Goal: Task Accomplishment & Management: Manage account settings

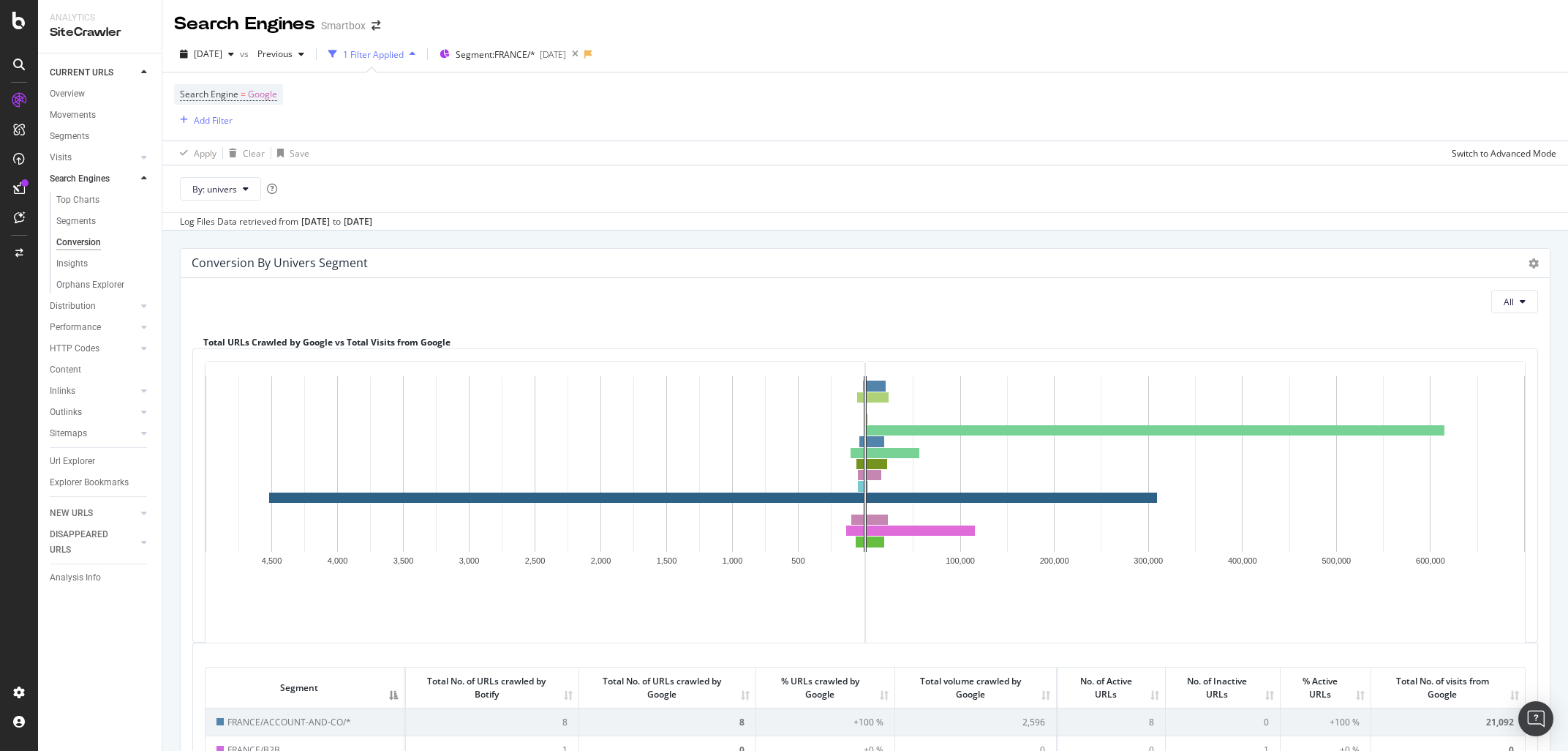
scroll to position [343, 0]
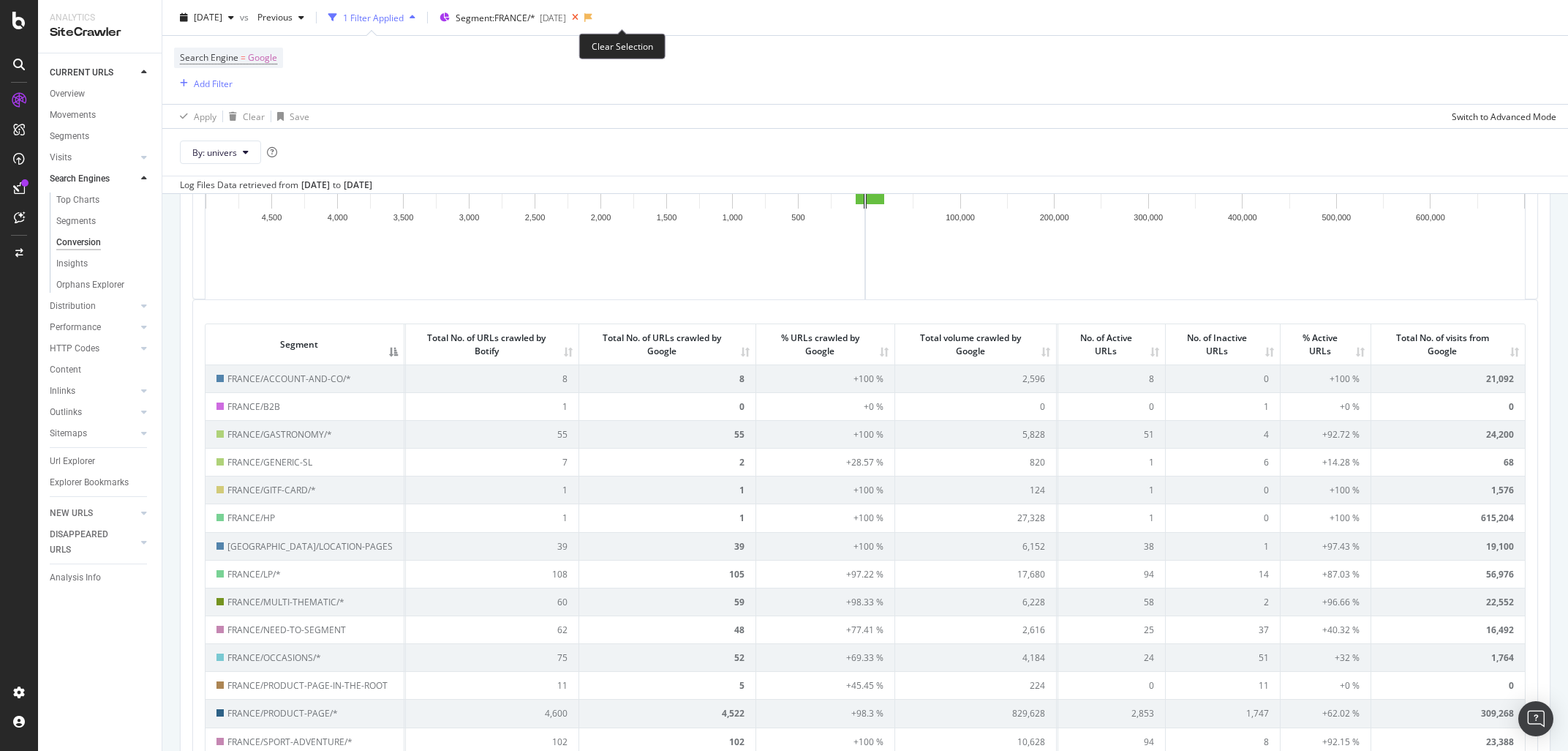
click at [585, 14] on icon at bounding box center [574, 17] width 18 height 20
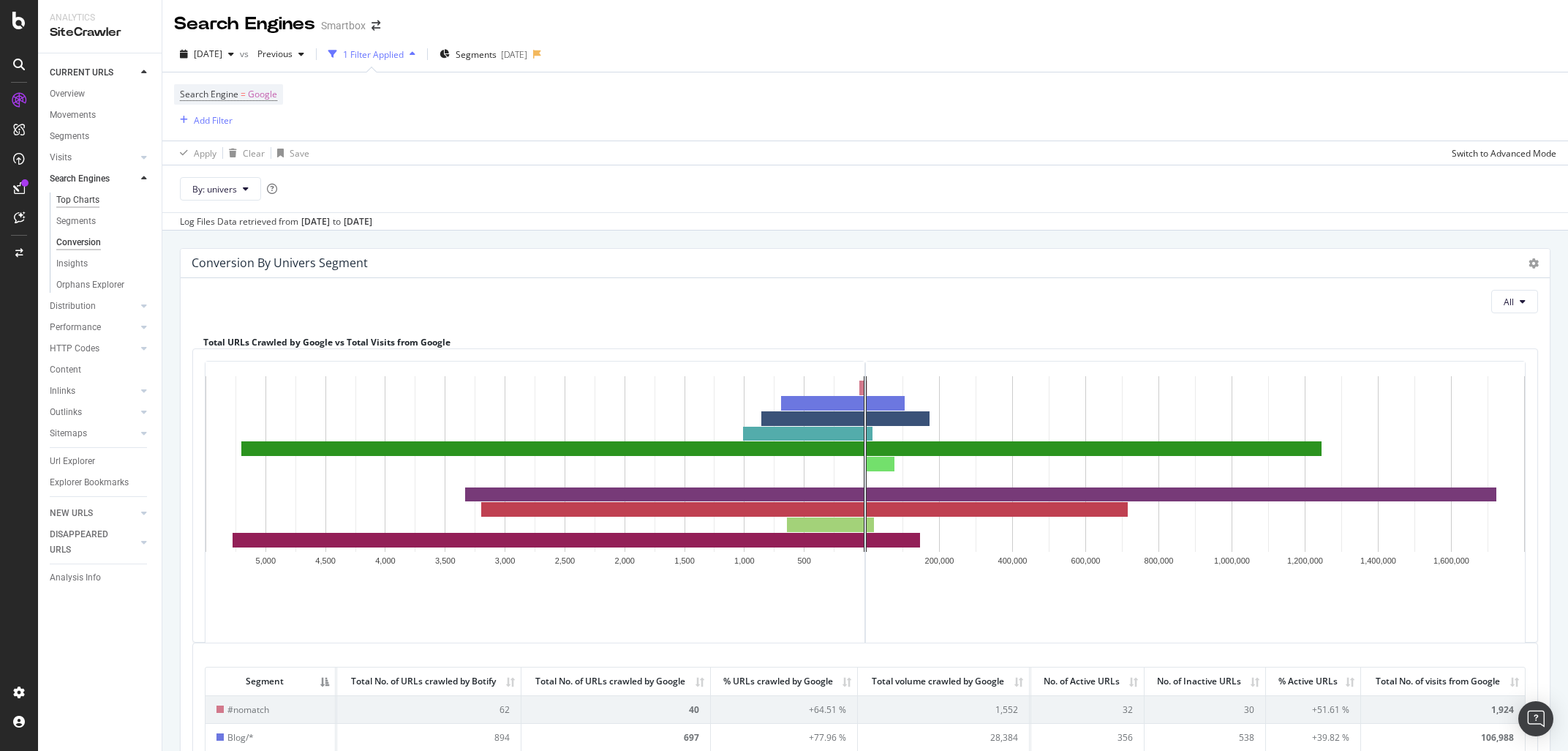
click at [89, 201] on div "Top Charts" at bounding box center [78, 200] width 43 height 16
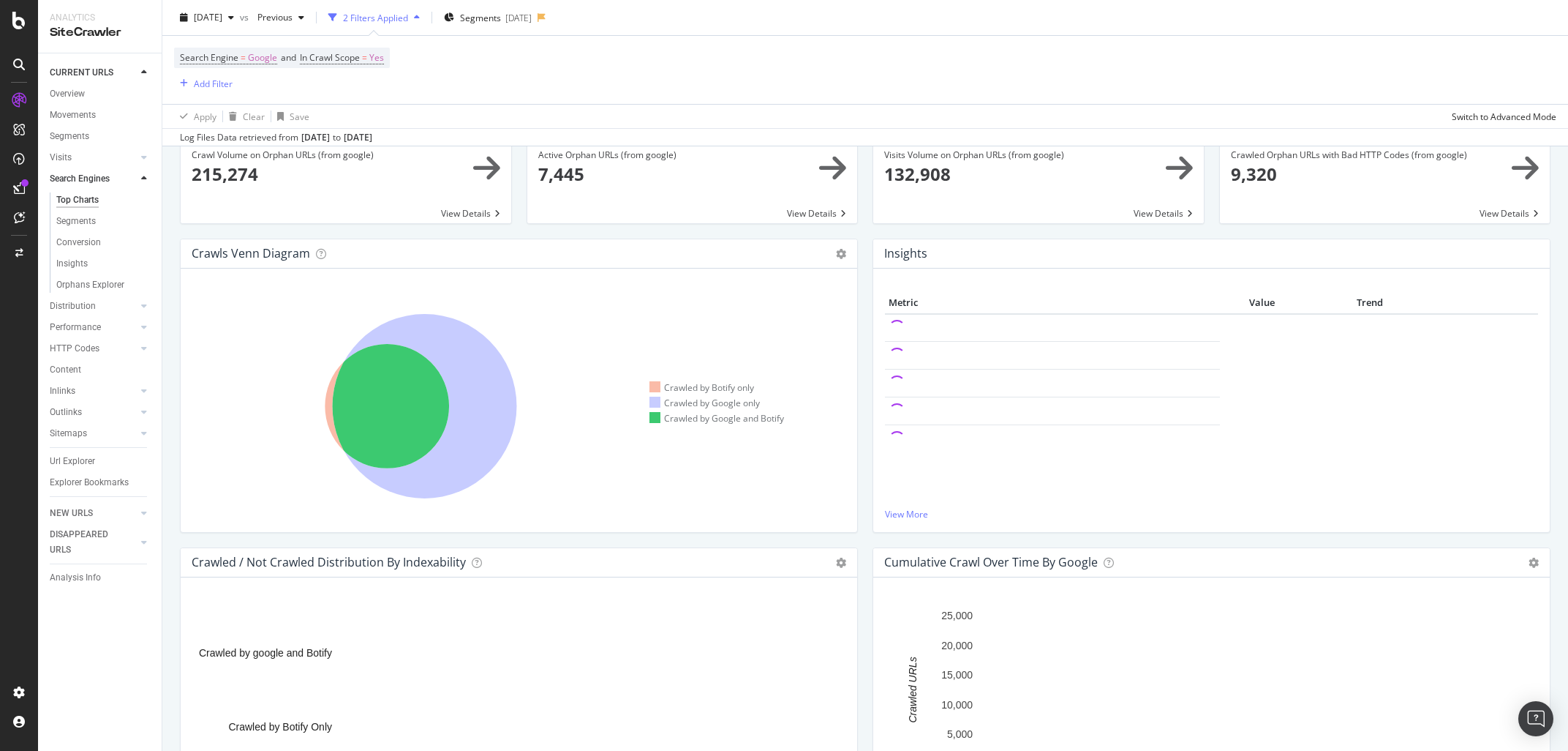
scroll to position [205, 0]
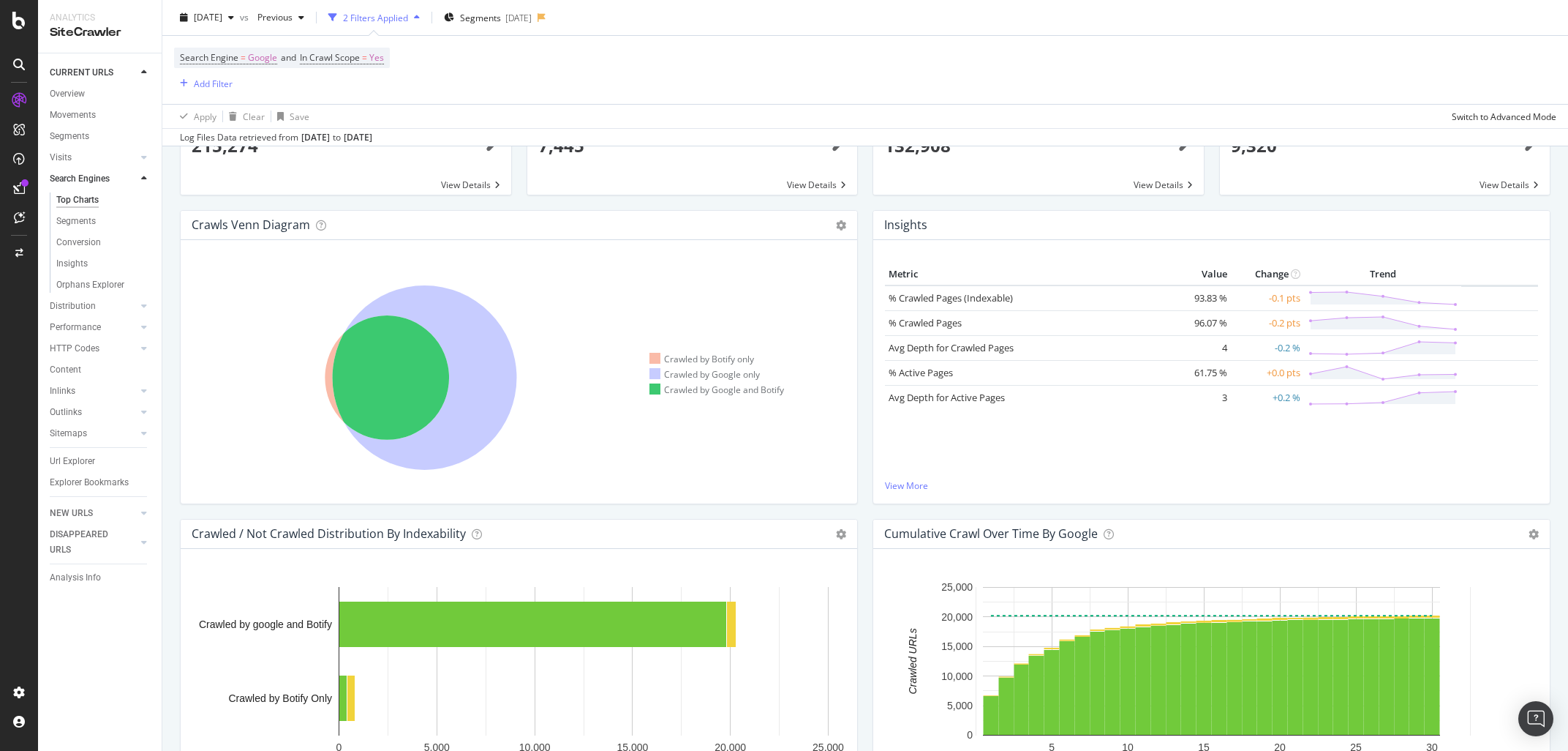
click at [174, 611] on div "Crawled / Not Crawled Distribution By Indexability Chart (by Value) Chart (by P…" at bounding box center [518, 673] width 692 height 309
click at [149, 690] on div "CURRENT URLS Overview Movements Segments Visits Analysis Orphan URLs Search Eng…" at bounding box center [99, 402] width 124 height 697
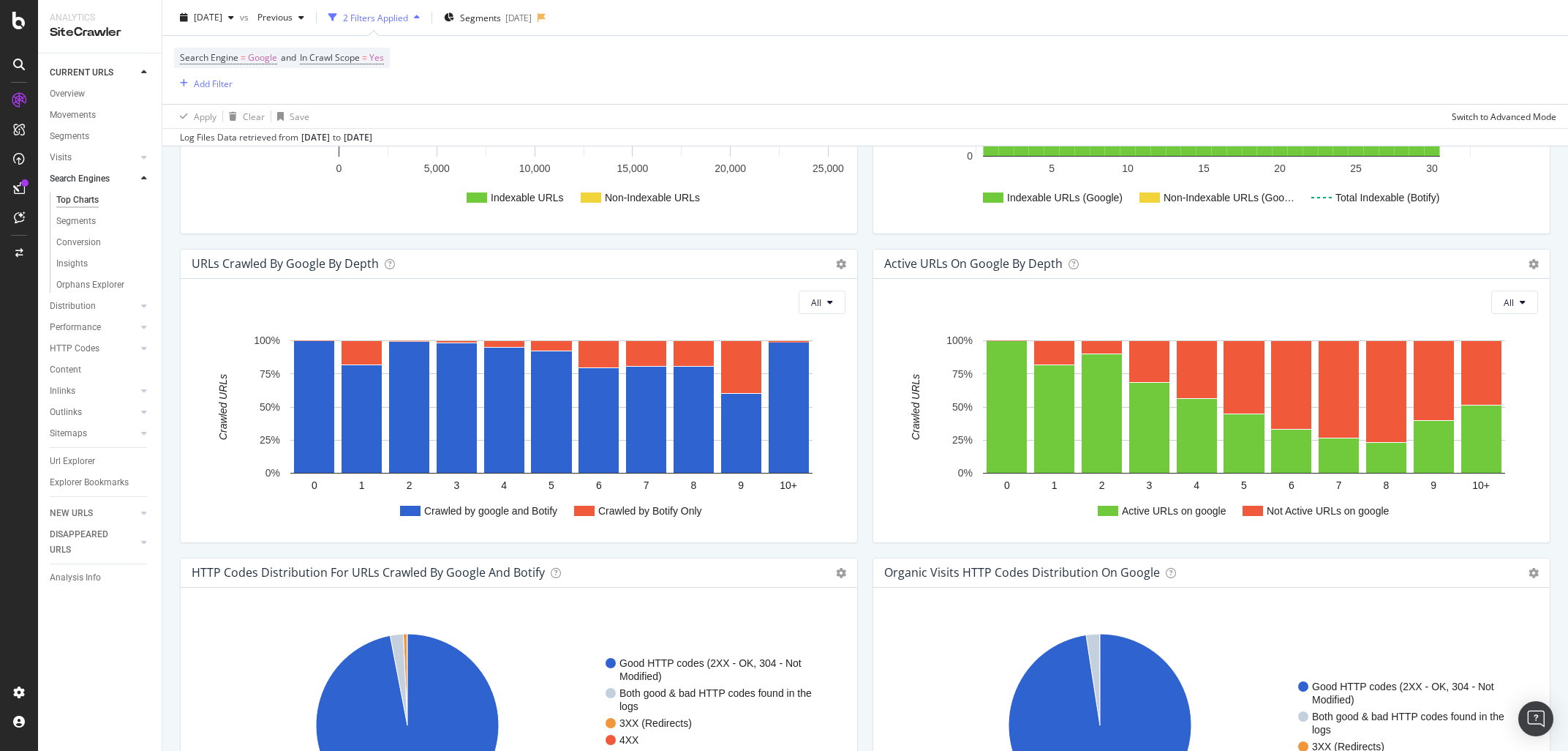
scroll to position [754, 0]
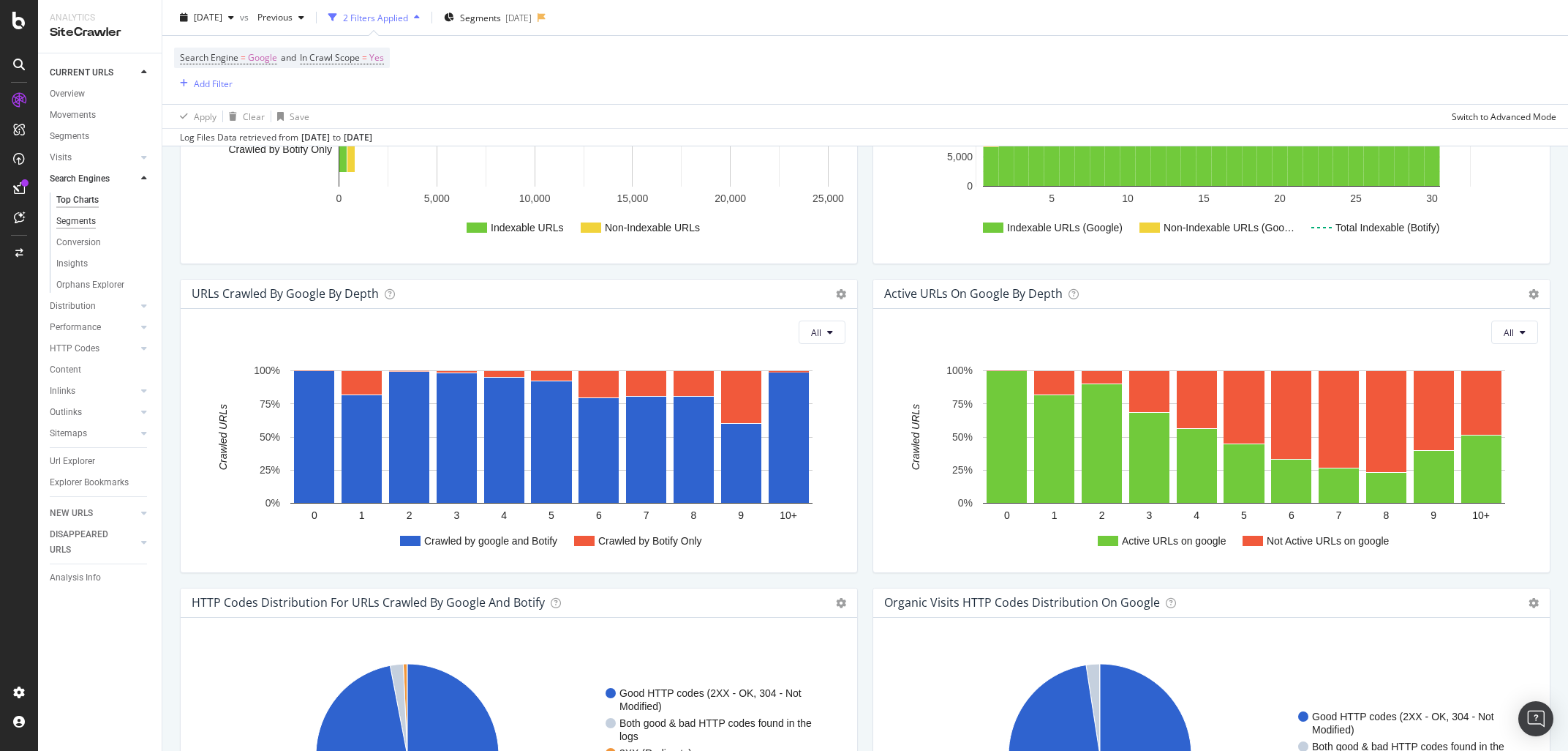
click at [89, 227] on div "Segments" at bounding box center [76, 221] width 39 height 16
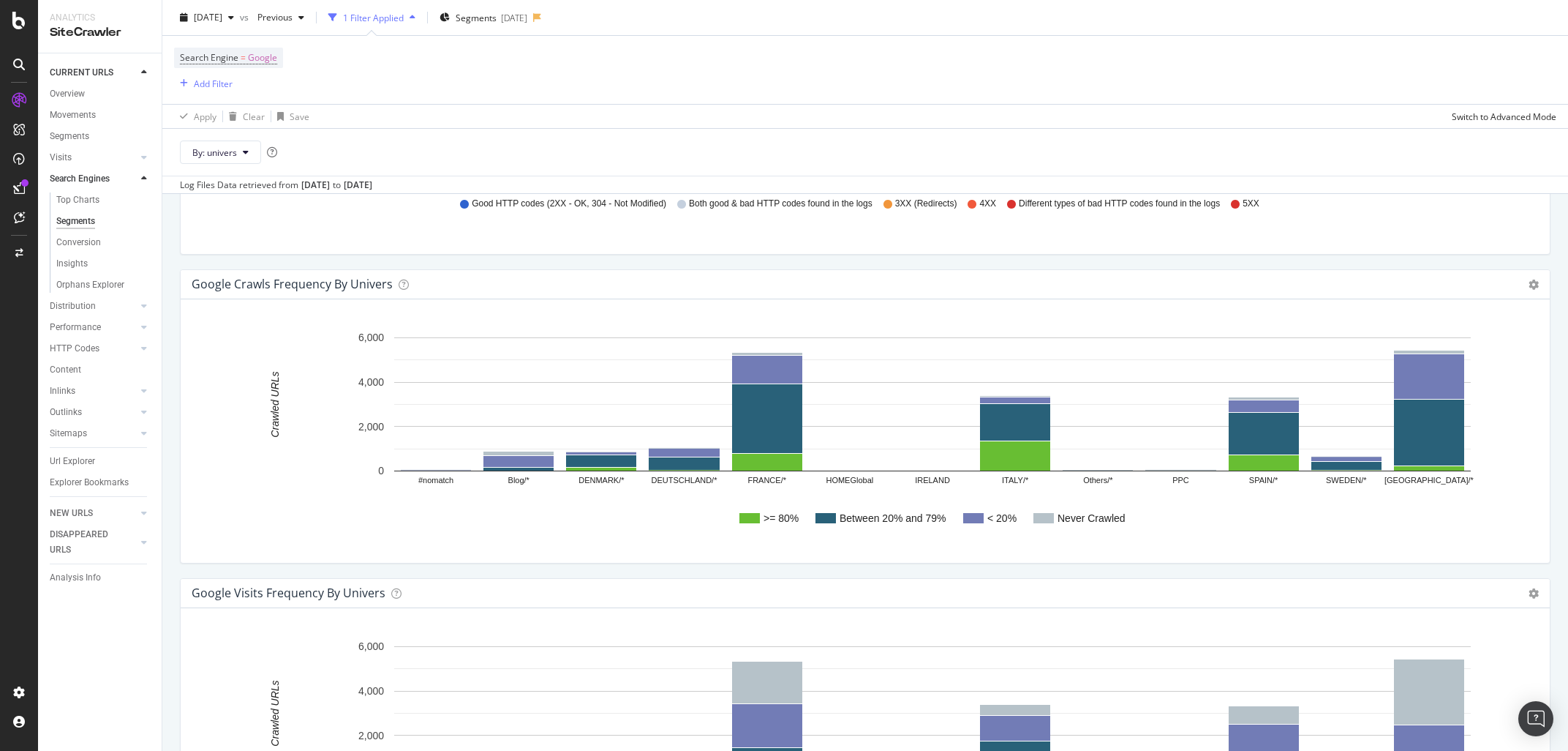
scroll to position [2020, 0]
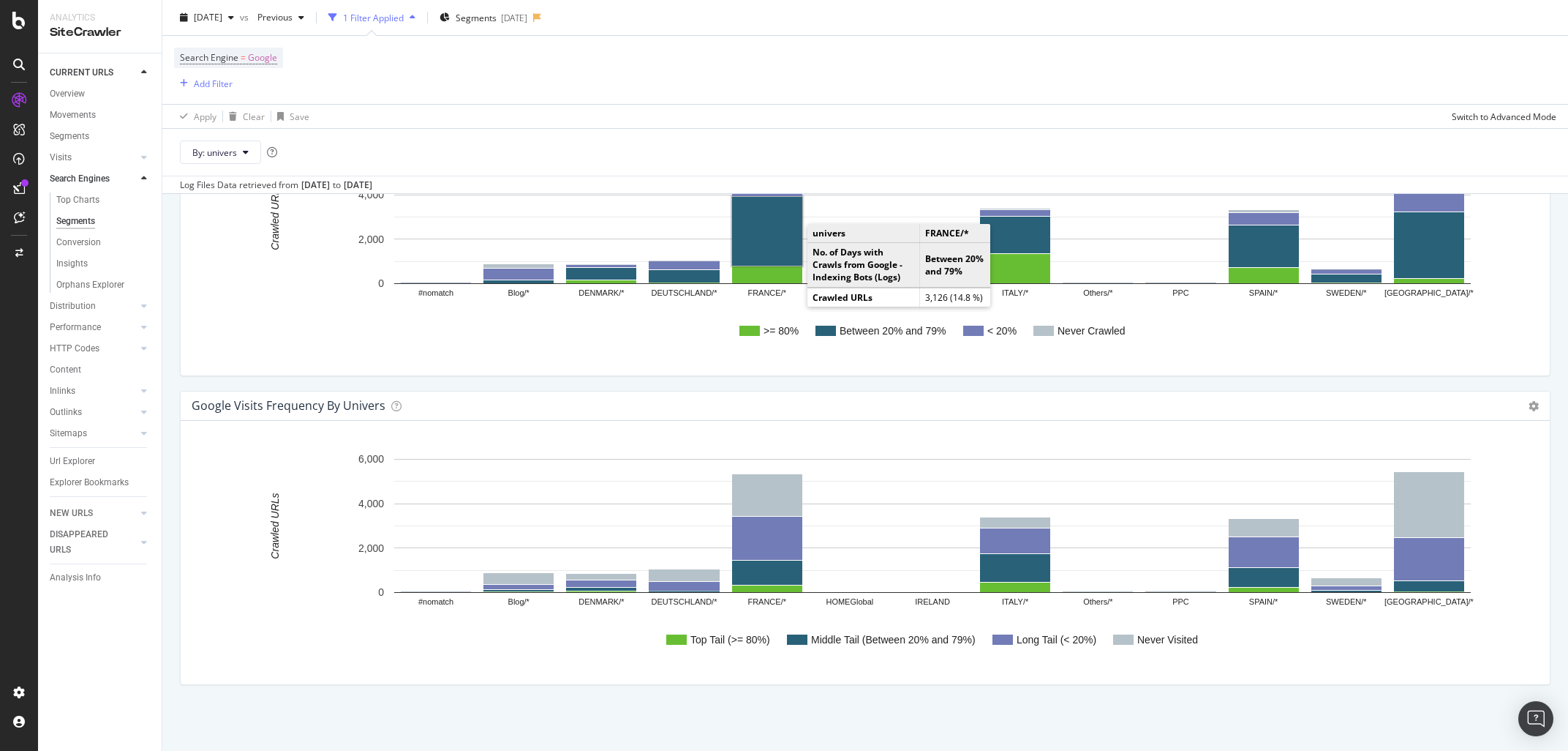
click at [777, 241] on rect "A chart." at bounding box center [766, 231] width 70 height 68
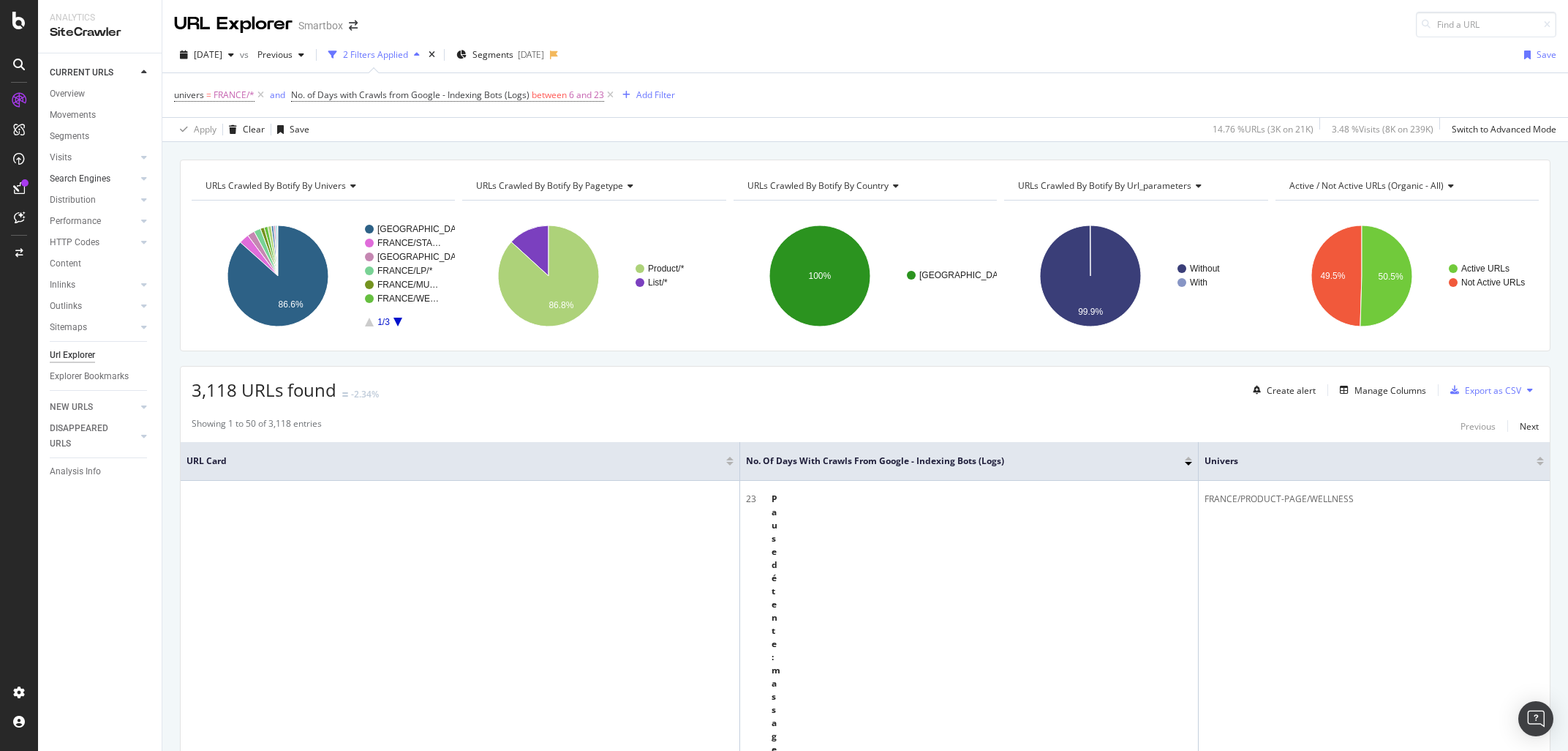
click at [135, 182] on div at bounding box center [129, 178] width 15 height 15
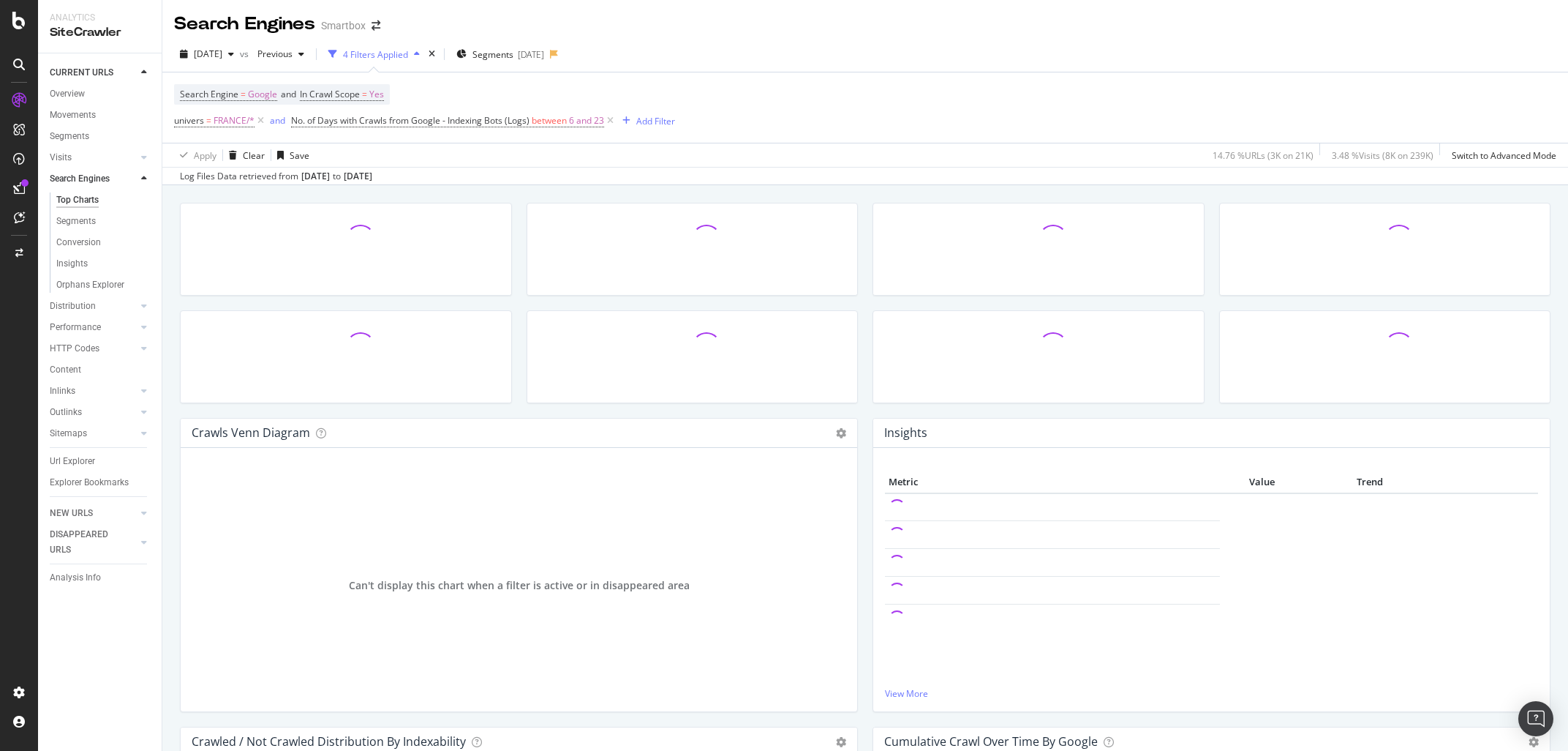
click at [98, 243] on div "Conversion" at bounding box center [79, 242] width 45 height 16
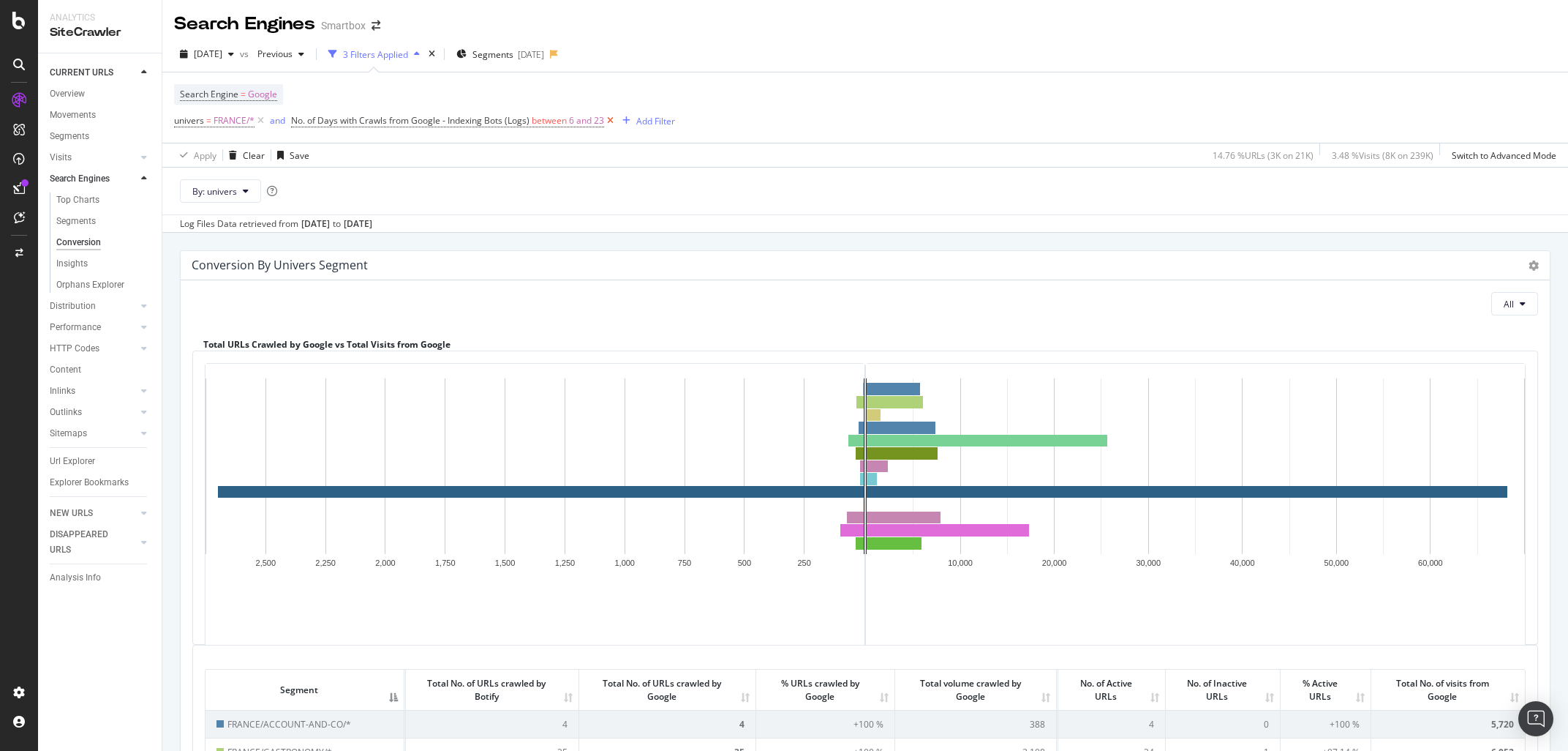
click at [614, 123] on icon at bounding box center [611, 120] width 13 height 15
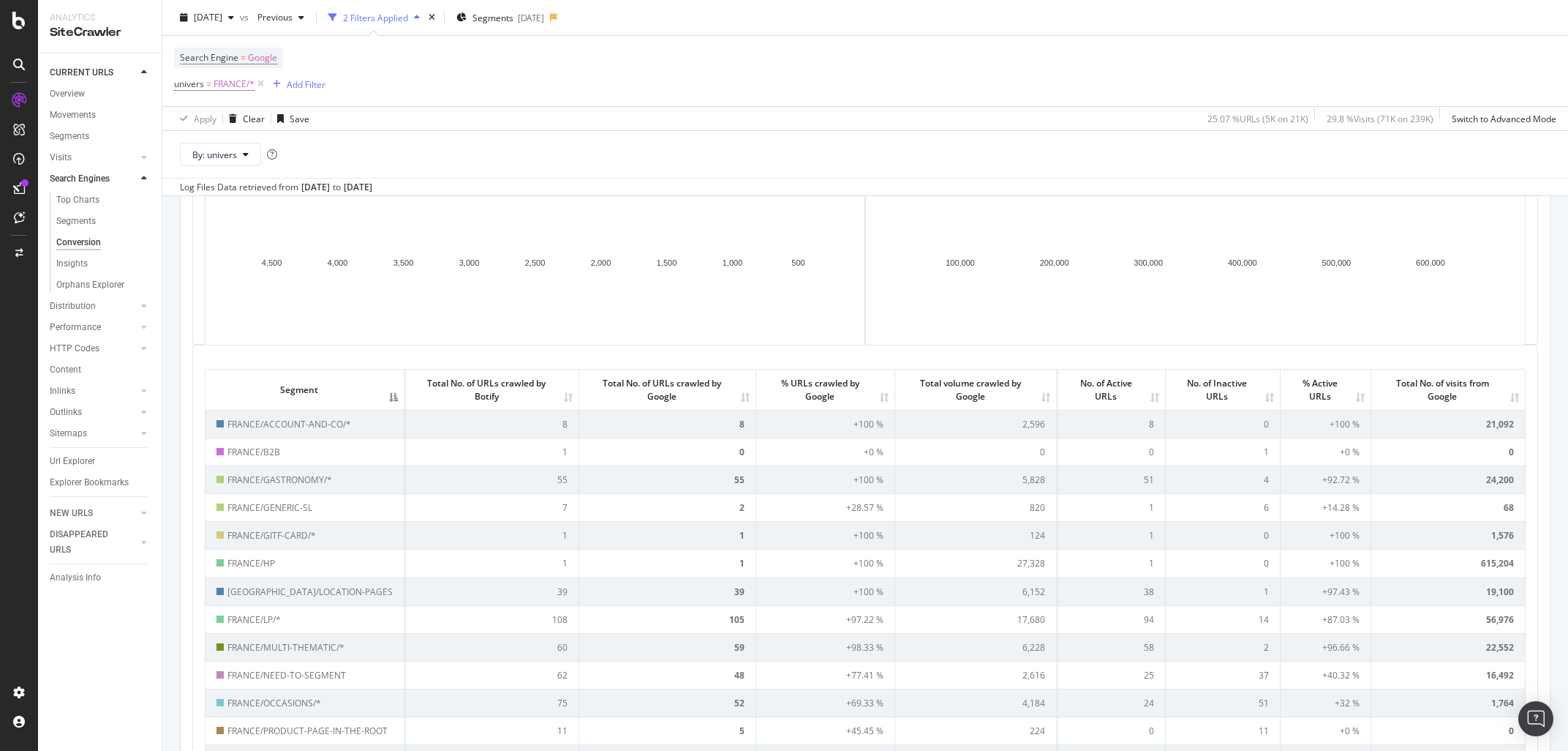
scroll to position [68, 0]
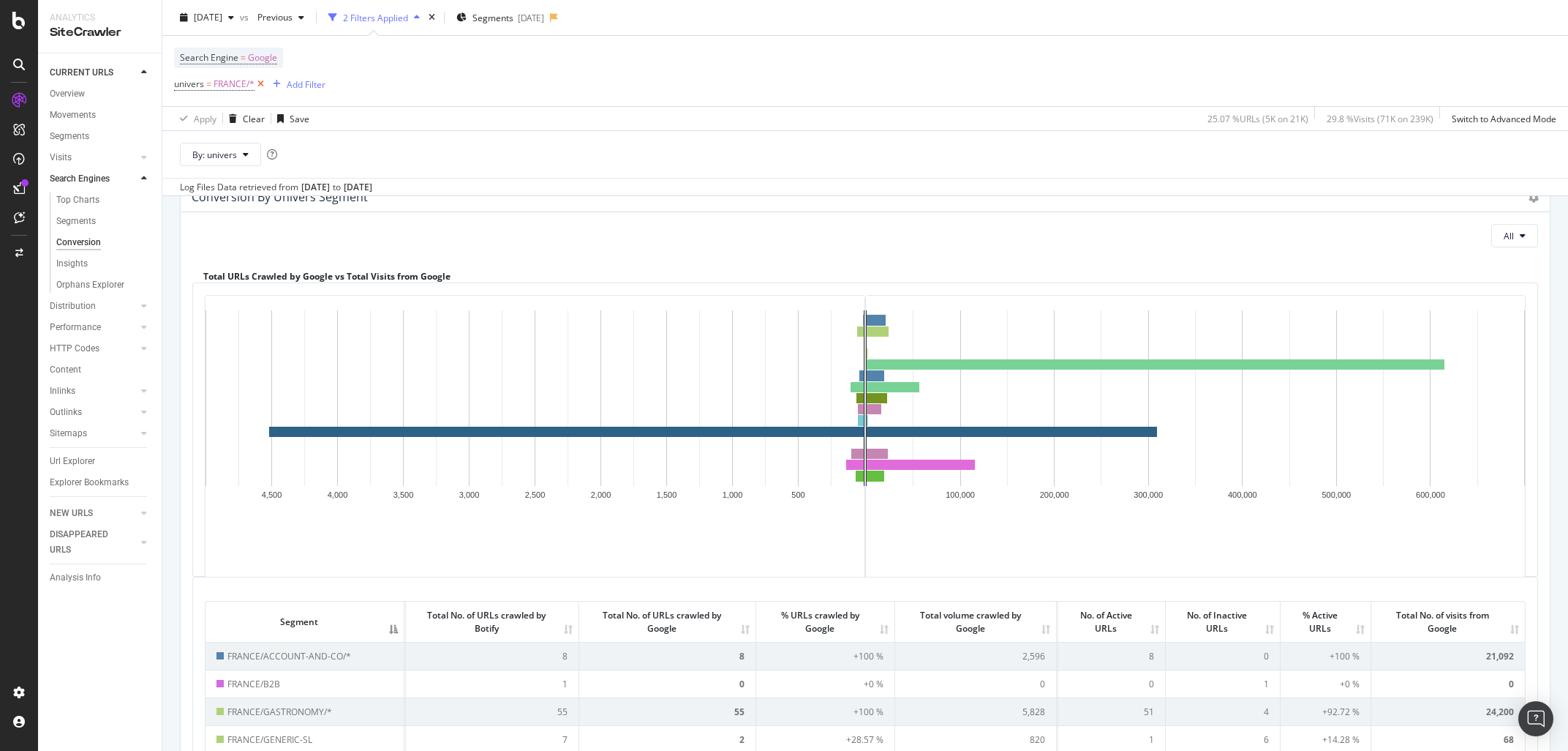
click at [258, 82] on icon at bounding box center [260, 84] width 13 height 15
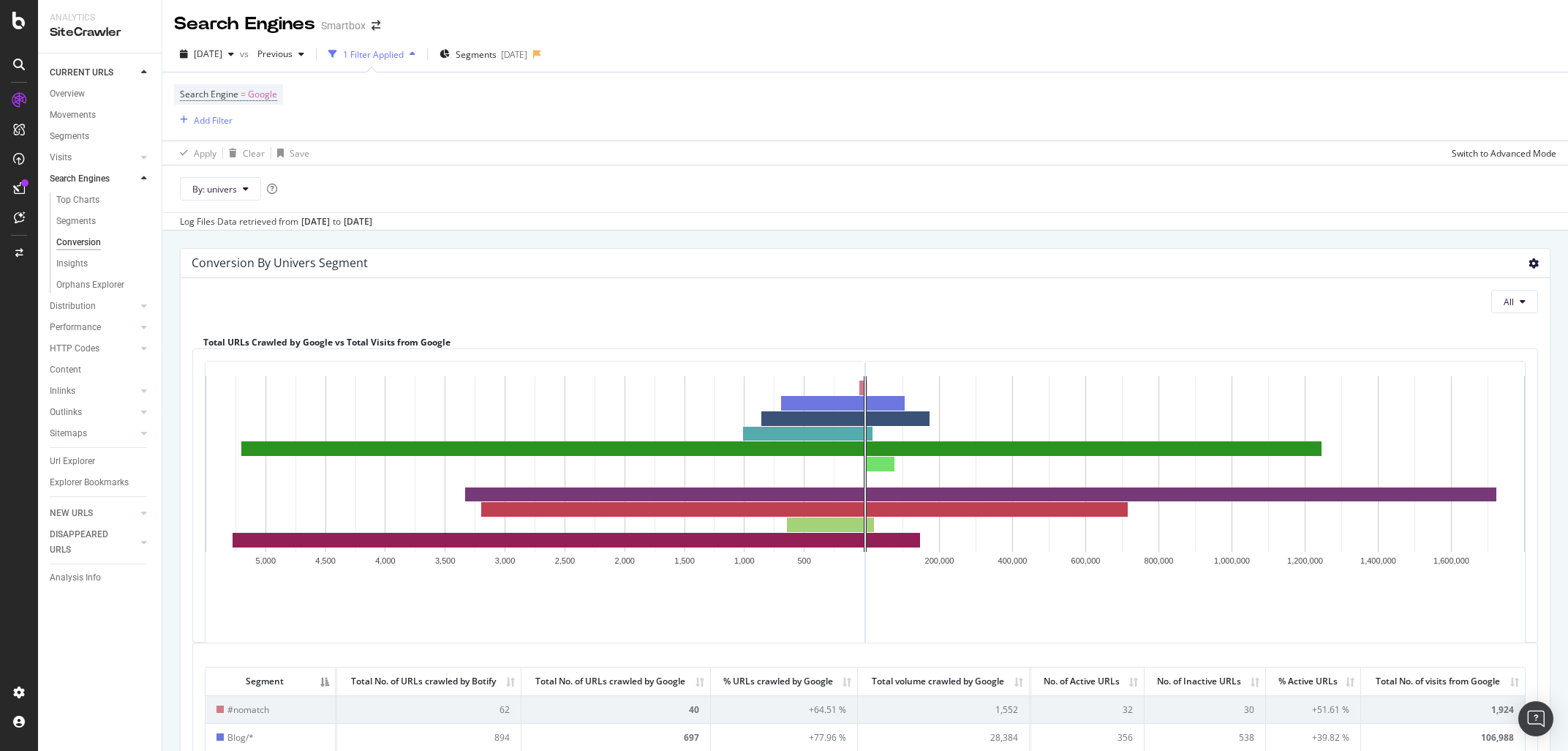
click at [1534, 265] on icon at bounding box center [1533, 263] width 10 height 10
click at [1470, 316] on span "Export as CSV" at bounding box center [1491, 316] width 117 height 20
click at [527, 56] on div "[DATE]" at bounding box center [514, 54] width 26 height 13
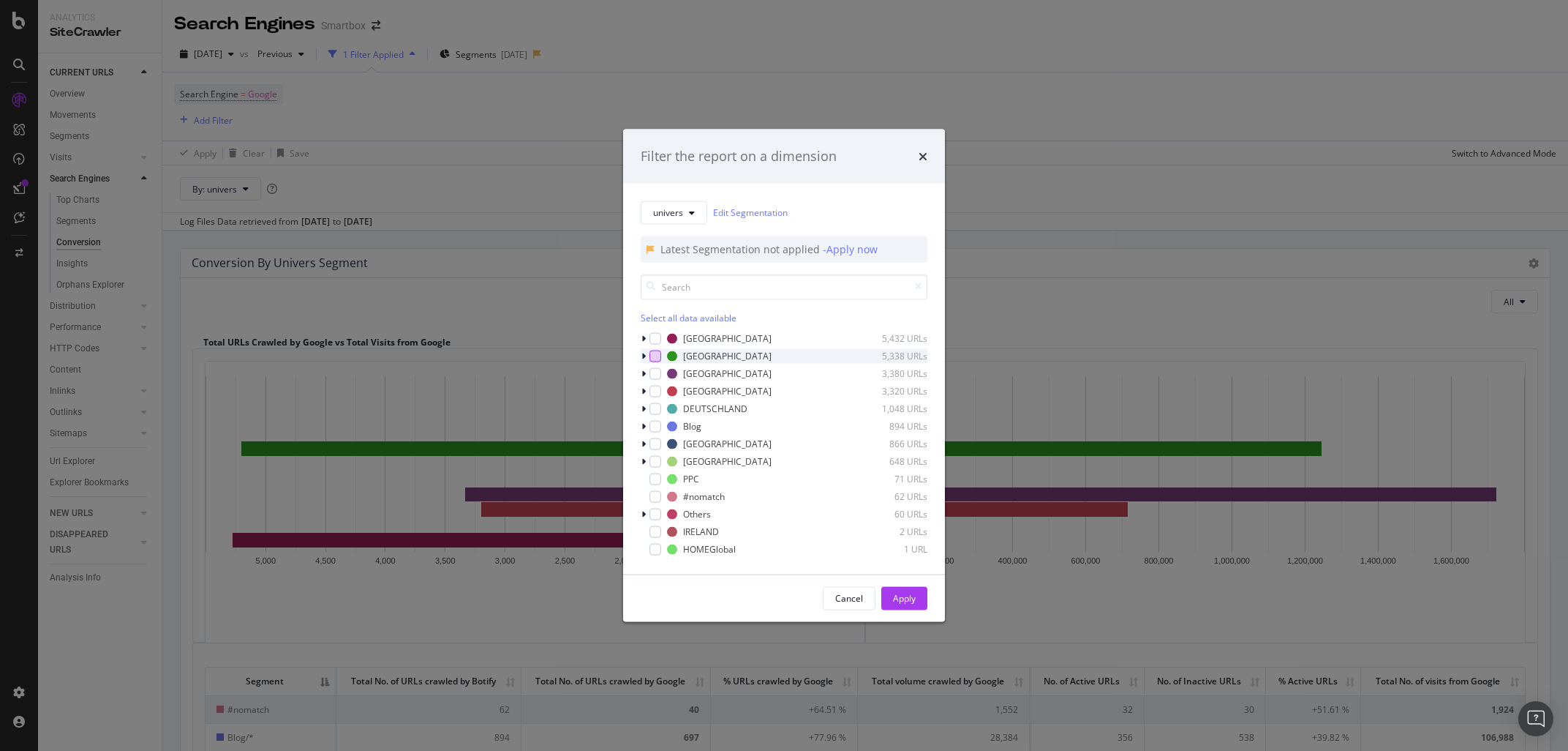
click at [657, 357] on div "modal" at bounding box center [655, 355] width 12 height 12
click at [923, 601] on button "Apply" at bounding box center [904, 597] width 46 height 24
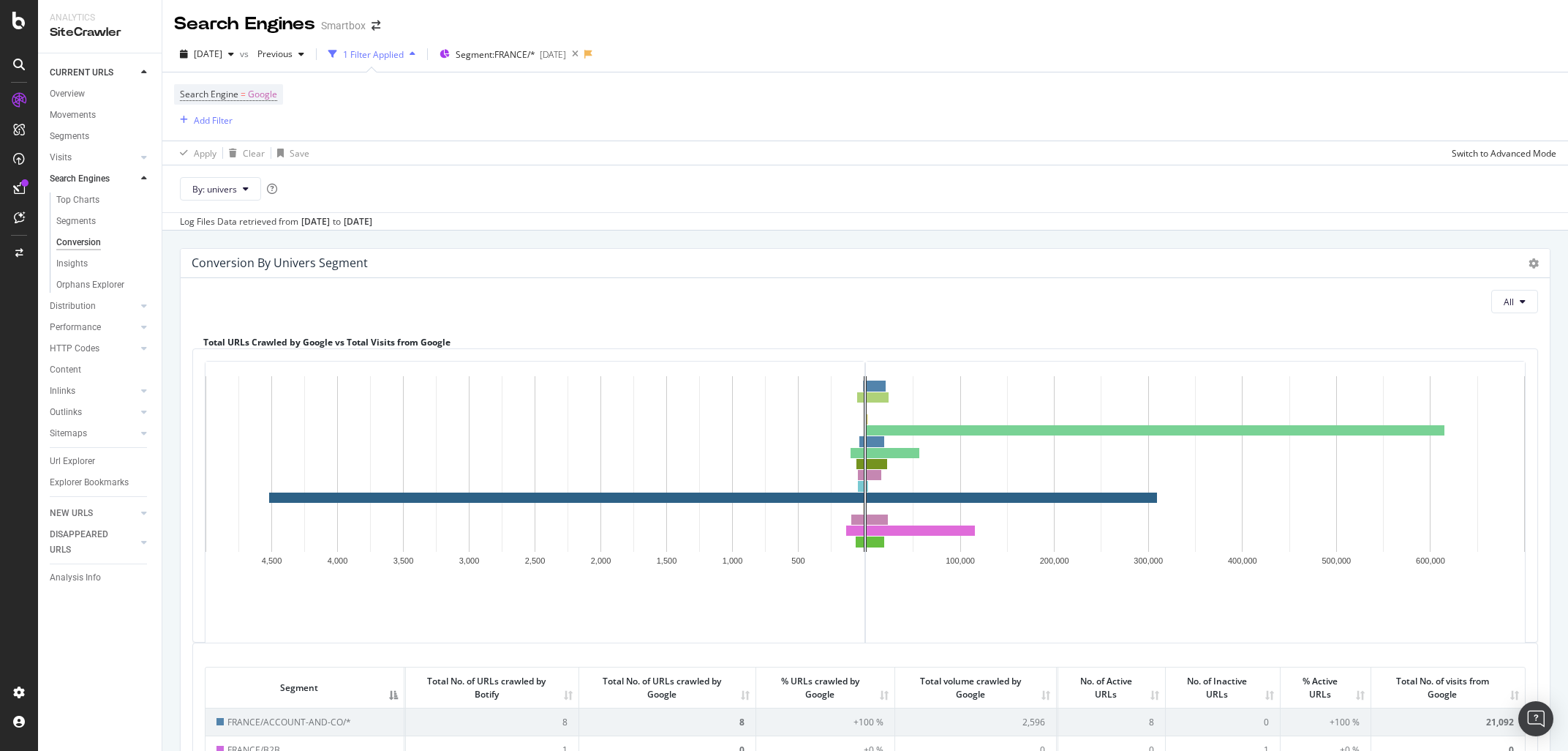
scroll to position [275, 0]
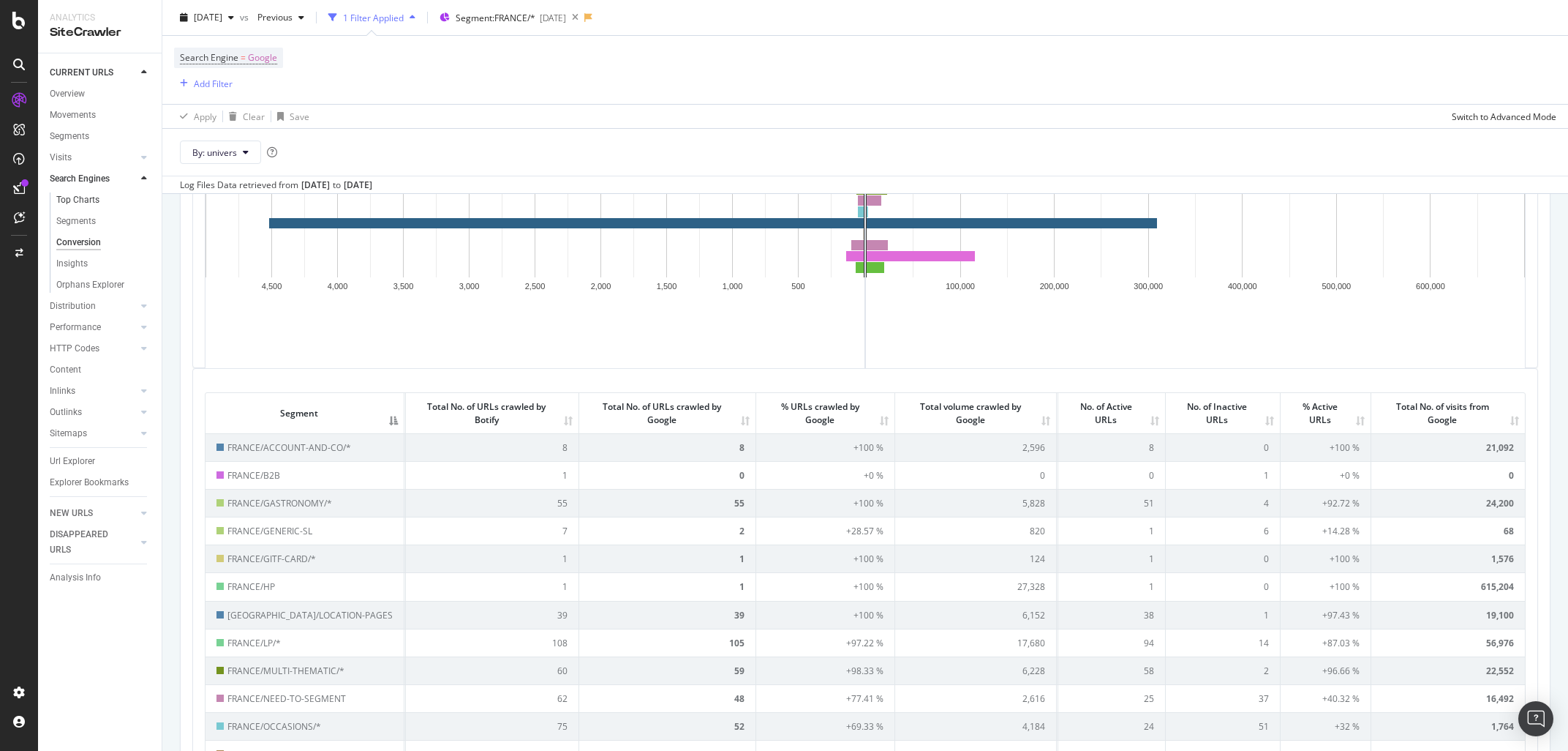
click at [102, 201] on link "Top Charts" at bounding box center [104, 200] width 95 height 16
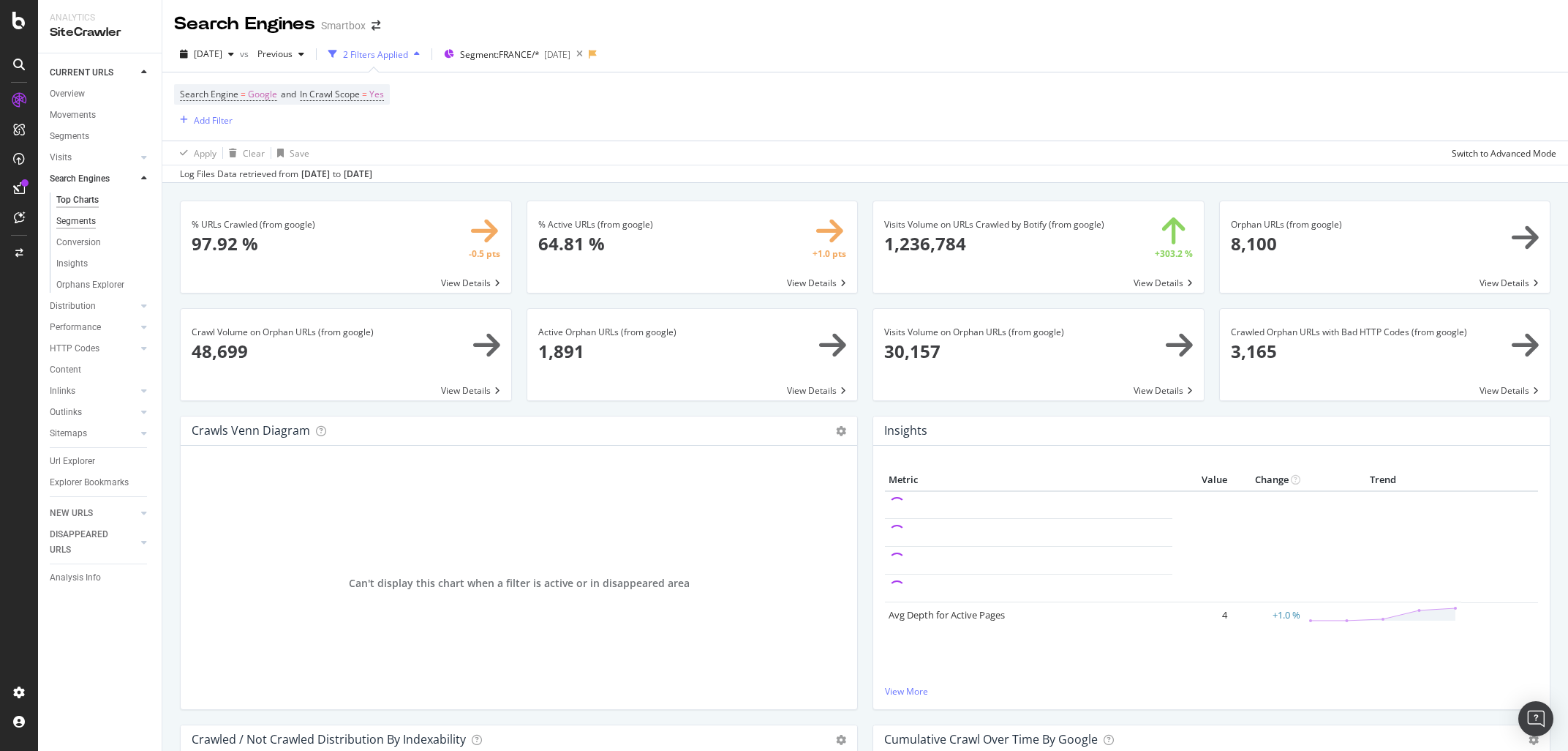
click at [76, 227] on div "Segments" at bounding box center [76, 221] width 39 height 16
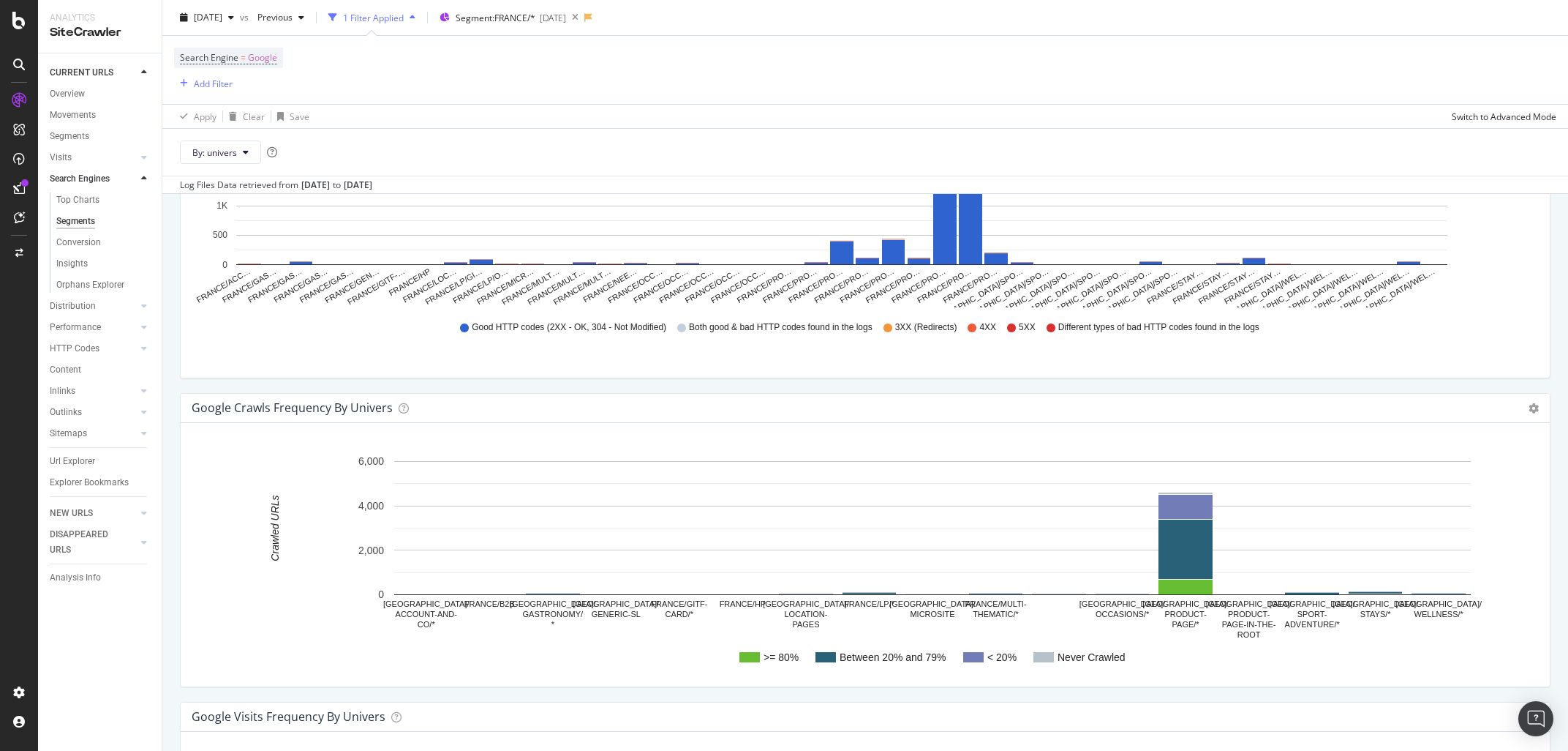
scroll to position [1677, 0]
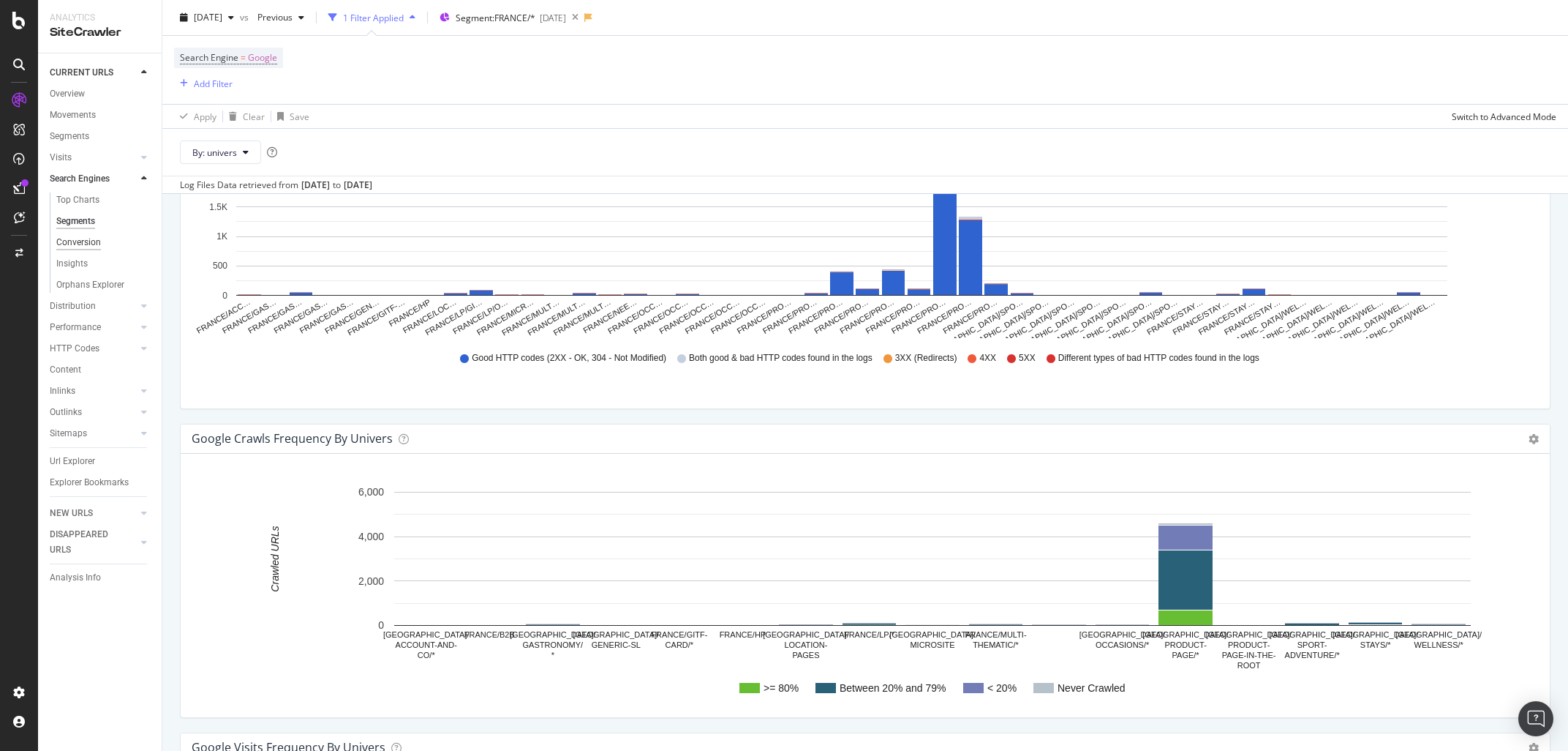
click at [72, 243] on div "Conversion" at bounding box center [79, 242] width 45 height 16
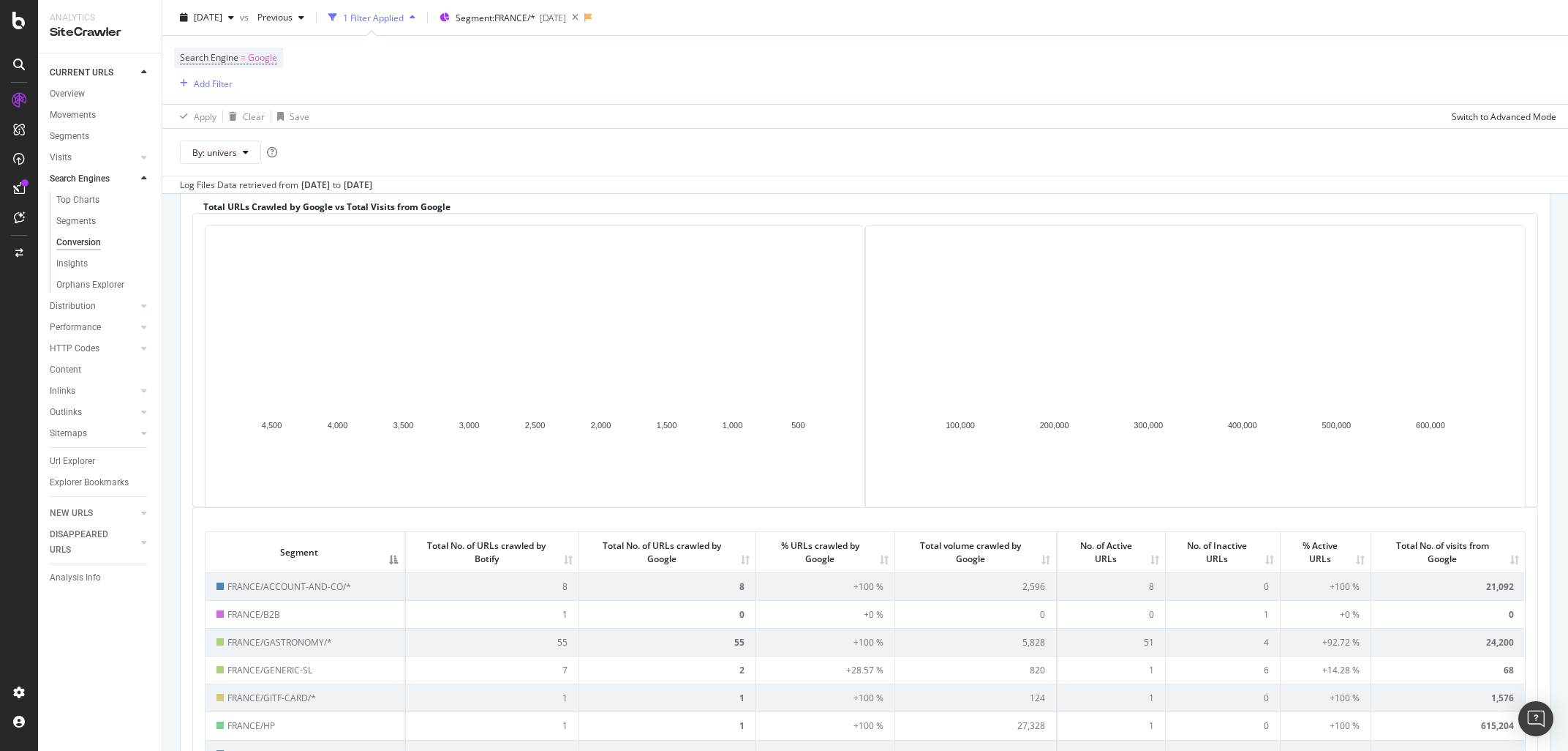
scroll to position [21, 0]
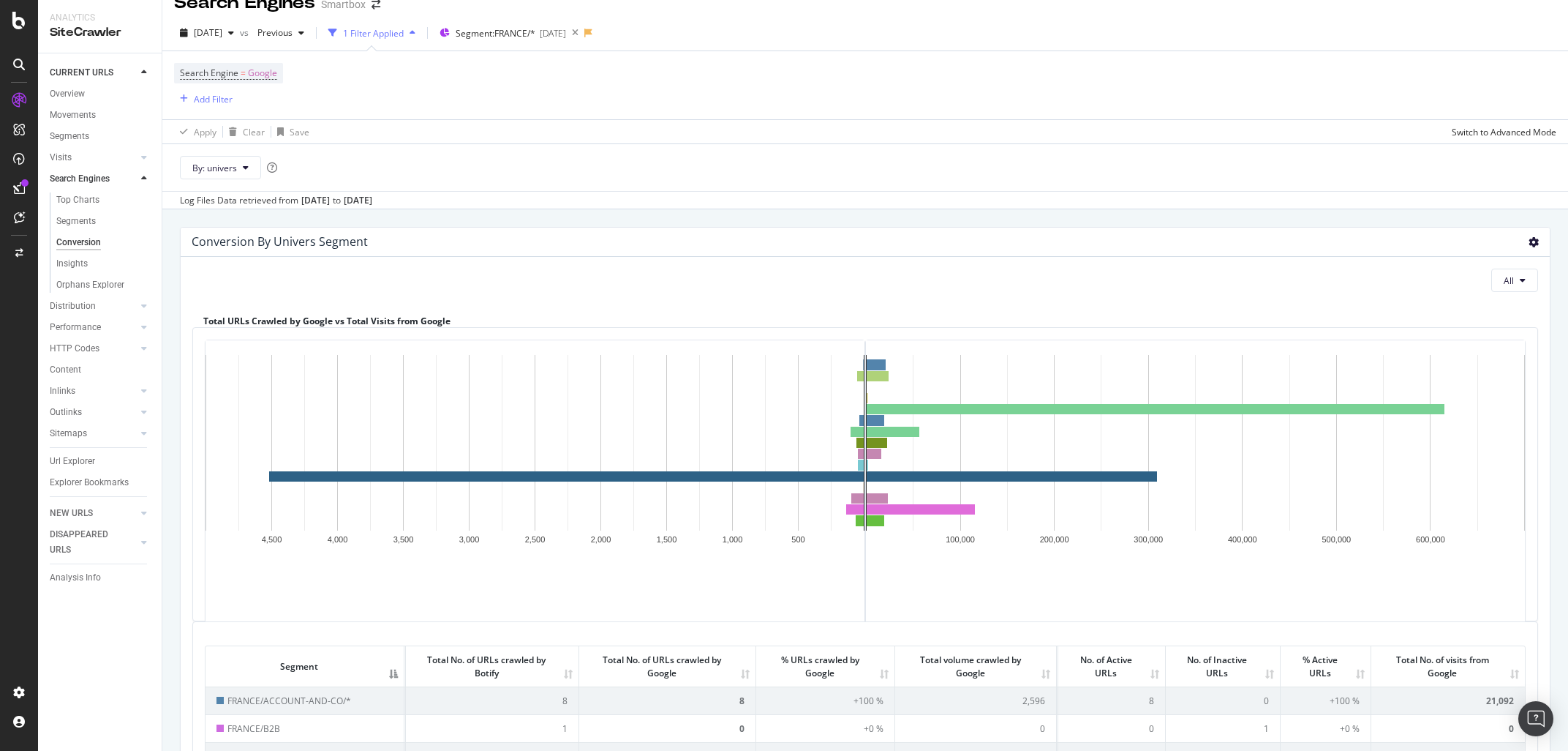
click at [1529, 247] on icon at bounding box center [1533, 242] width 10 height 10
click at [1496, 265] on span "Expand" at bounding box center [1491, 266] width 117 height 20
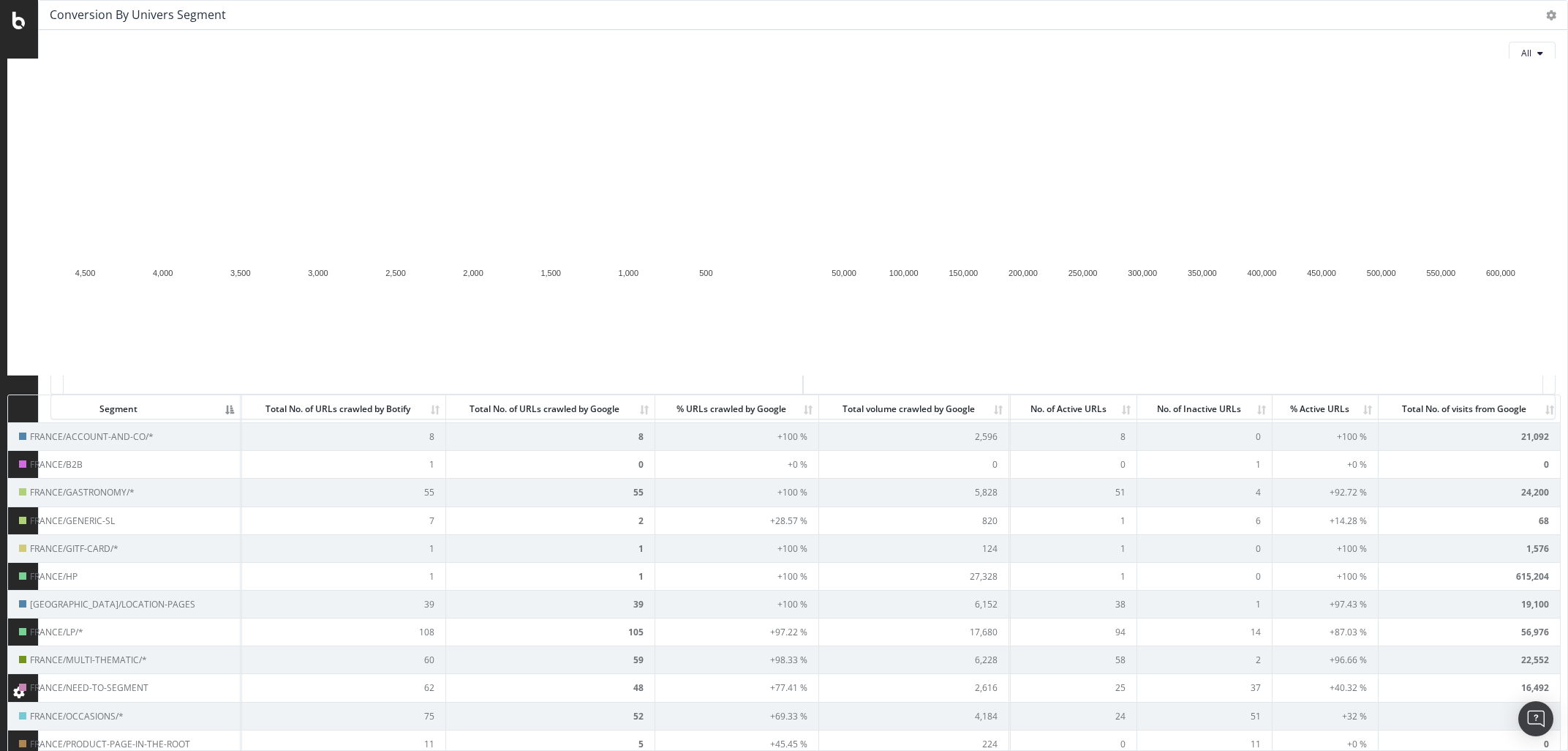
scroll to position [0, 0]
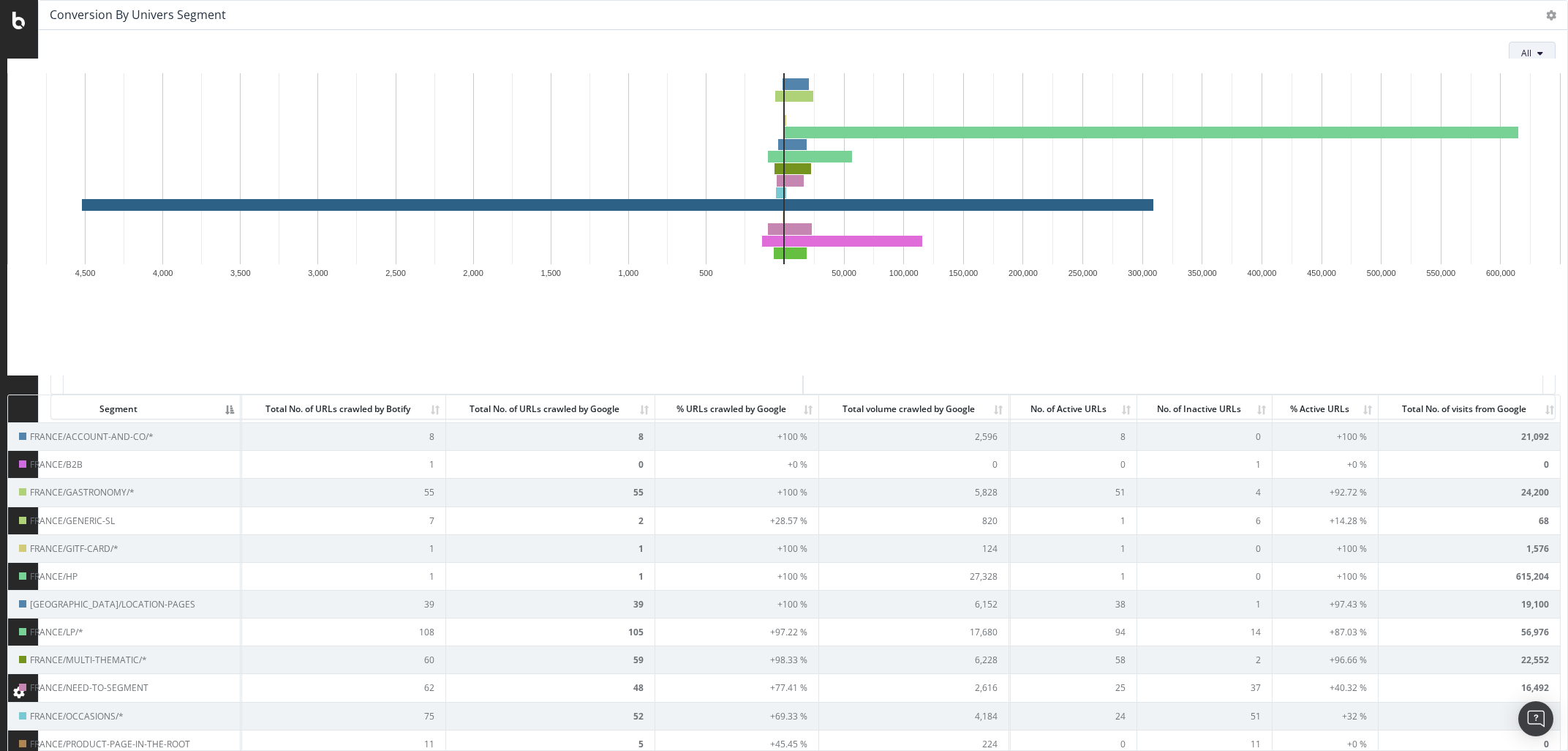
click at [1530, 55] on span "All" at bounding box center [1526, 53] width 10 height 13
click at [1552, 14] on icon at bounding box center [1551, 15] width 10 height 10
click at [1526, 32] on span "Contract" at bounding box center [1508, 39] width 117 height 20
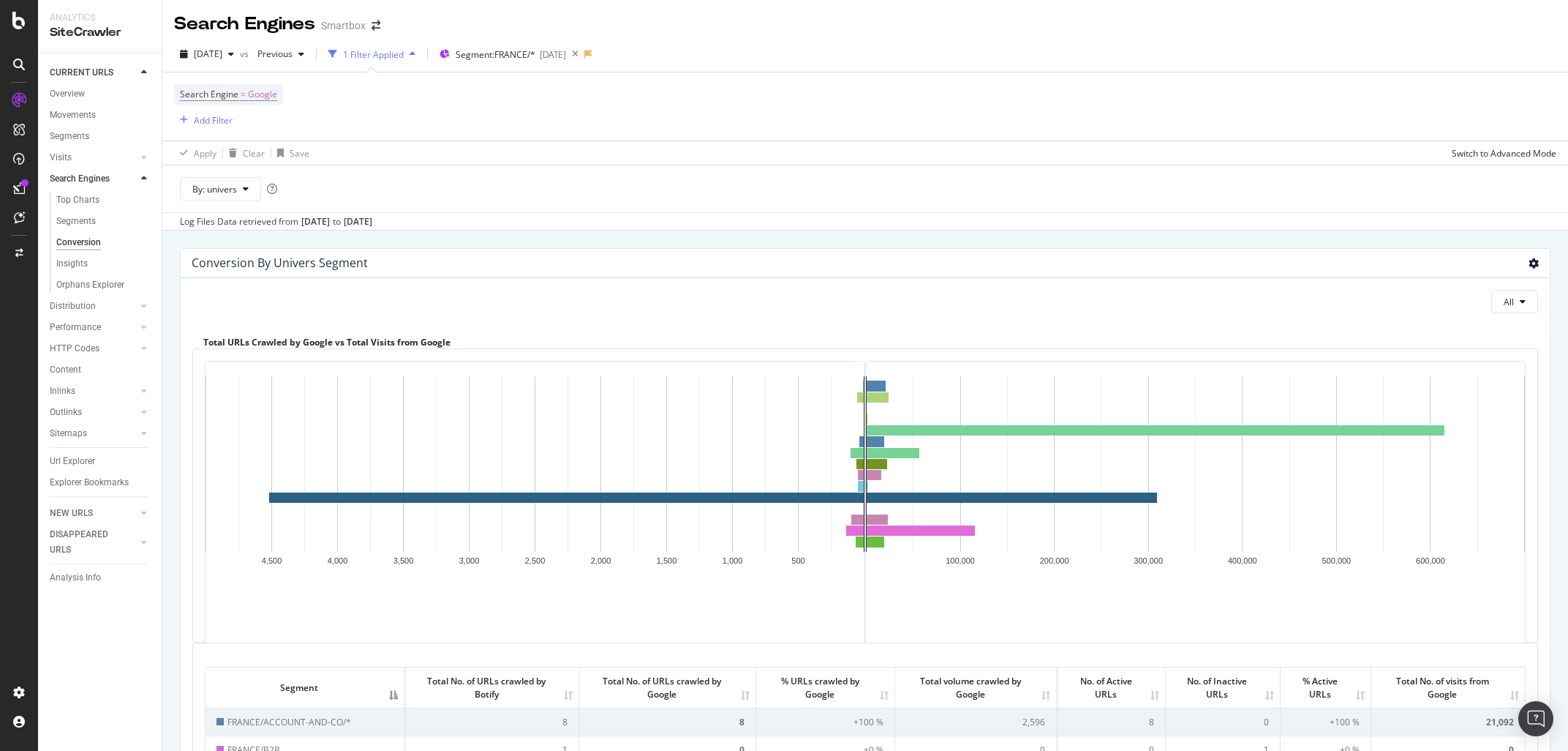
click at [1533, 267] on icon at bounding box center [1533, 263] width 10 height 10
click at [1489, 313] on span "Export as CSV" at bounding box center [1491, 316] width 117 height 20
click at [566, 56] on div "[DATE]" at bounding box center [552, 54] width 26 height 13
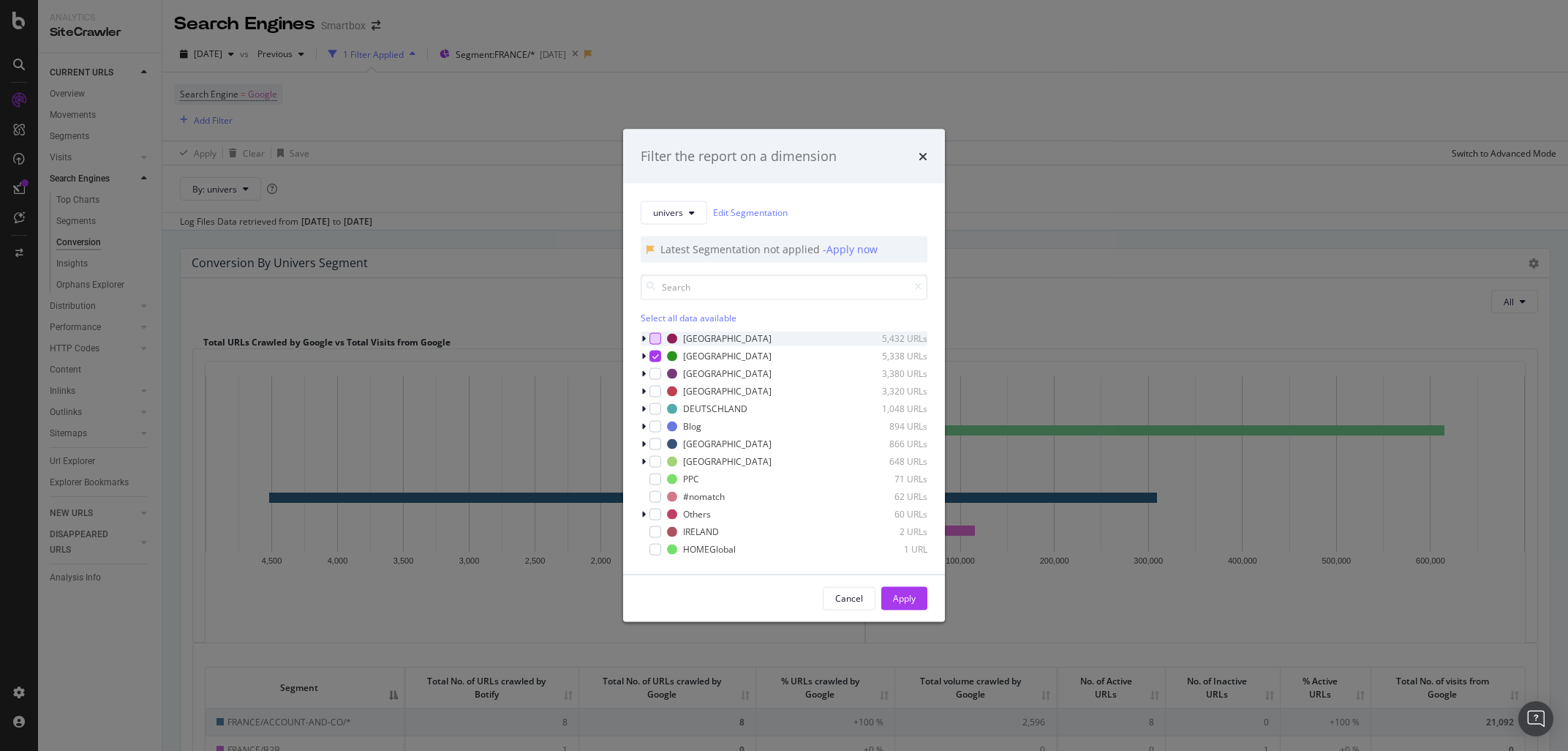
click at [650, 336] on div "modal" at bounding box center [655, 338] width 12 height 12
click at [657, 354] on icon "modal" at bounding box center [655, 355] width 6 height 7
click at [657, 331] on div "[GEOGRAPHIC_DATA] 5,432 URLs" at bounding box center [784, 338] width 286 height 15
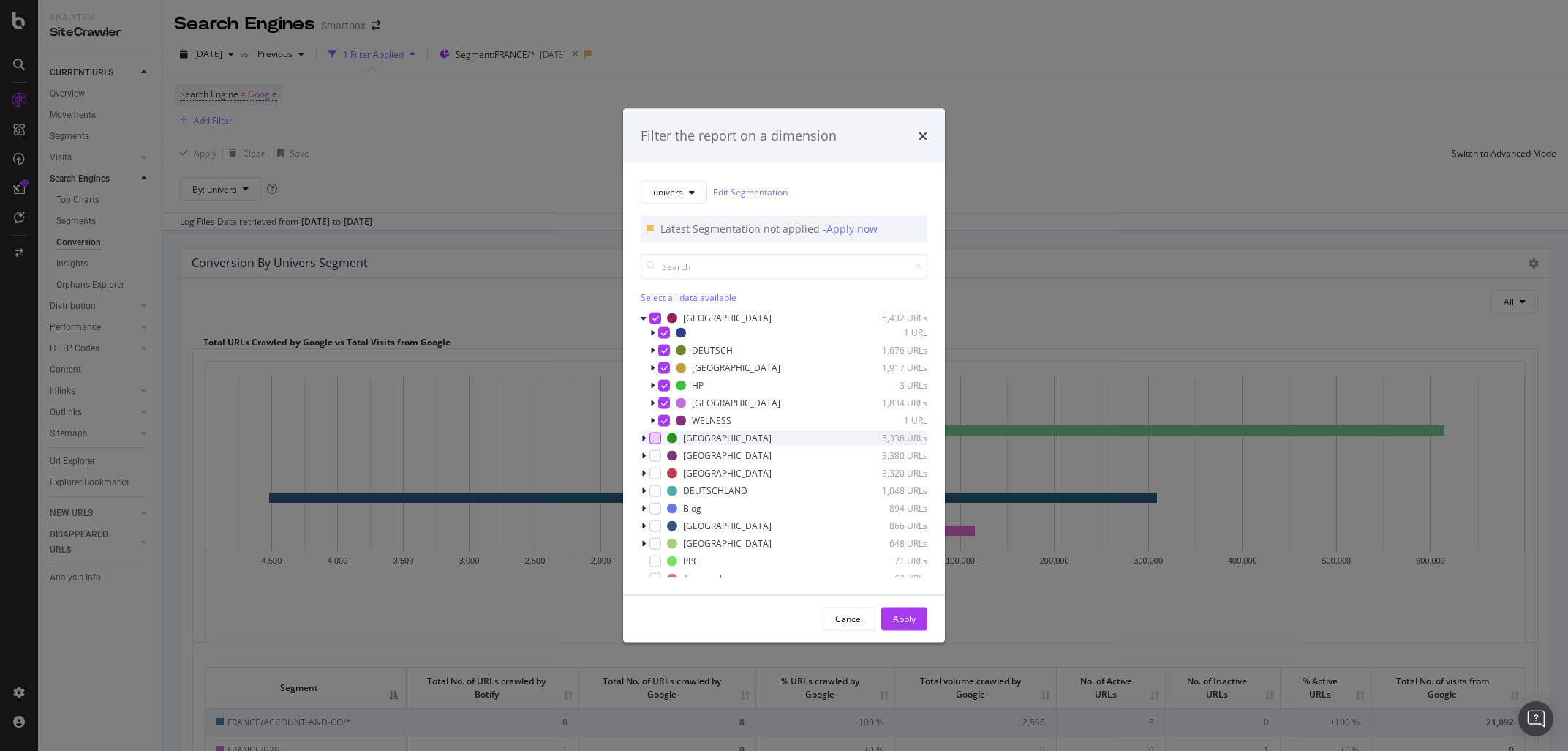
click at [644, 315] on icon "modal" at bounding box center [643, 317] width 6 height 9
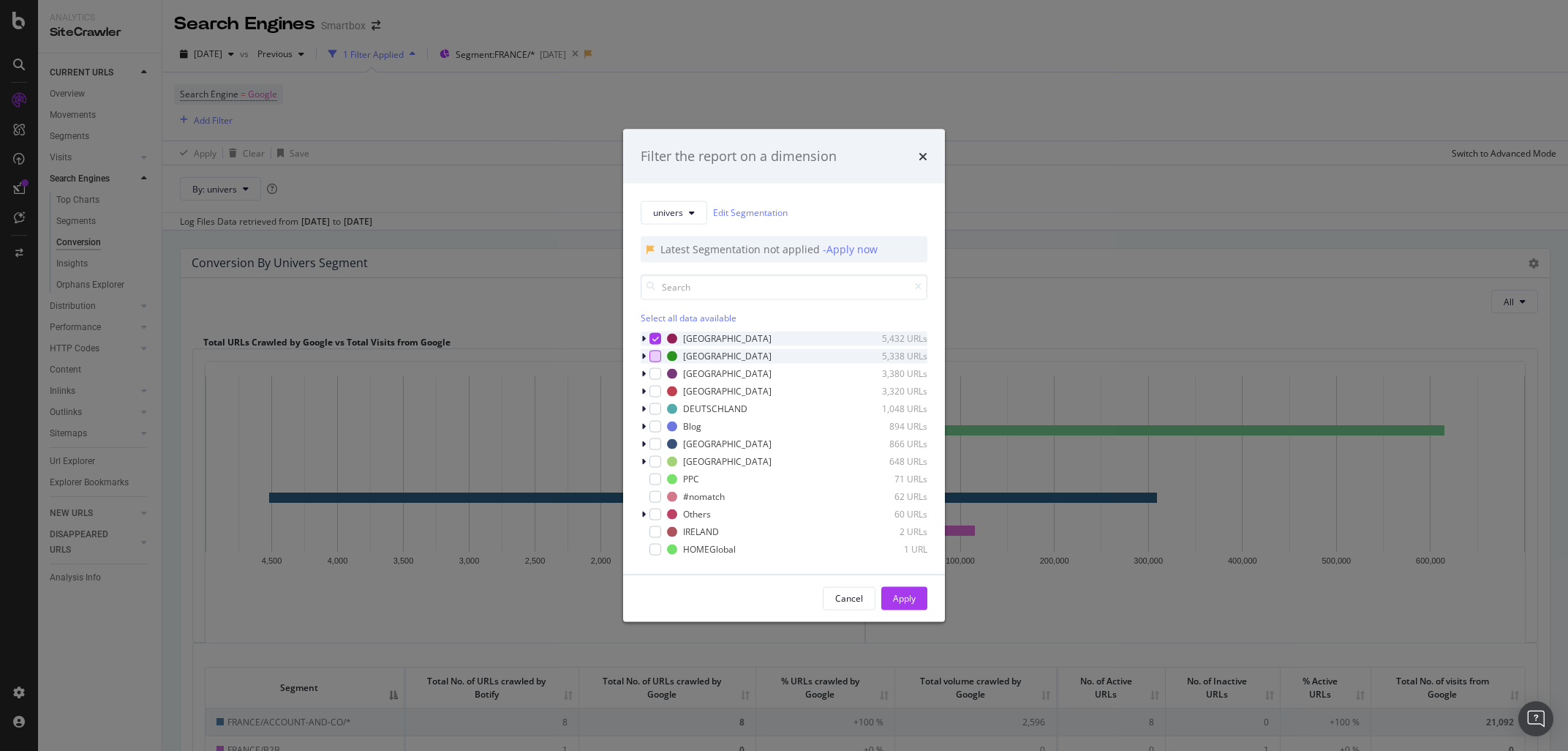
click at [658, 339] on icon "modal" at bounding box center [655, 338] width 6 height 7
click at [657, 374] on div "modal" at bounding box center [655, 373] width 12 height 12
click at [895, 595] on div "Apply" at bounding box center [904, 598] width 23 height 13
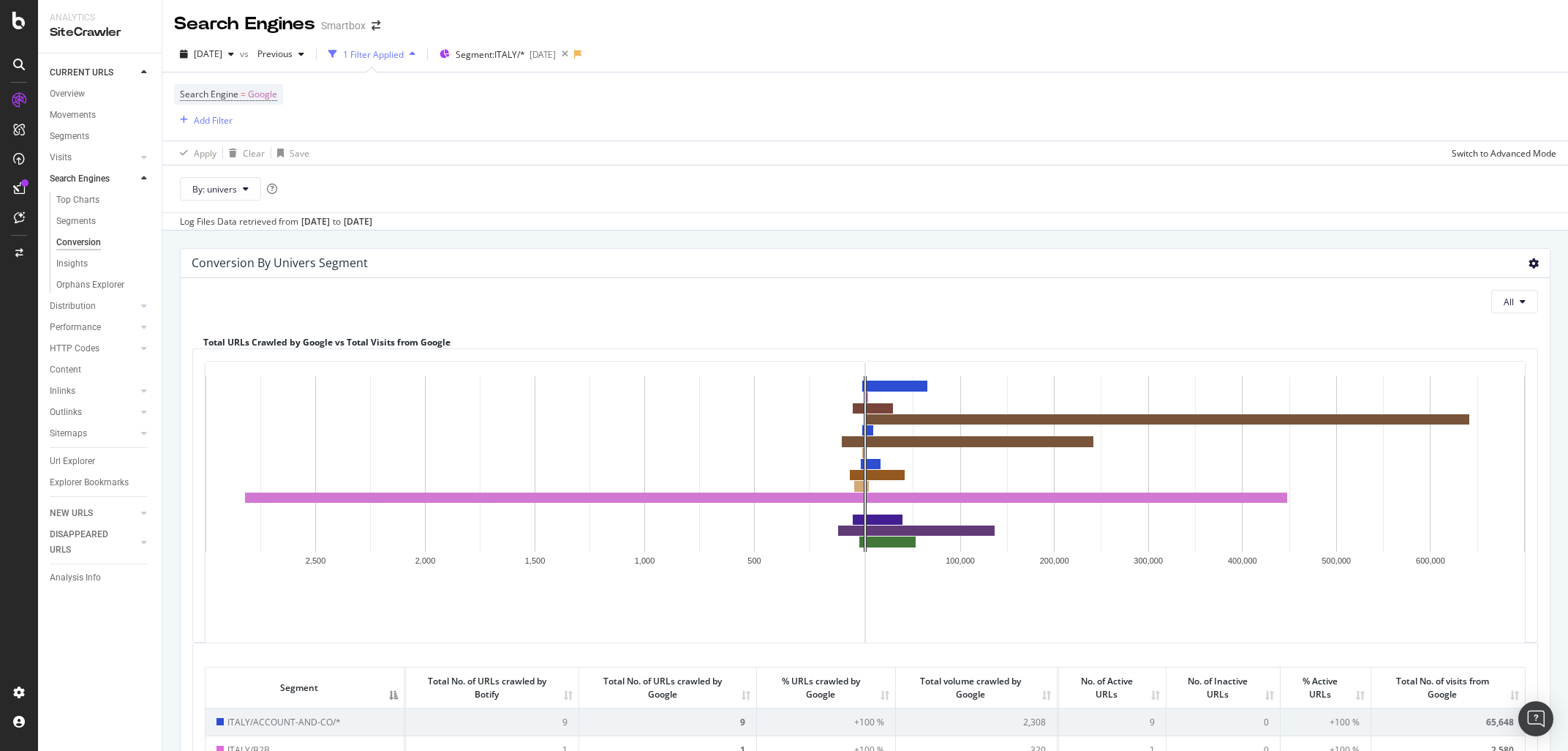
click at [1529, 264] on icon at bounding box center [1533, 263] width 10 height 10
click at [1474, 313] on span "Export as CSV" at bounding box center [1491, 316] width 117 height 20
click at [555, 57] on div "[DATE]" at bounding box center [542, 54] width 26 height 13
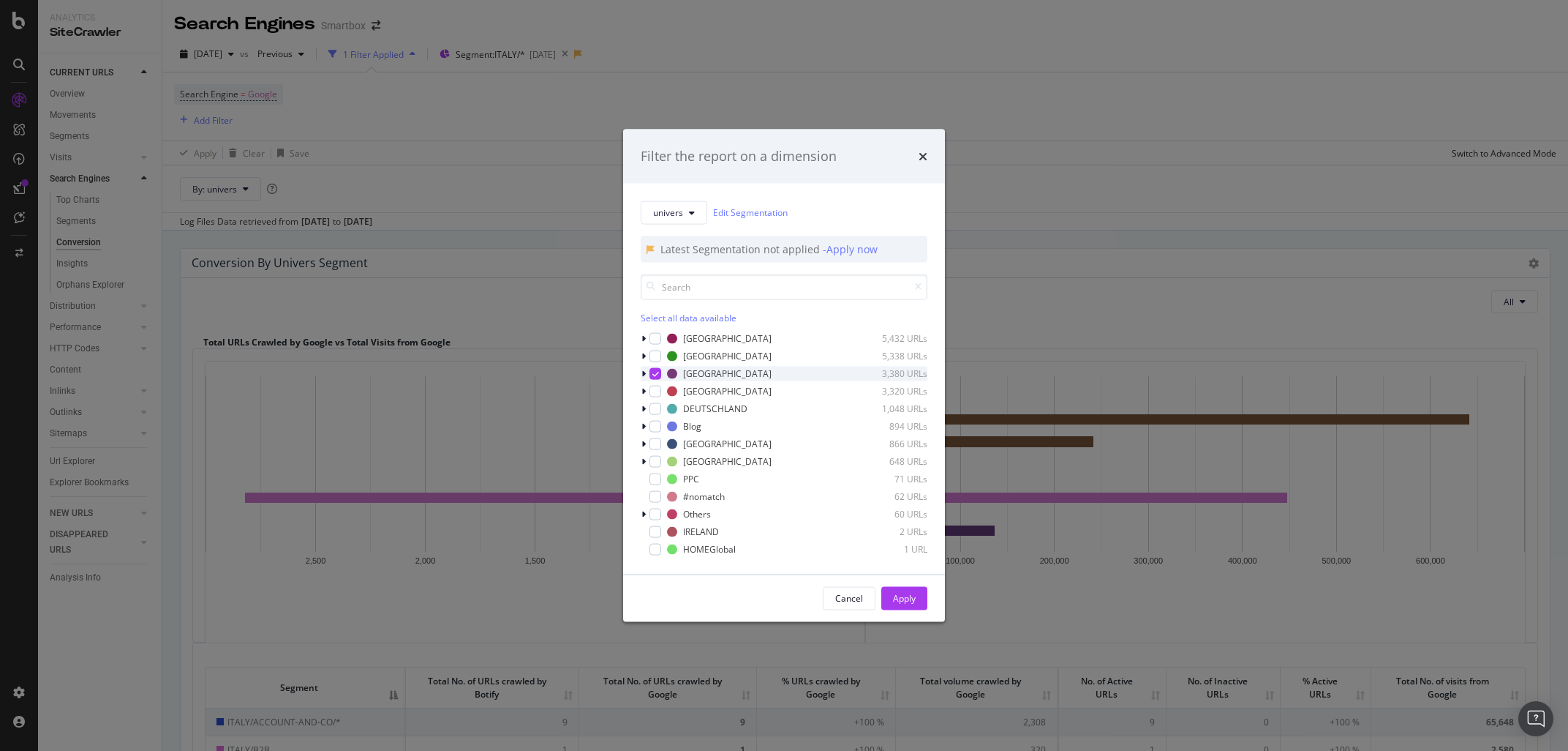
click at [654, 370] on icon "modal" at bounding box center [655, 372] width 6 height 7
click at [657, 393] on div "modal" at bounding box center [655, 390] width 12 height 12
click at [900, 595] on div "Apply" at bounding box center [904, 598] width 23 height 13
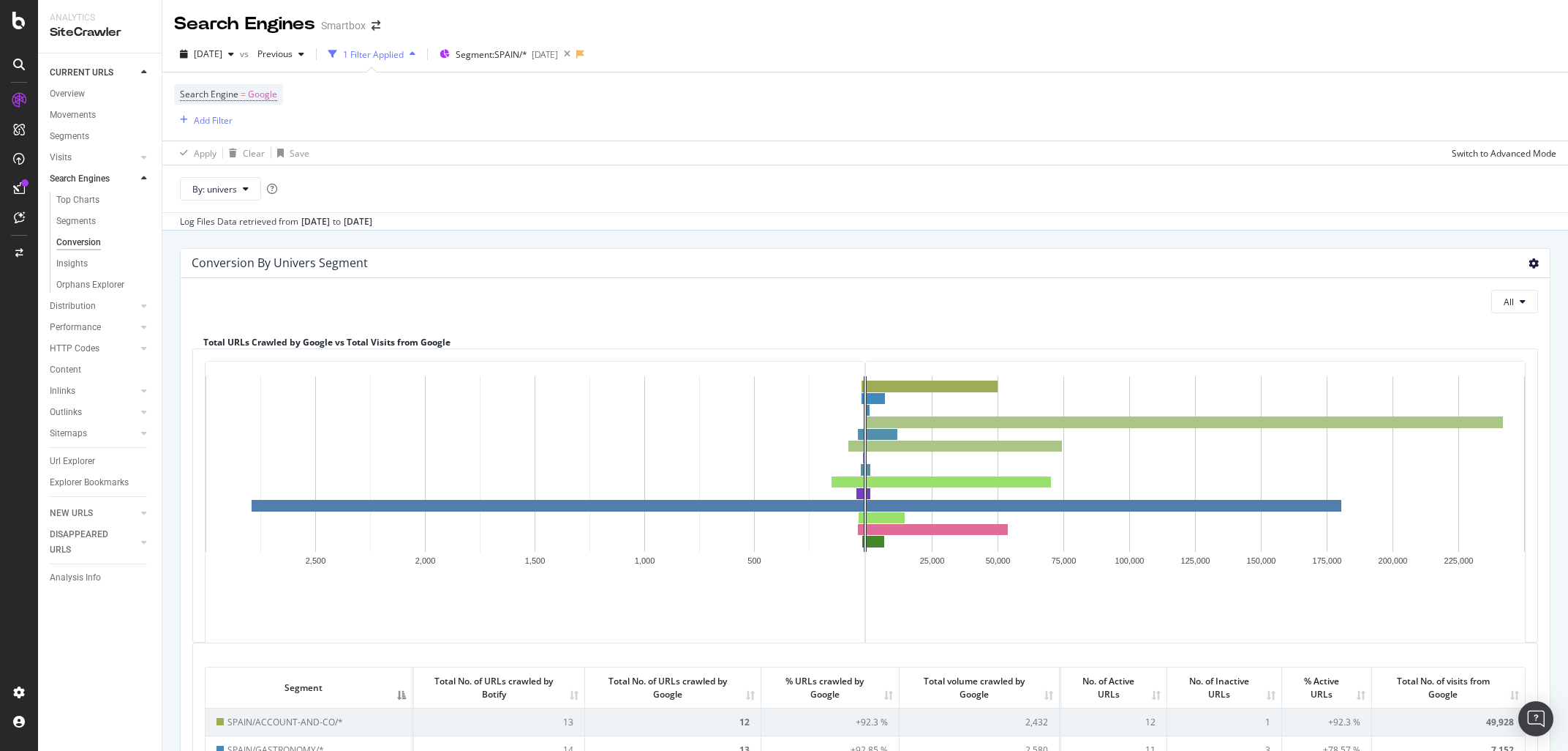
click at [1531, 265] on icon at bounding box center [1533, 263] width 10 height 10
click at [1461, 320] on span "Export as CSV" at bounding box center [1491, 316] width 117 height 20
click at [512, 56] on span "Segment: [GEOGRAPHIC_DATA]/*" at bounding box center [491, 54] width 72 height 13
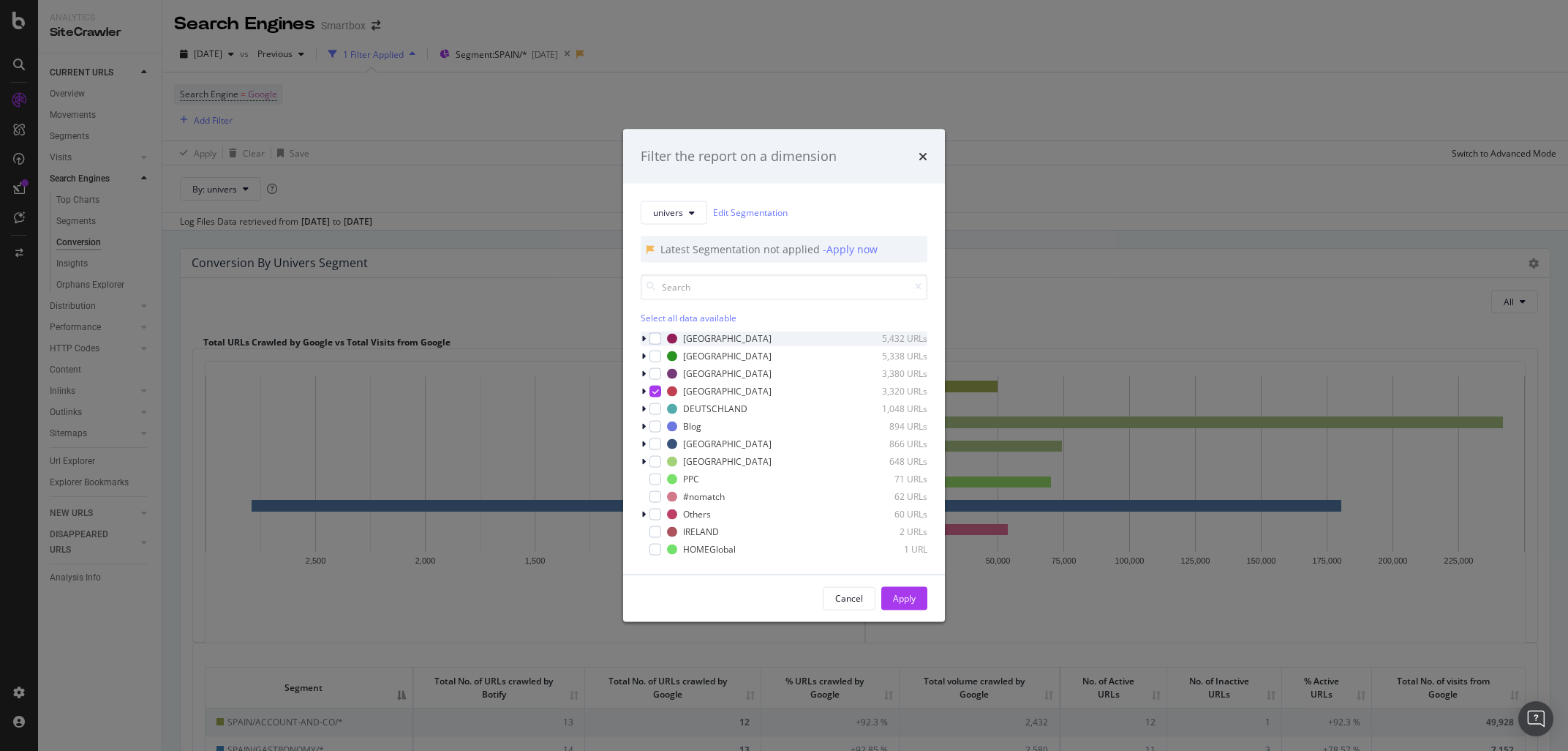
click at [644, 338] on icon "modal" at bounding box center [644, 338] width 5 height 9
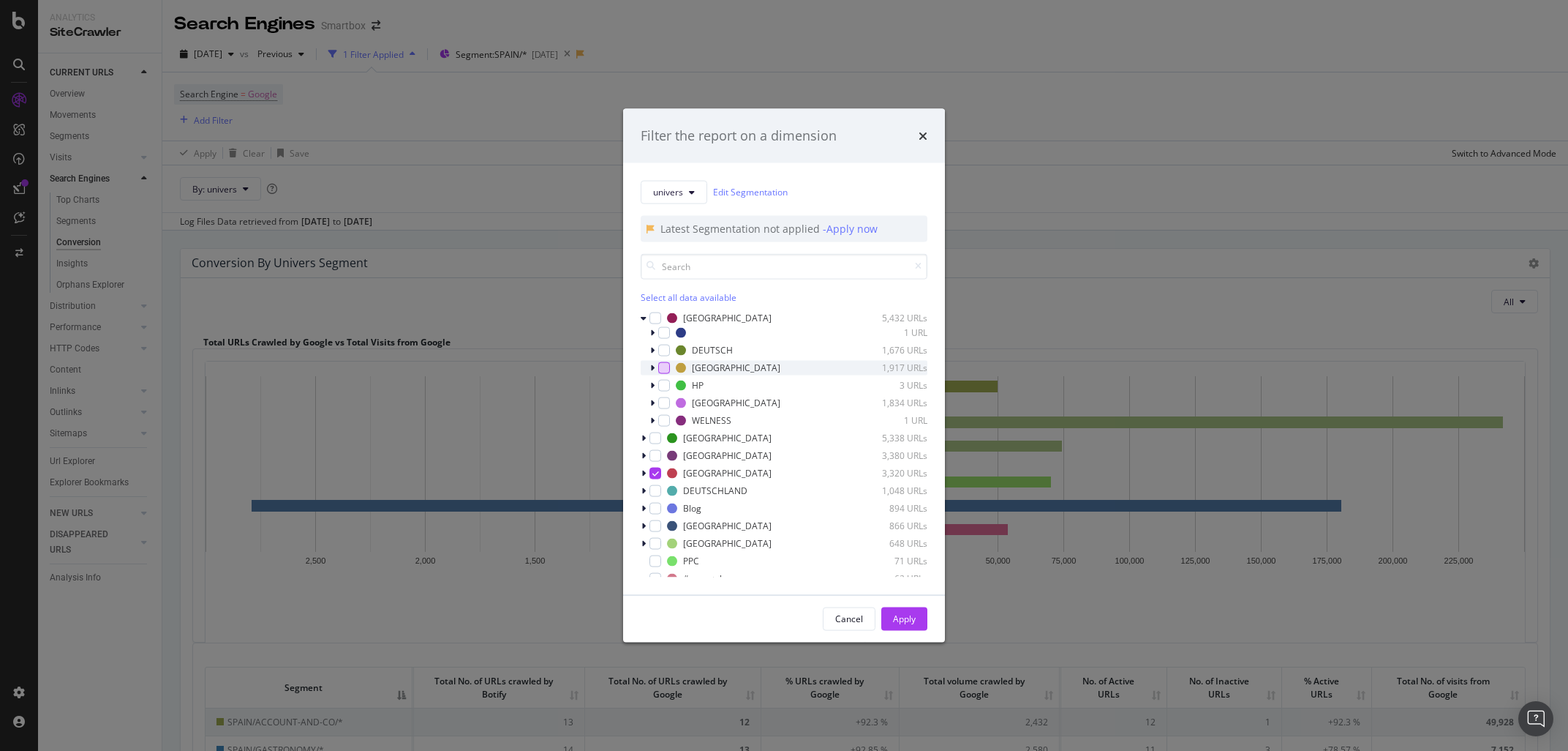
click at [660, 368] on div "modal" at bounding box center [663, 367] width 12 height 12
click at [900, 616] on div "Apply" at bounding box center [904, 619] width 23 height 13
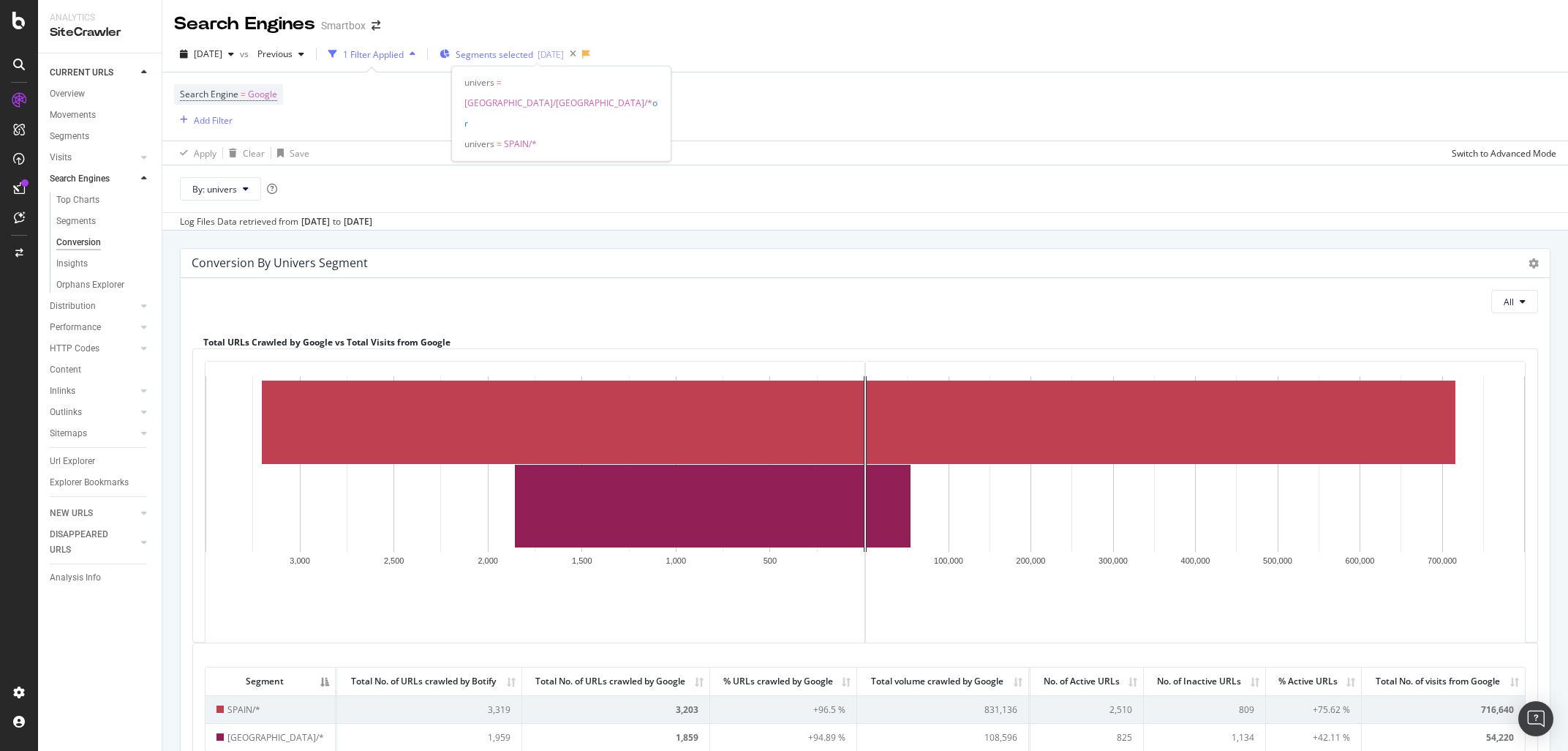
click at [562, 48] on div "Segments selected [DATE]" at bounding box center [502, 54] width 124 height 13
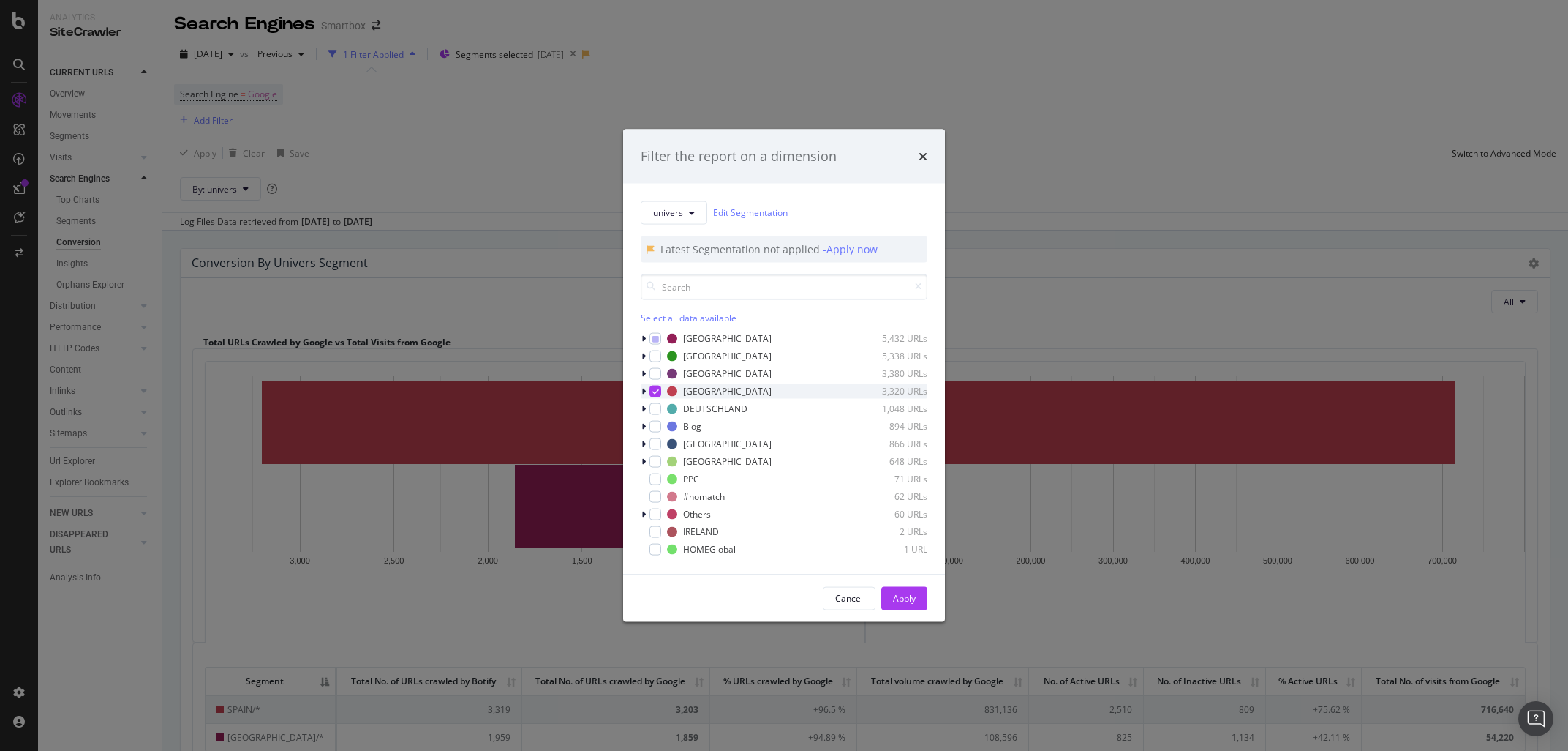
click at [655, 390] on icon "modal" at bounding box center [655, 390] width 6 height 7
click at [910, 589] on div "Apply" at bounding box center [904, 597] width 23 height 22
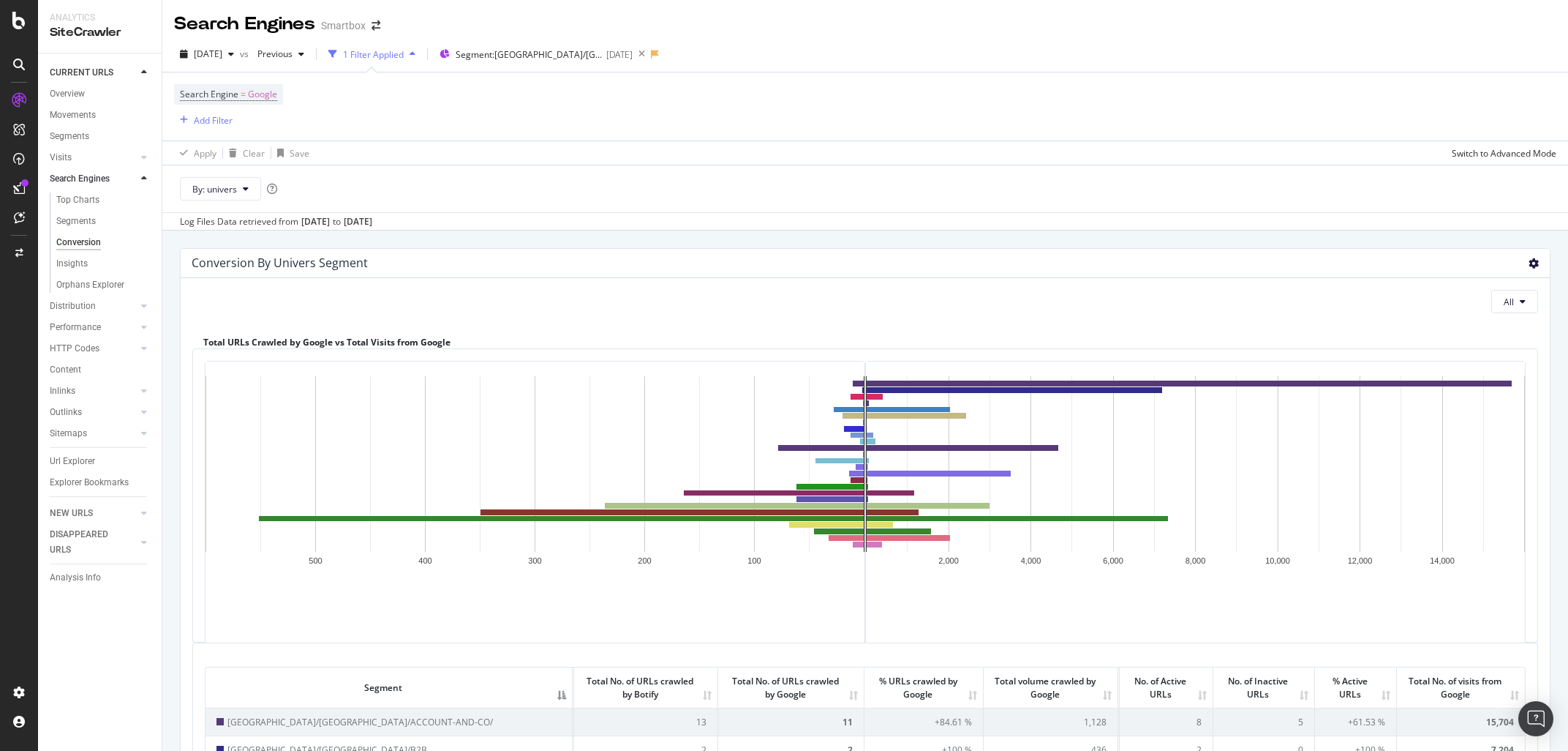
click at [1532, 268] on icon at bounding box center [1533, 263] width 10 height 10
click at [1482, 314] on span "Export as CSV" at bounding box center [1491, 316] width 117 height 20
click at [574, 60] on span "Segment: [GEOGRAPHIC_DATA]/[GEOGRAPHIC_DATA]/*" at bounding box center [529, 54] width 146 height 13
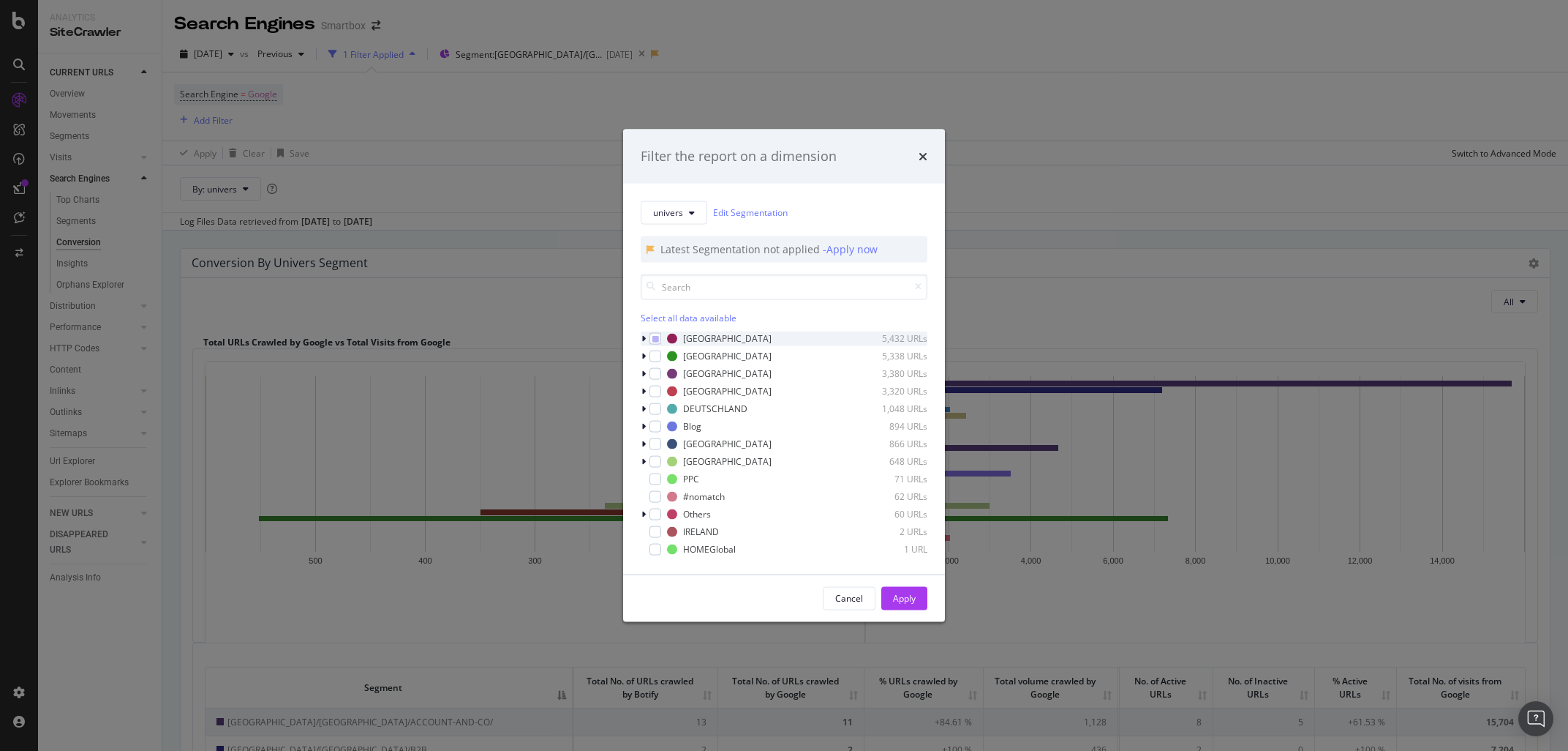
click at [644, 342] on icon "modal" at bounding box center [644, 338] width 5 height 9
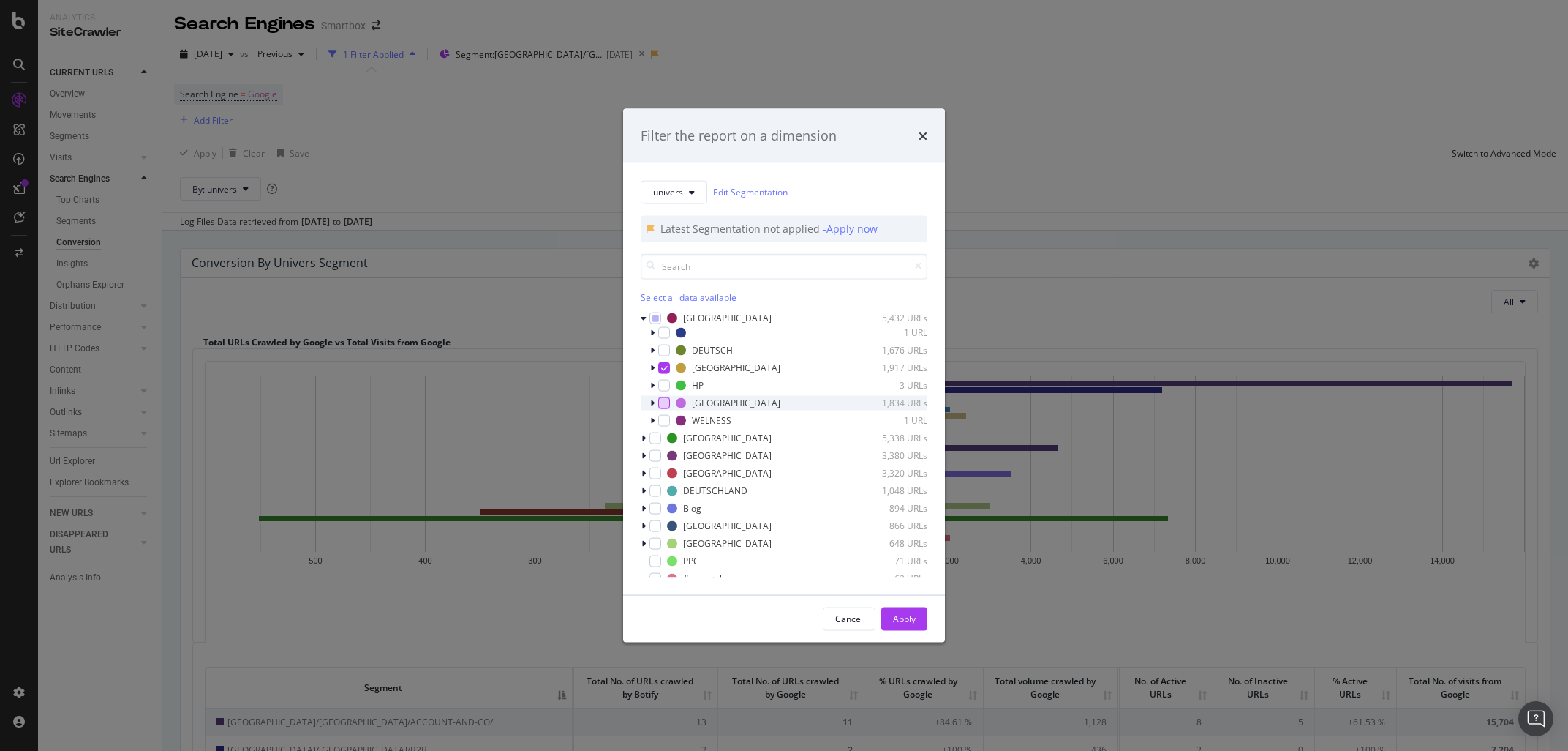
click at [667, 401] on div "modal" at bounding box center [663, 402] width 12 height 12
click at [666, 369] on icon "modal" at bounding box center [664, 367] width 6 height 7
click at [901, 616] on div "Apply" at bounding box center [904, 619] width 23 height 13
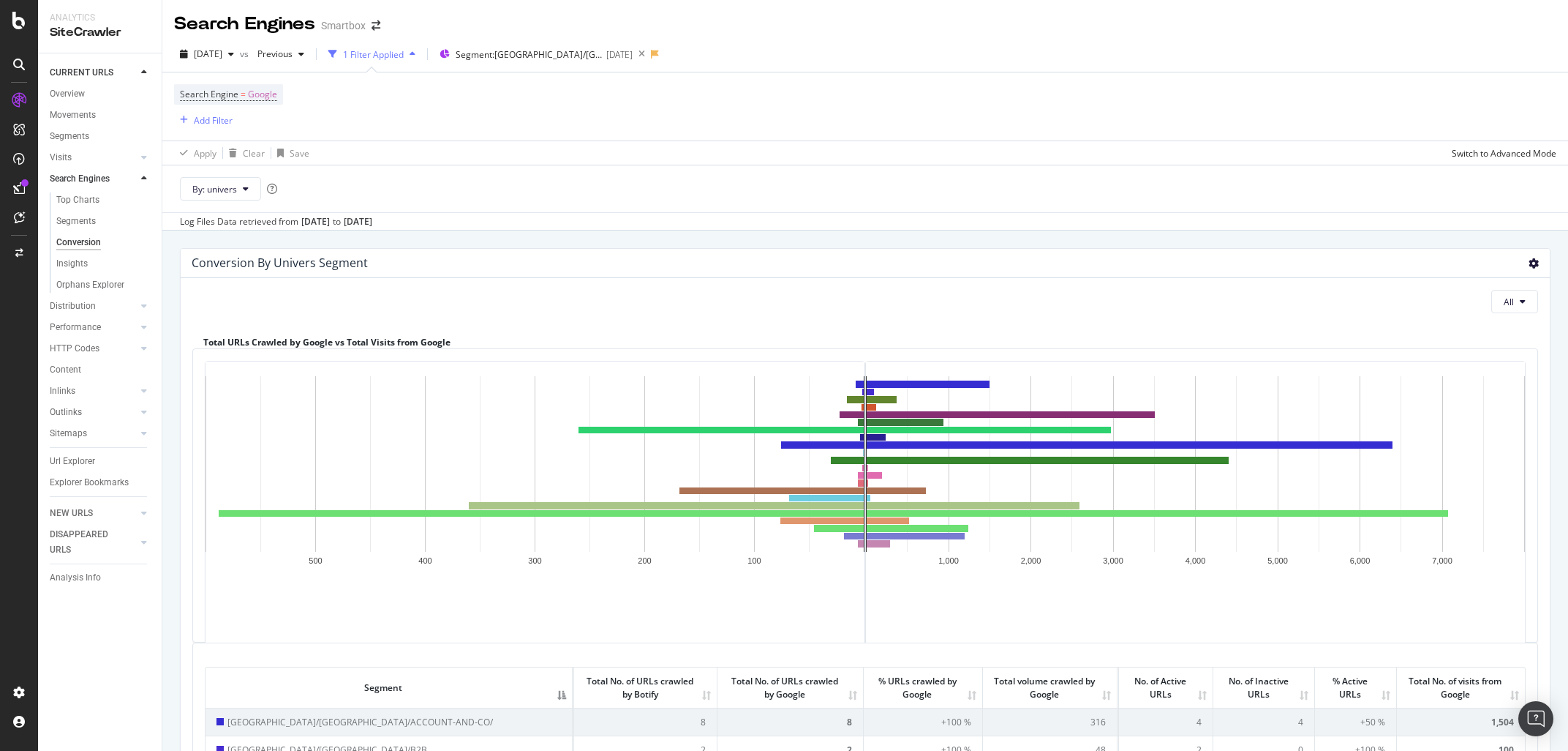
click at [1530, 265] on icon at bounding box center [1533, 263] width 10 height 10
click at [1454, 320] on icon at bounding box center [1449, 316] width 12 height 13
click at [581, 57] on span "Segment: [GEOGRAPHIC_DATA]/[GEOGRAPHIC_DATA]/*" at bounding box center [529, 54] width 146 height 13
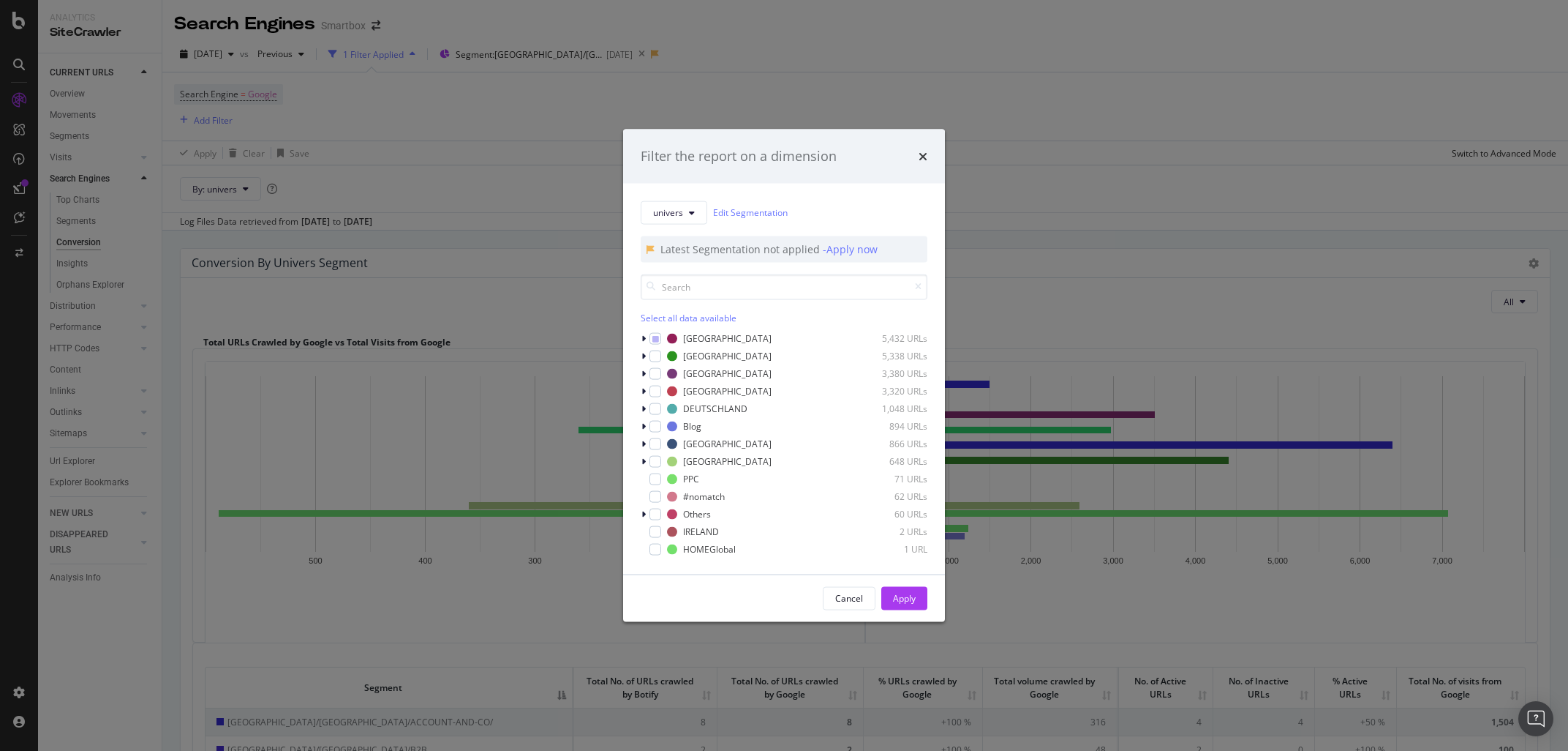
click at [640, 338] on div "univers Edit Segmentation Latest Segmentation not applied - Apply now Select al…" at bounding box center [784, 378] width 322 height 390
click at [644, 338] on icon "modal" at bounding box center [644, 338] width 5 height 9
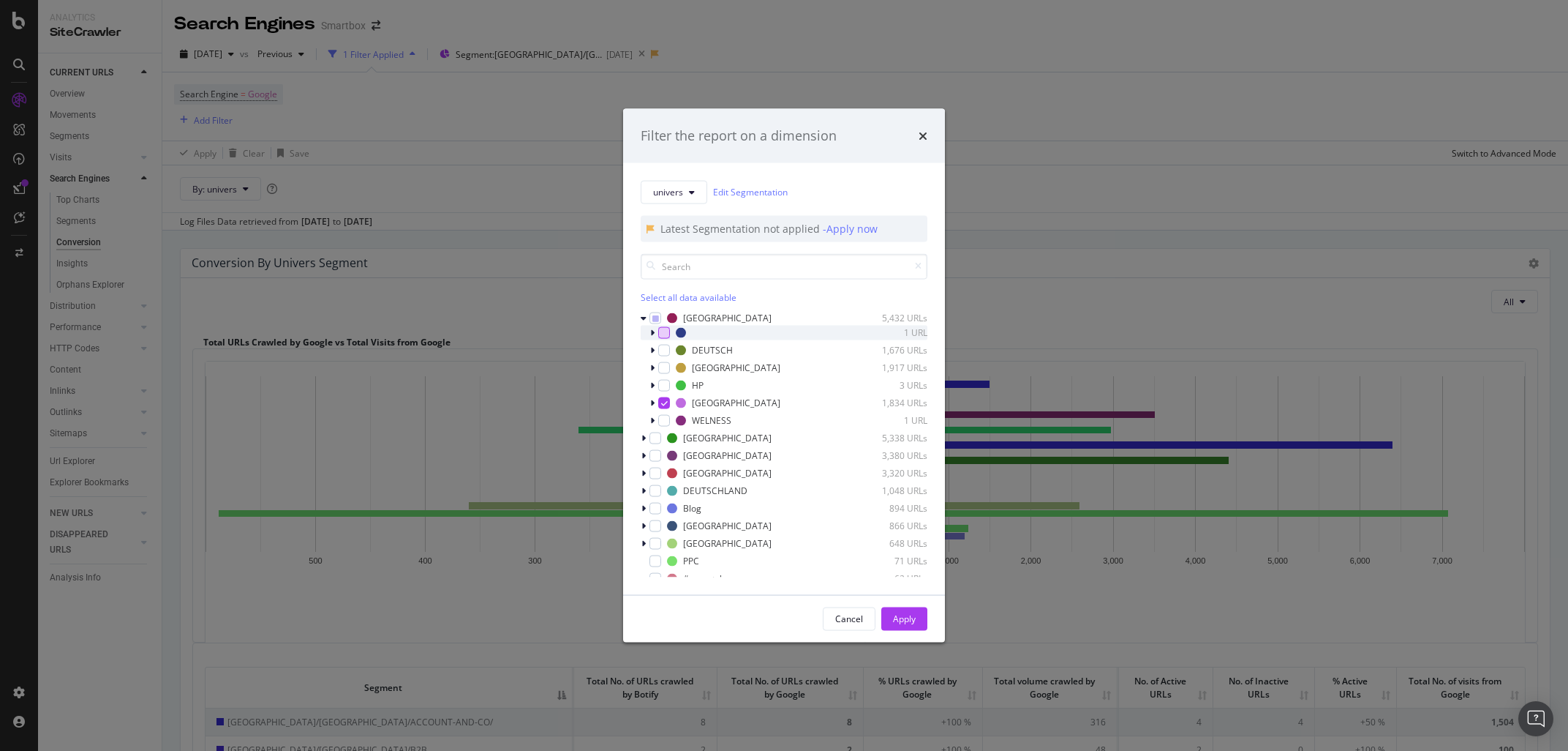
click at [663, 335] on div "modal" at bounding box center [663, 331] width 12 height 12
click at [902, 620] on div "Apply" at bounding box center [904, 619] width 23 height 13
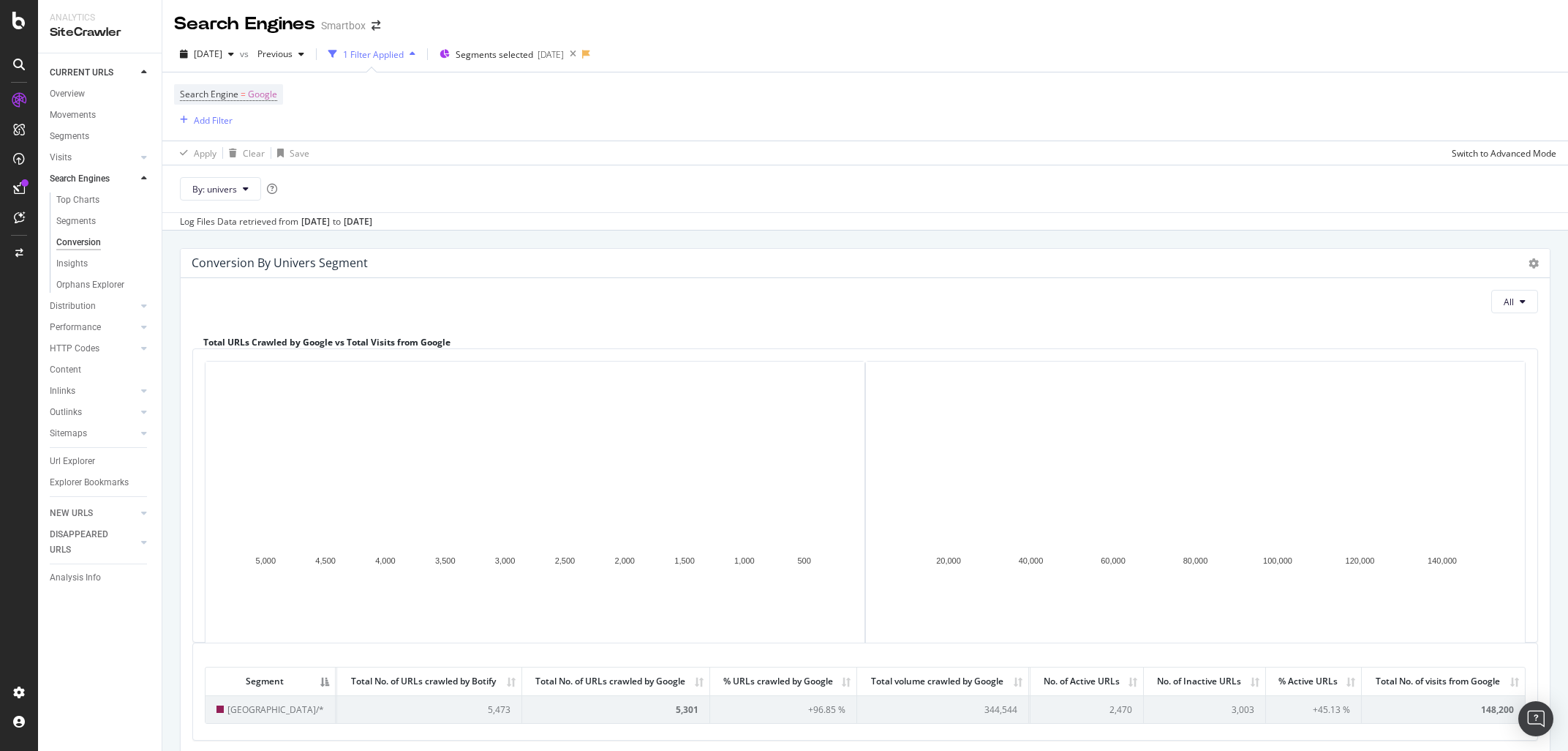
scroll to position [120, 0]
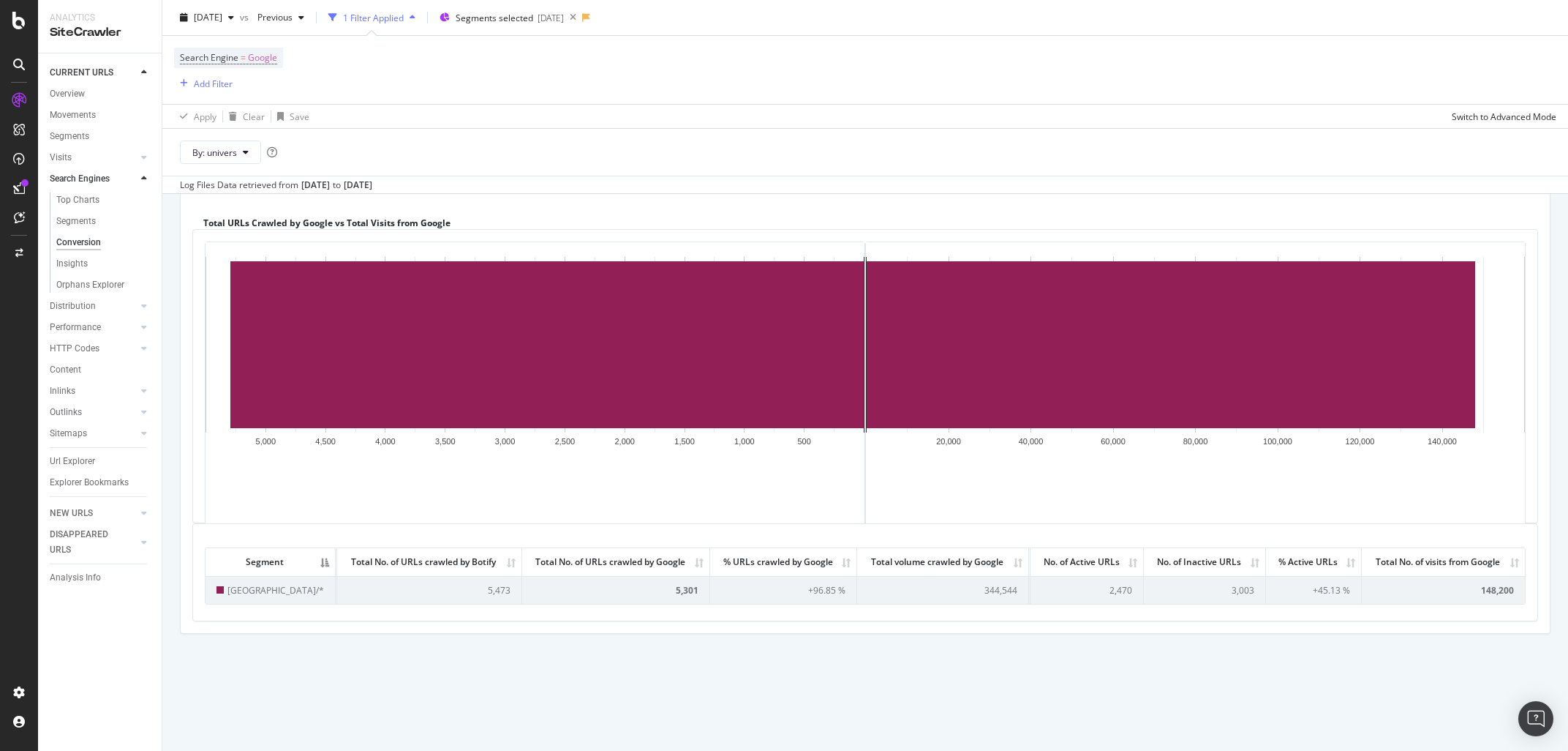
click at [232, 586] on span "[GEOGRAPHIC_DATA]/*" at bounding box center [275, 590] width 97 height 13
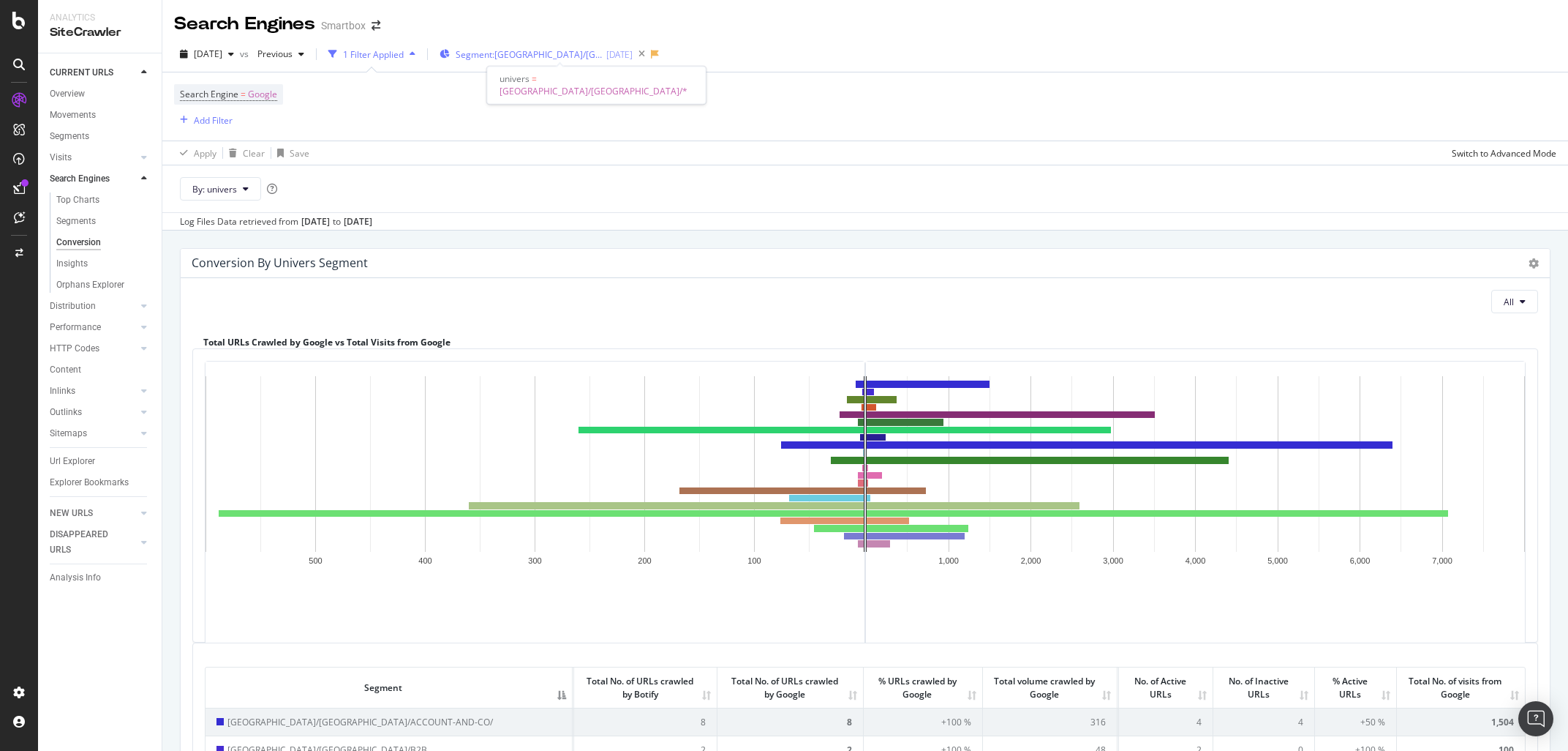
click at [618, 57] on div "[DATE]" at bounding box center [618, 54] width 26 height 13
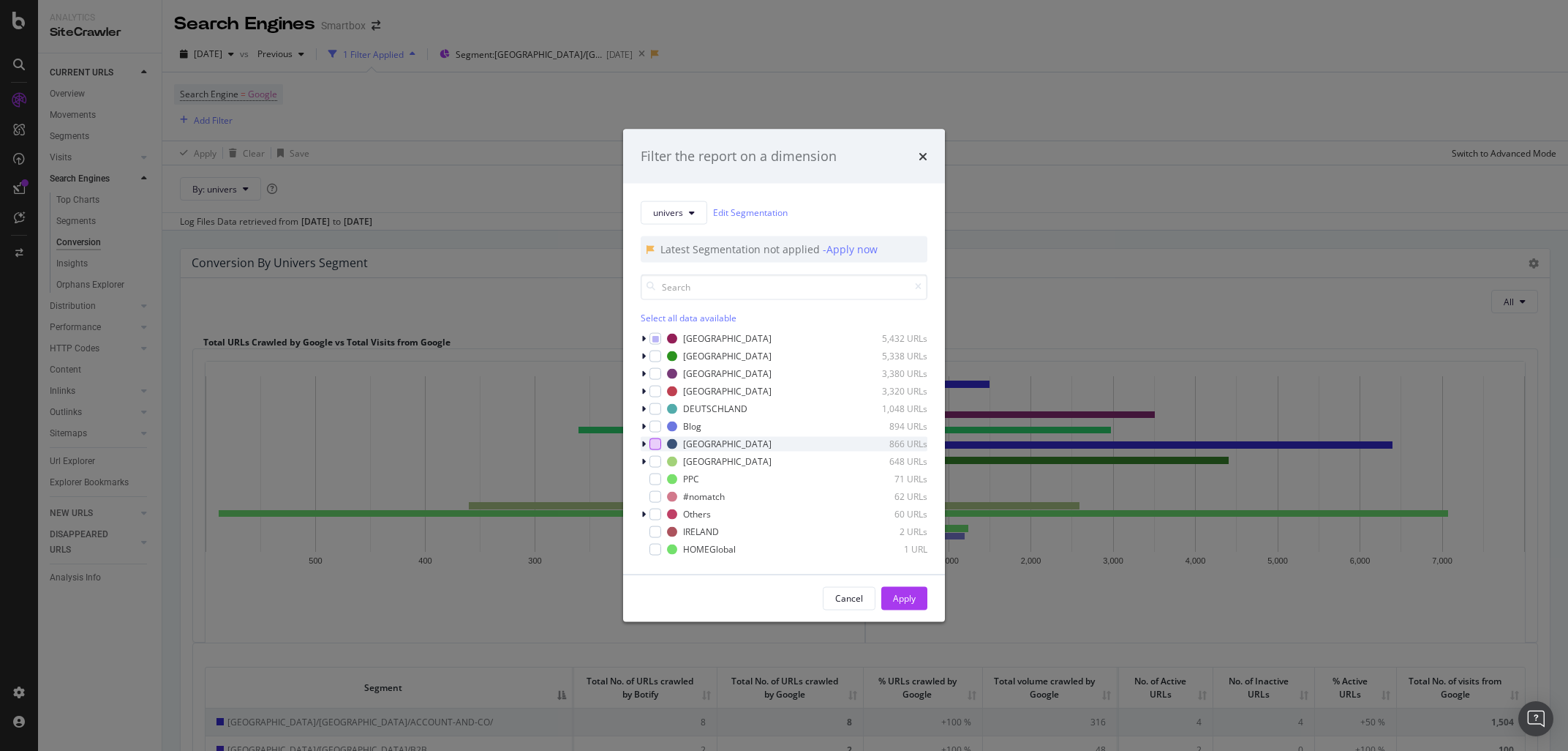
click at [659, 443] on div "modal" at bounding box center [655, 443] width 12 height 12
click at [657, 336] on icon "modal" at bounding box center [655, 338] width 6 height 7
click at [651, 336] on div "modal" at bounding box center [655, 338] width 12 height 12
click at [898, 594] on div "Apply" at bounding box center [904, 598] width 23 height 13
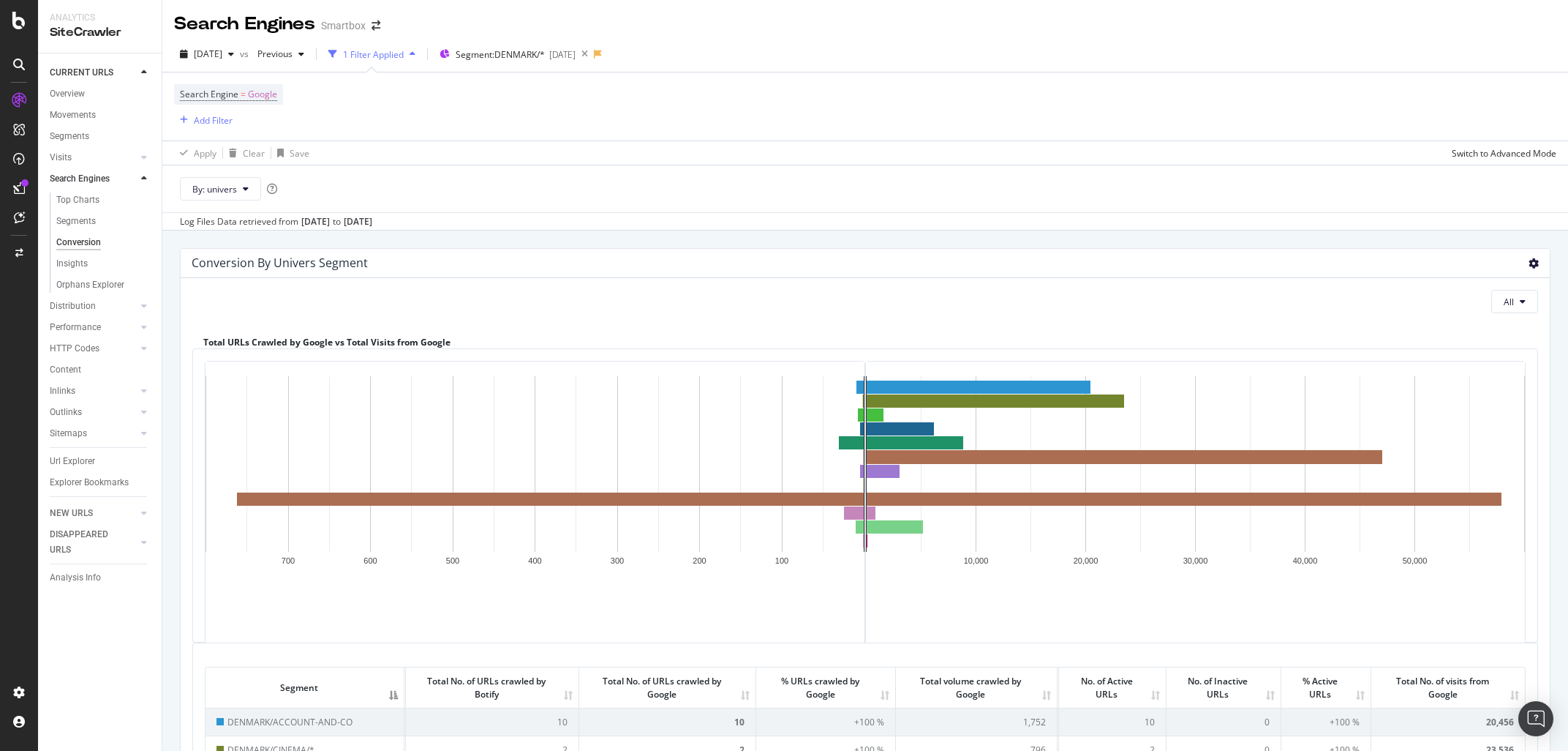
click at [1529, 268] on icon at bounding box center [1533, 263] width 10 height 10
click at [1463, 317] on span "Export as CSV" at bounding box center [1491, 316] width 117 height 20
click at [518, 56] on span "Segment: [GEOGRAPHIC_DATA]/*" at bounding box center [500, 54] width 89 height 13
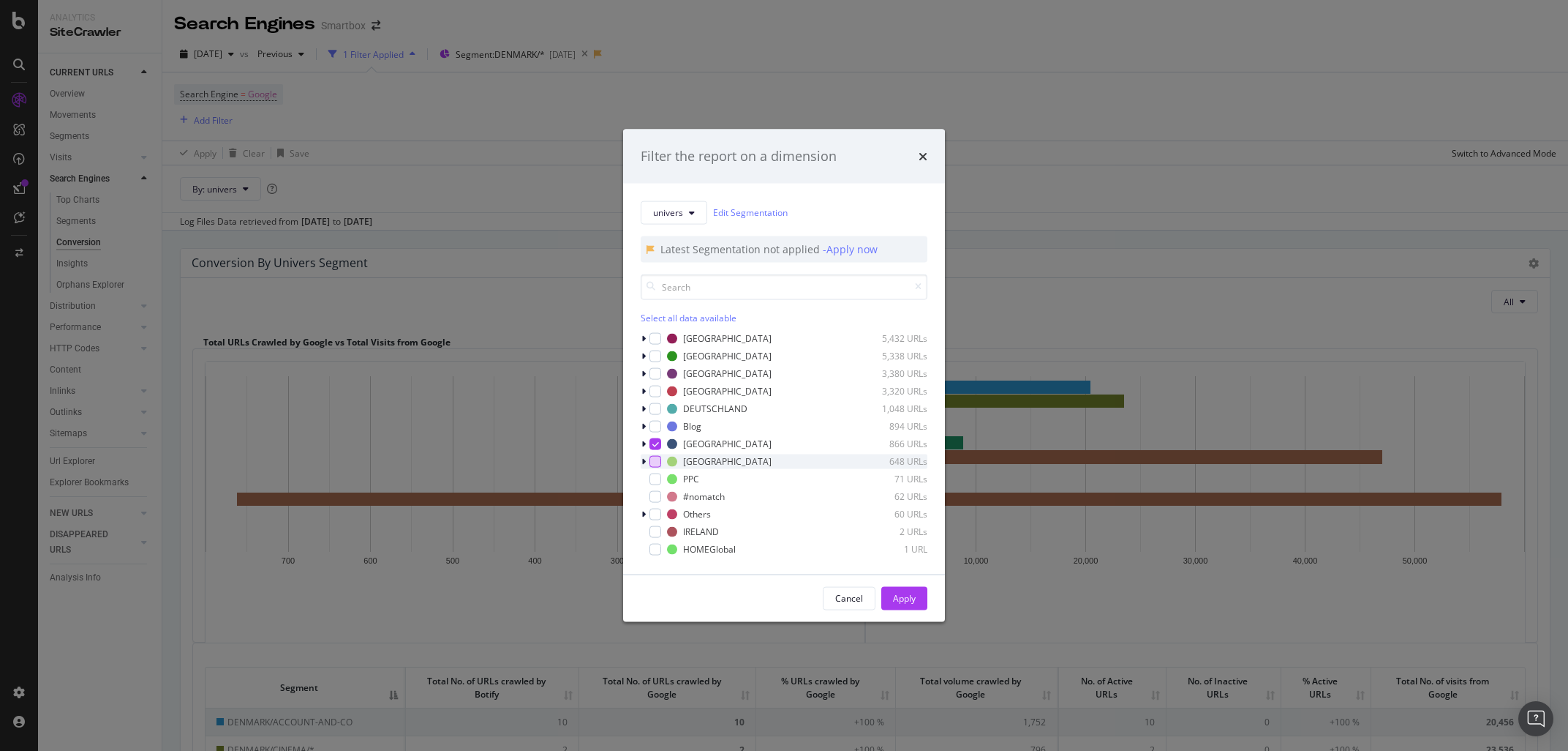
click at [651, 463] on div "modal" at bounding box center [655, 461] width 12 height 12
click at [655, 442] on icon "modal" at bounding box center [655, 443] width 6 height 7
click at [906, 601] on div "Apply" at bounding box center [904, 598] width 23 height 13
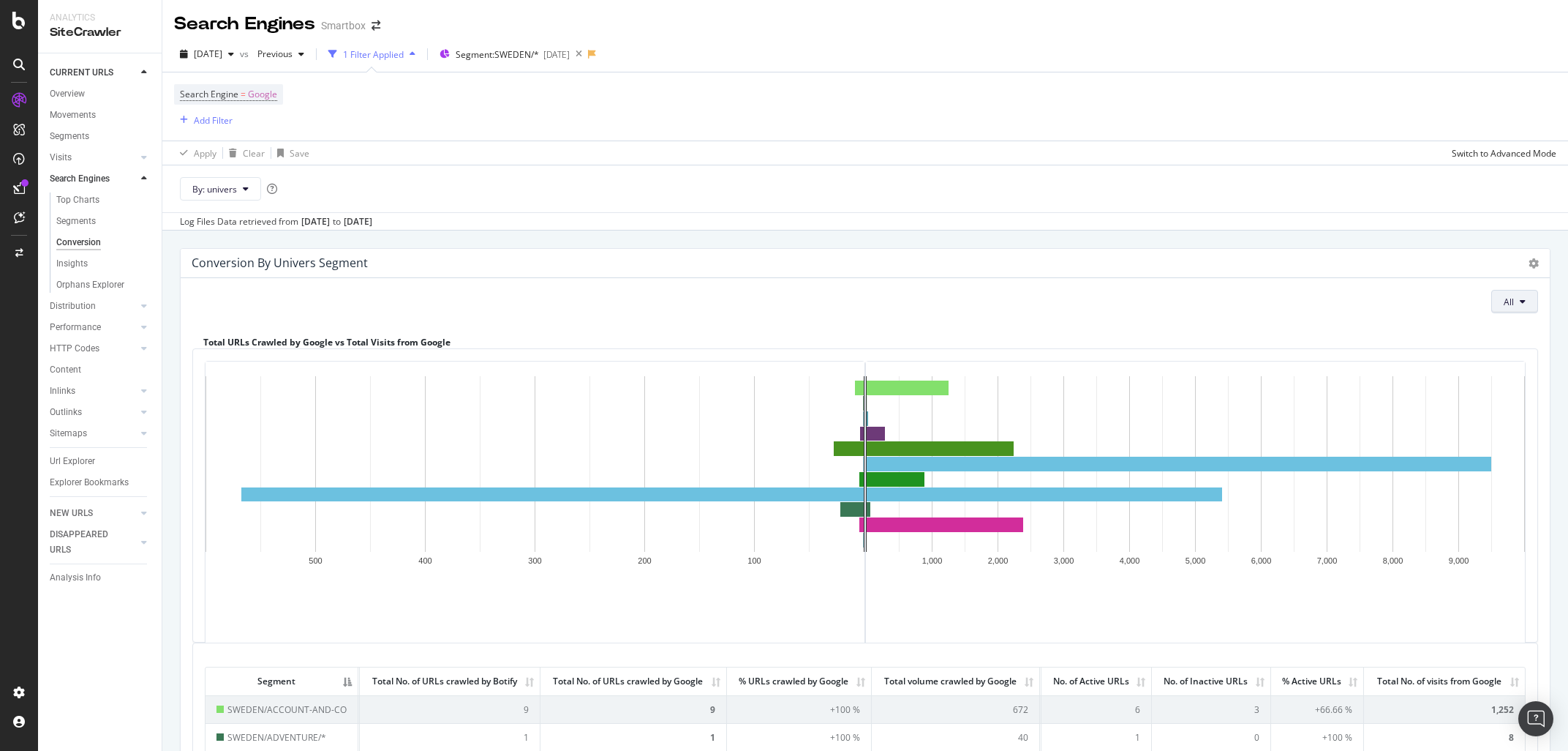
click at [1529, 300] on button "All" at bounding box center [1514, 302] width 46 height 24
click at [1432, 221] on div "Log Files Data retrieved from [DATE] to [DATE]" at bounding box center [865, 221] width 1405 height 17
click at [1538, 266] on div "Conversion by univers Segment Expand Export as CSV" at bounding box center [865, 263] width 1369 height 29
click at [1532, 266] on icon at bounding box center [1533, 263] width 10 height 10
click at [1510, 287] on span "Expand" at bounding box center [1491, 287] width 117 height 20
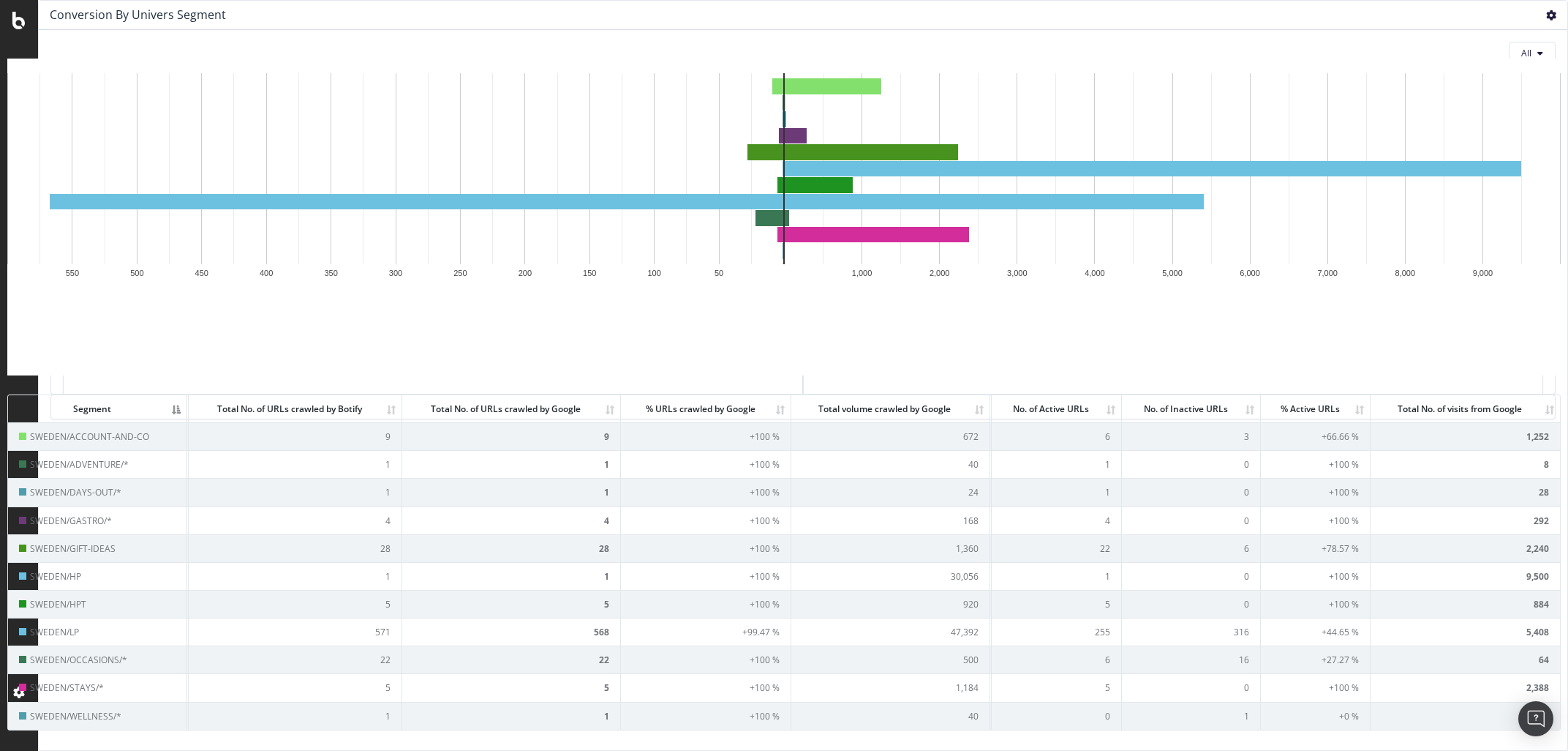
click at [1548, 13] on icon at bounding box center [1551, 15] width 10 height 10
click at [1504, 43] on span "Contract" at bounding box center [1508, 39] width 117 height 20
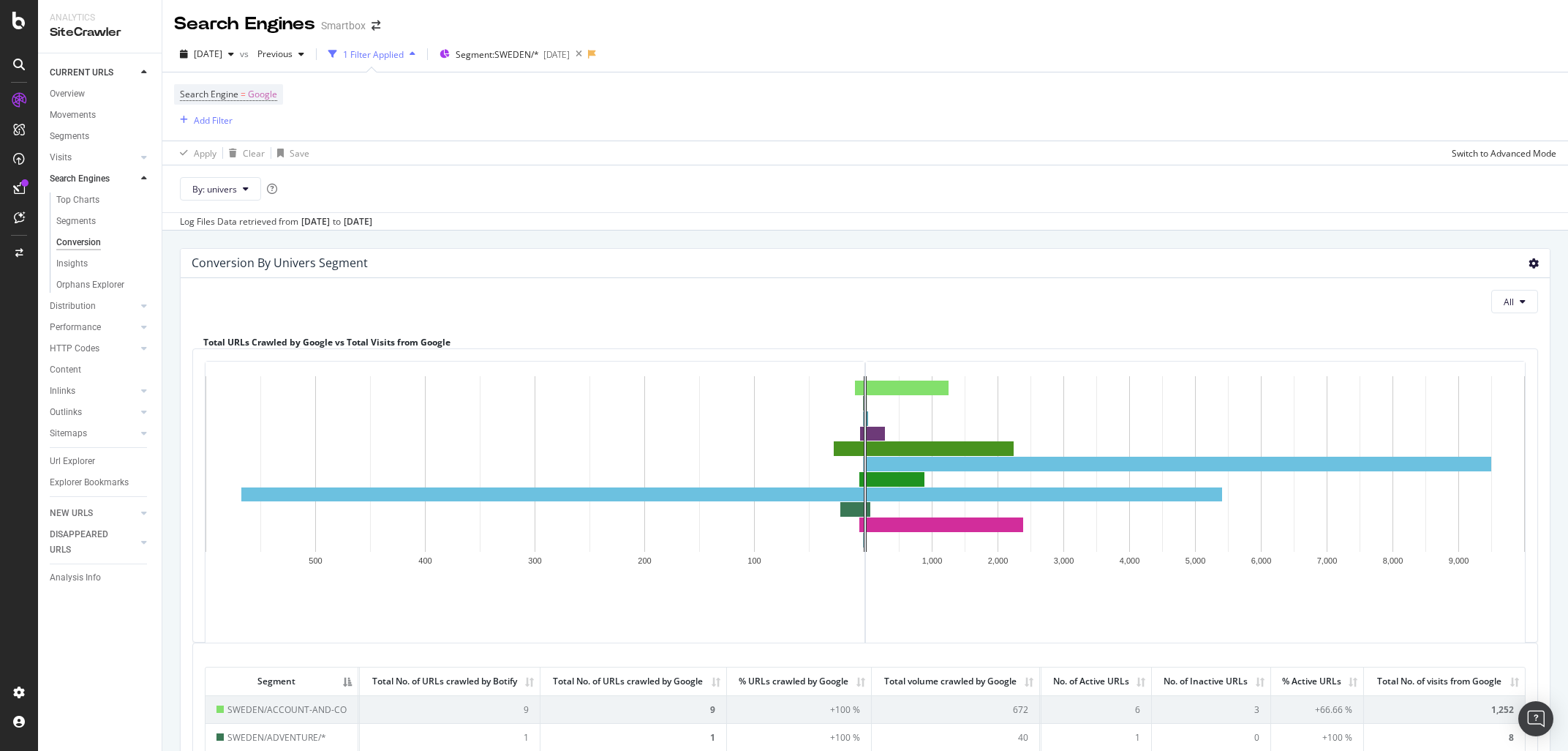
click at [1535, 264] on icon at bounding box center [1533, 263] width 10 height 10
click at [1502, 311] on span "Export as CSV" at bounding box center [1491, 316] width 117 height 20
click at [536, 57] on span "Segment: [GEOGRAPHIC_DATA]/*" at bounding box center [497, 54] width 83 height 13
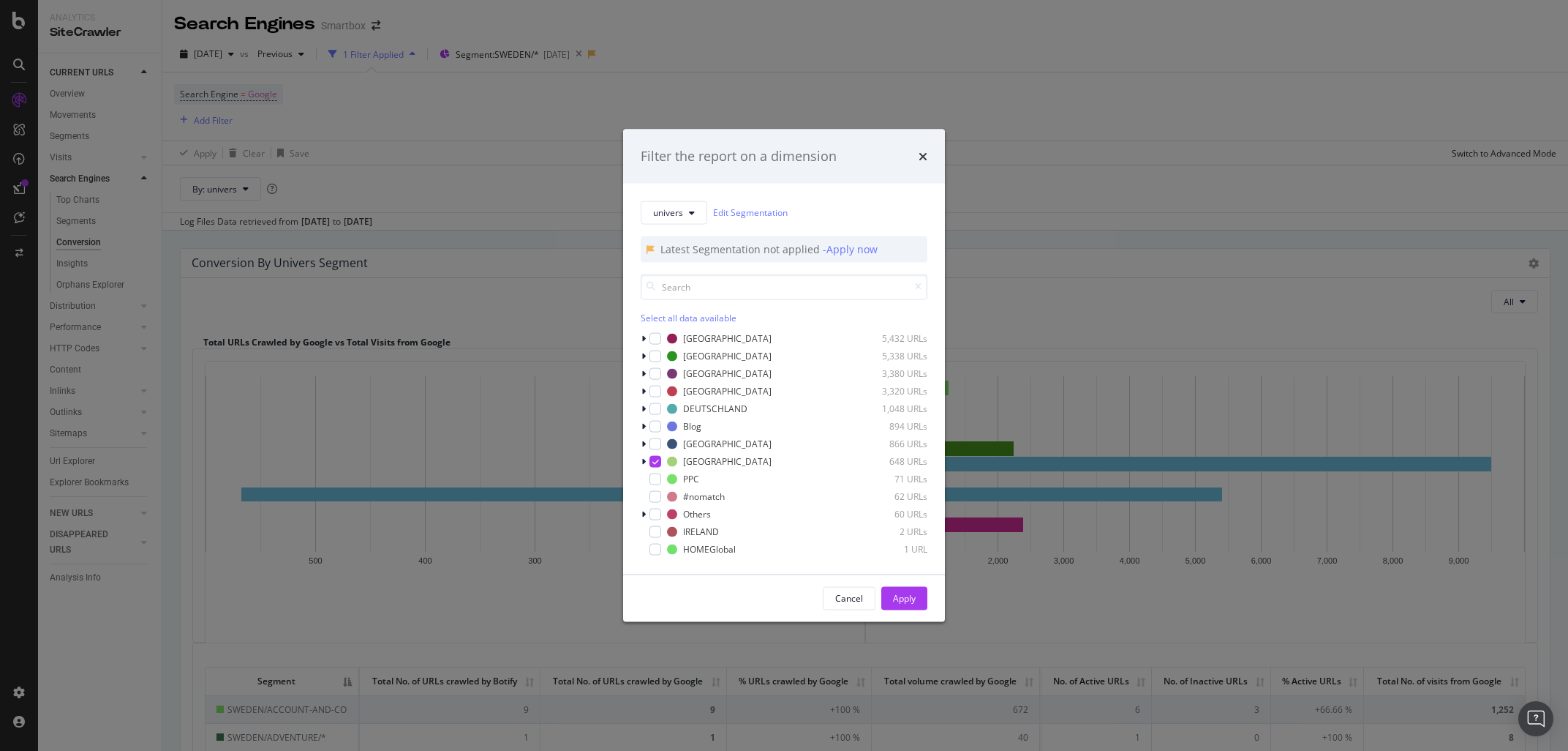
click at [1152, 273] on div "Filter the report on a dimension univers Edit Segmentation Latest Segmentation …" at bounding box center [784, 376] width 1568 height 751
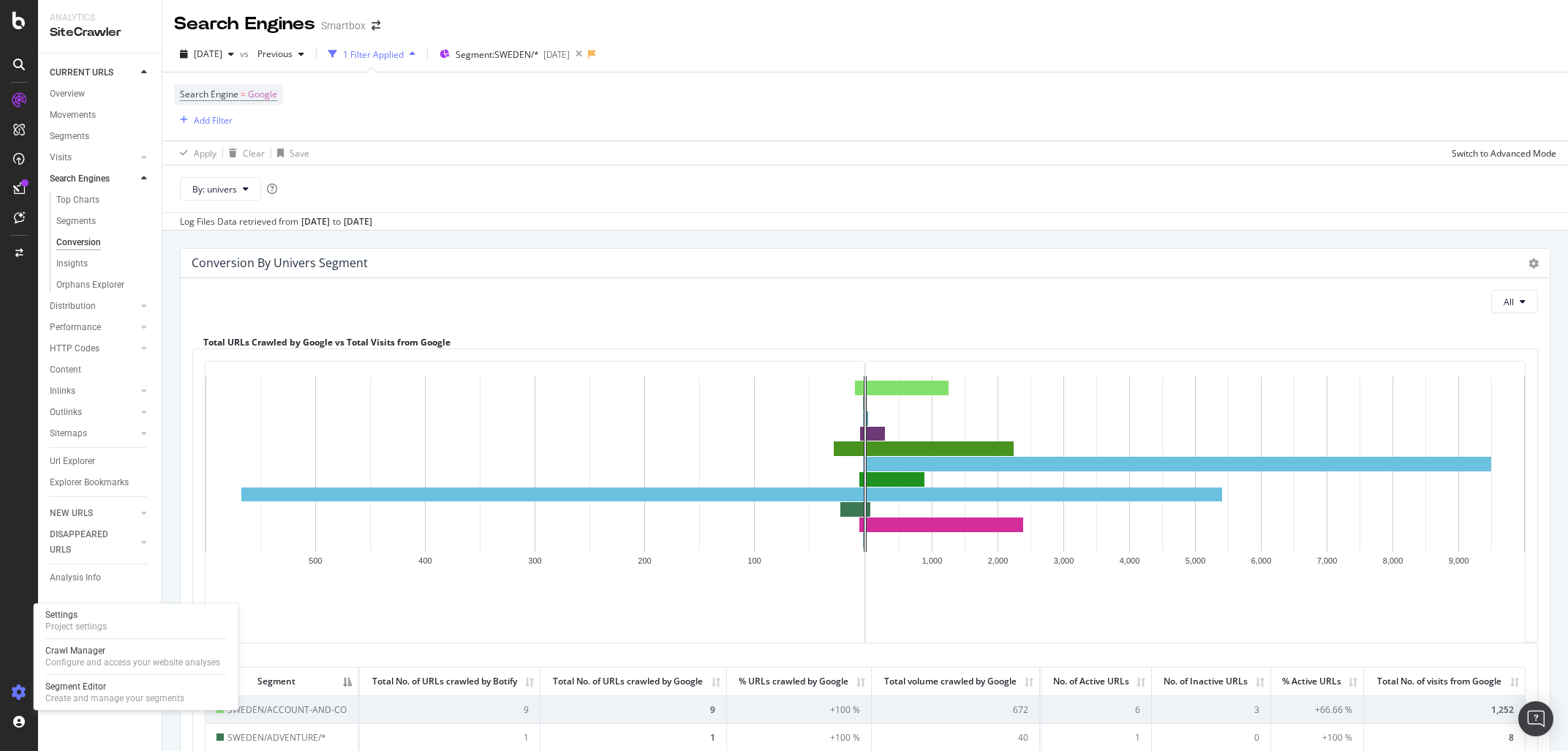
click at [17, 694] on icon at bounding box center [19, 692] width 15 height 15
click at [19, 697] on icon at bounding box center [19, 692] width 15 height 15
click at [9, 719] on div at bounding box center [19, 721] width 35 height 24
click at [53, 686] on div "Segment Editor" at bounding box center [115, 686] width 139 height 12
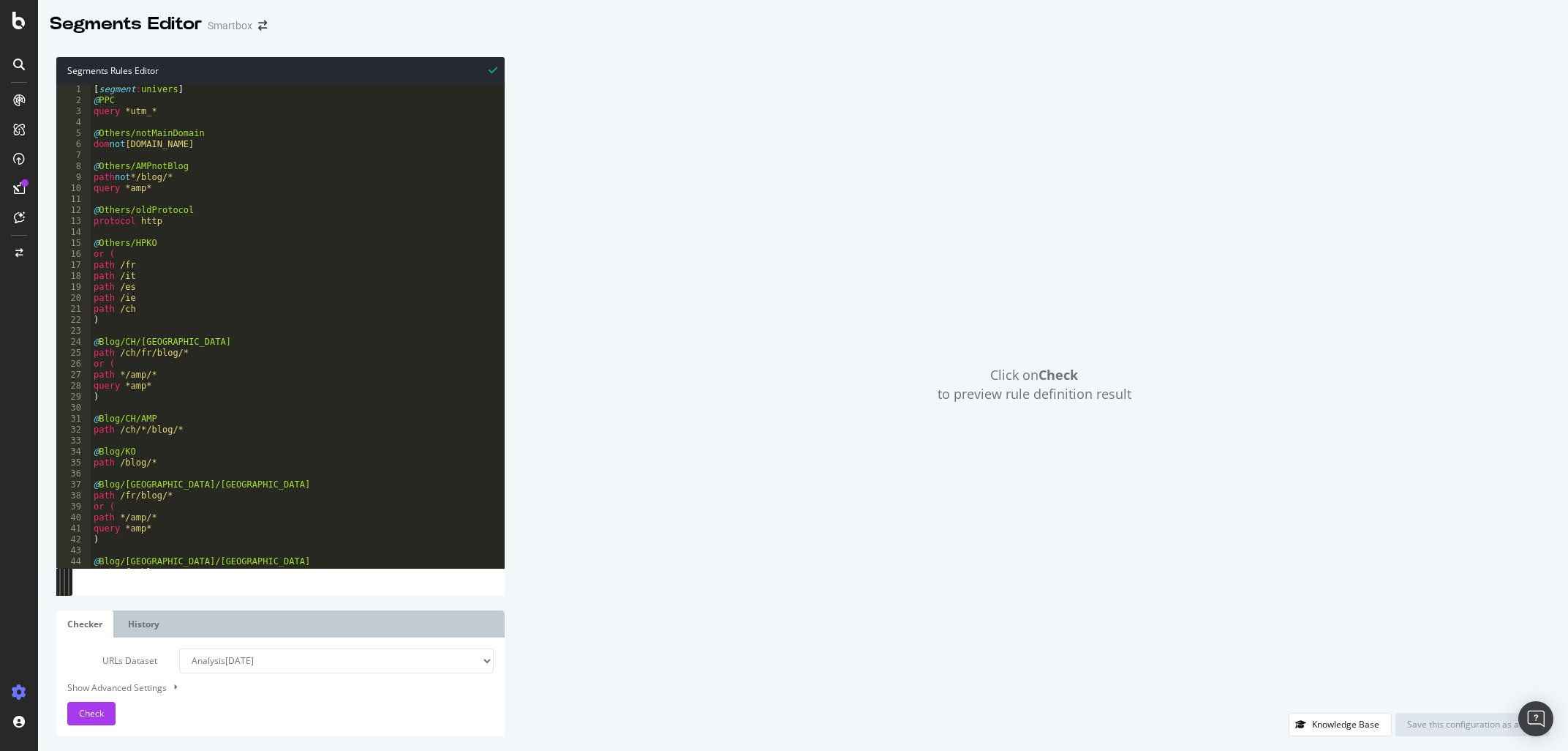
click at [253, 393] on div "[ segment : univers ] @ PPC query *utm_* @ Others/notMainDomain dom not [DOMAIN…" at bounding box center [297, 337] width 414 height 506
type textarea ")"
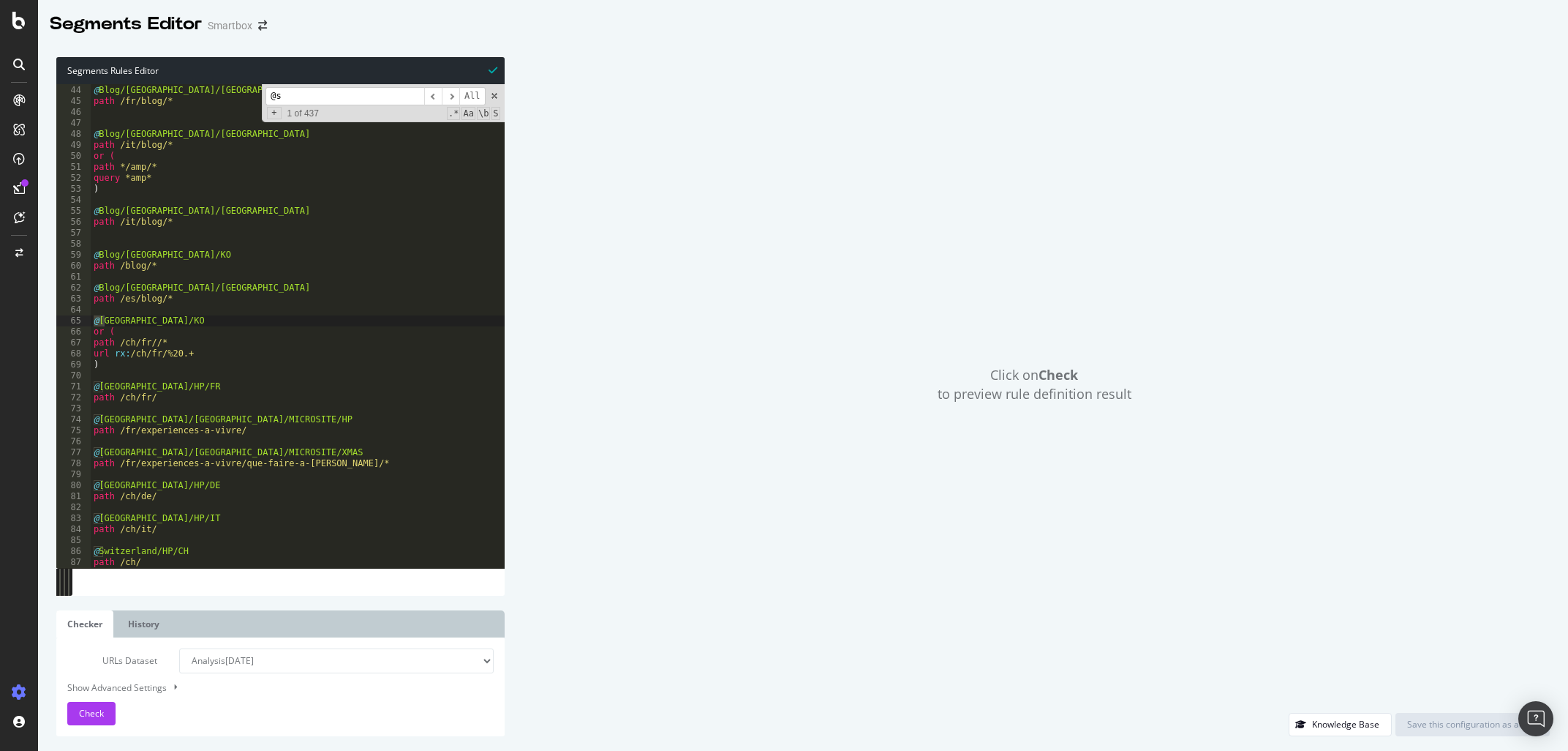
scroll to position [344, 0]
type input "@swi"
click at [155, 387] on div "@ Blog/[GEOGRAPHIC_DATA]/[GEOGRAPHIC_DATA] path /fr/blog/* @ Blog/[GEOGRAPHIC_D…" at bounding box center [297, 327] width 414 height 506
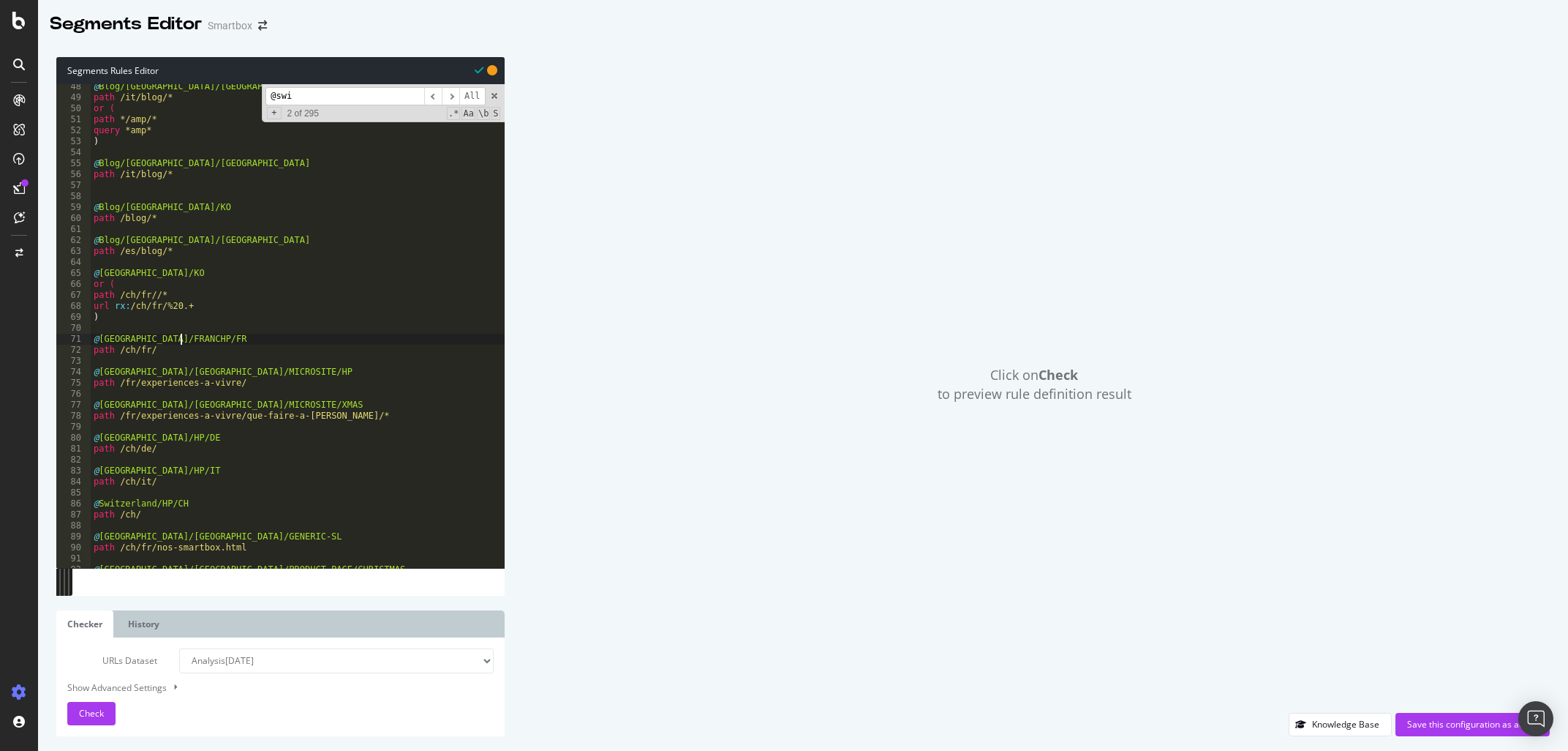
scroll to position [0, 7]
click at [155, 438] on div "@ Blog/[GEOGRAPHIC_DATA]/OK path /it/blog/* or ( path */amp/* query *amp* ) @ B…" at bounding box center [297, 334] width 414 height 506
click at [158, 470] on div "@ Blog/[GEOGRAPHIC_DATA]/OK path /it/blog/* or ( path */amp/* query *amp* ) @ B…" at bounding box center [297, 334] width 414 height 506
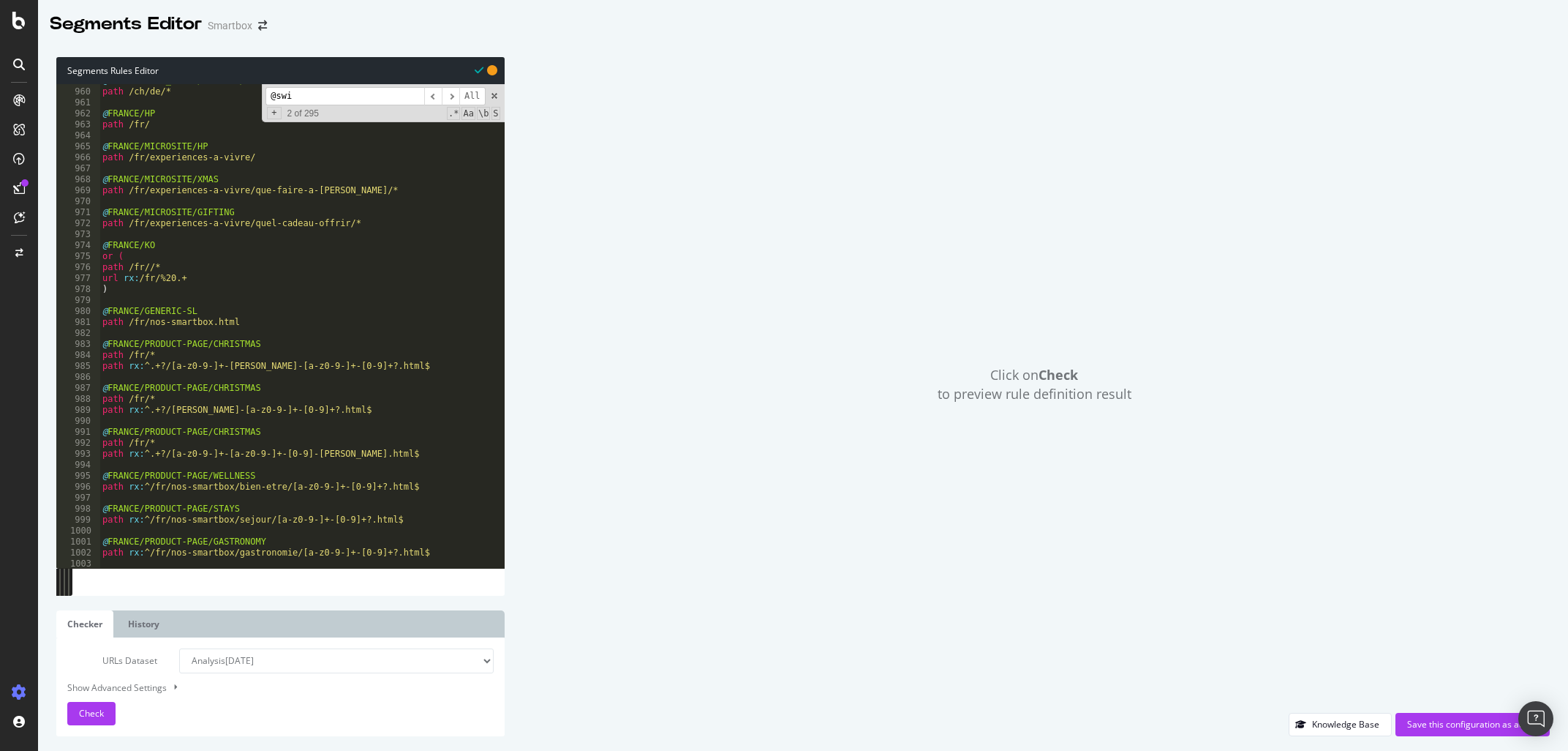
scroll to position [7543, 0]
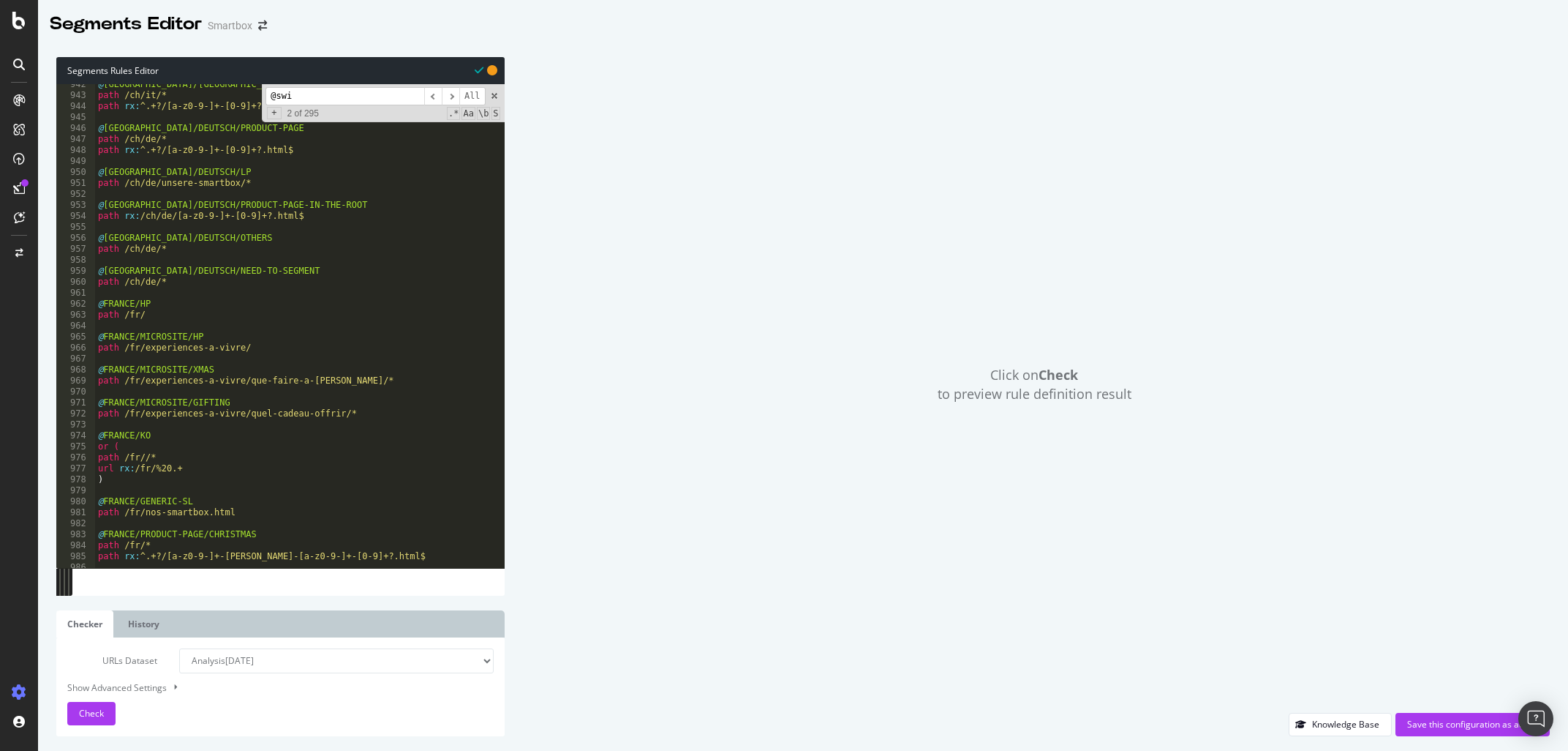
click at [183, 127] on div "@ [GEOGRAPHIC_DATA]/[GEOGRAPHIC_DATA]/PRODUCT-PAGE path /ch/it/* path rx : ^.+?…" at bounding box center [300, 331] width 409 height 506
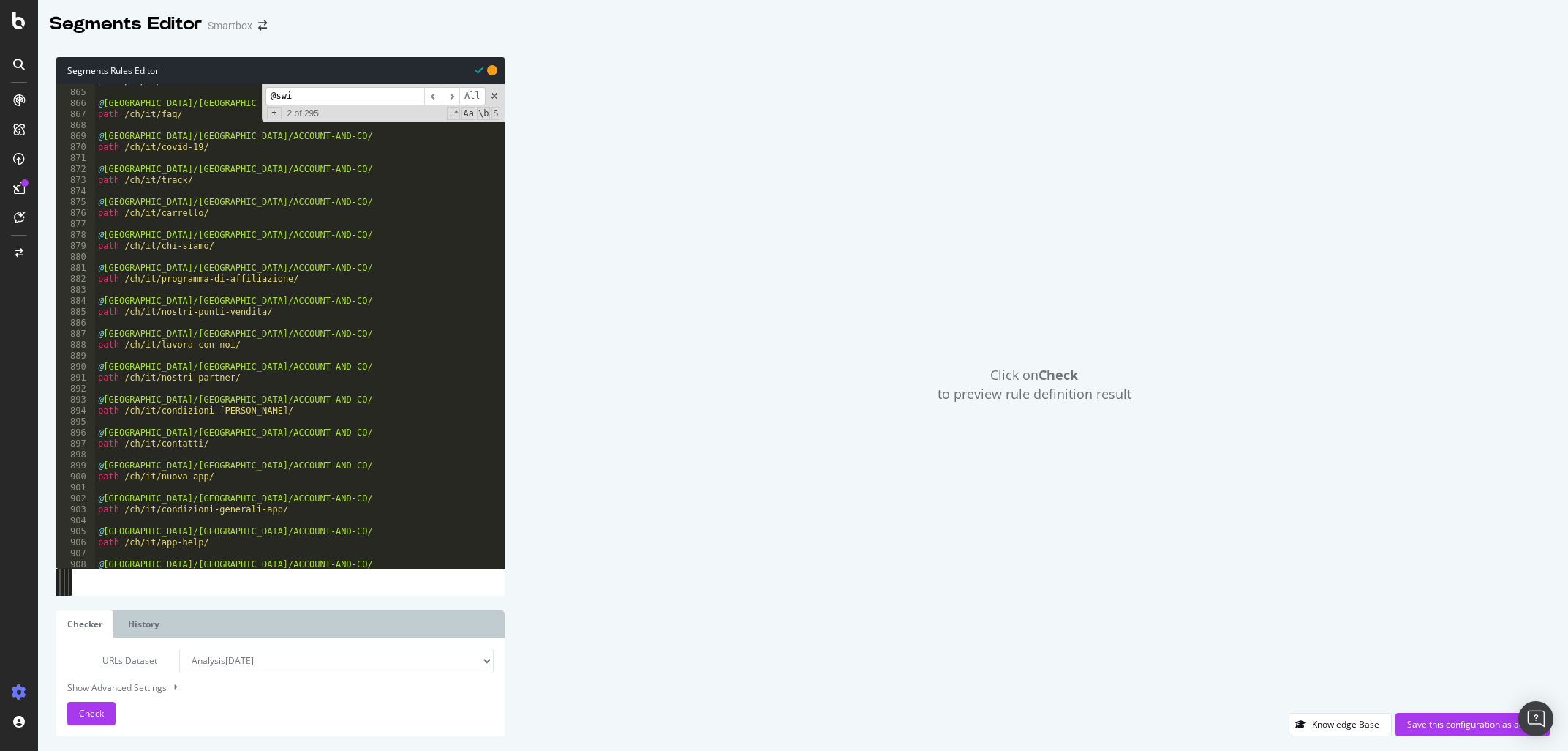
scroll to position [6746, 0]
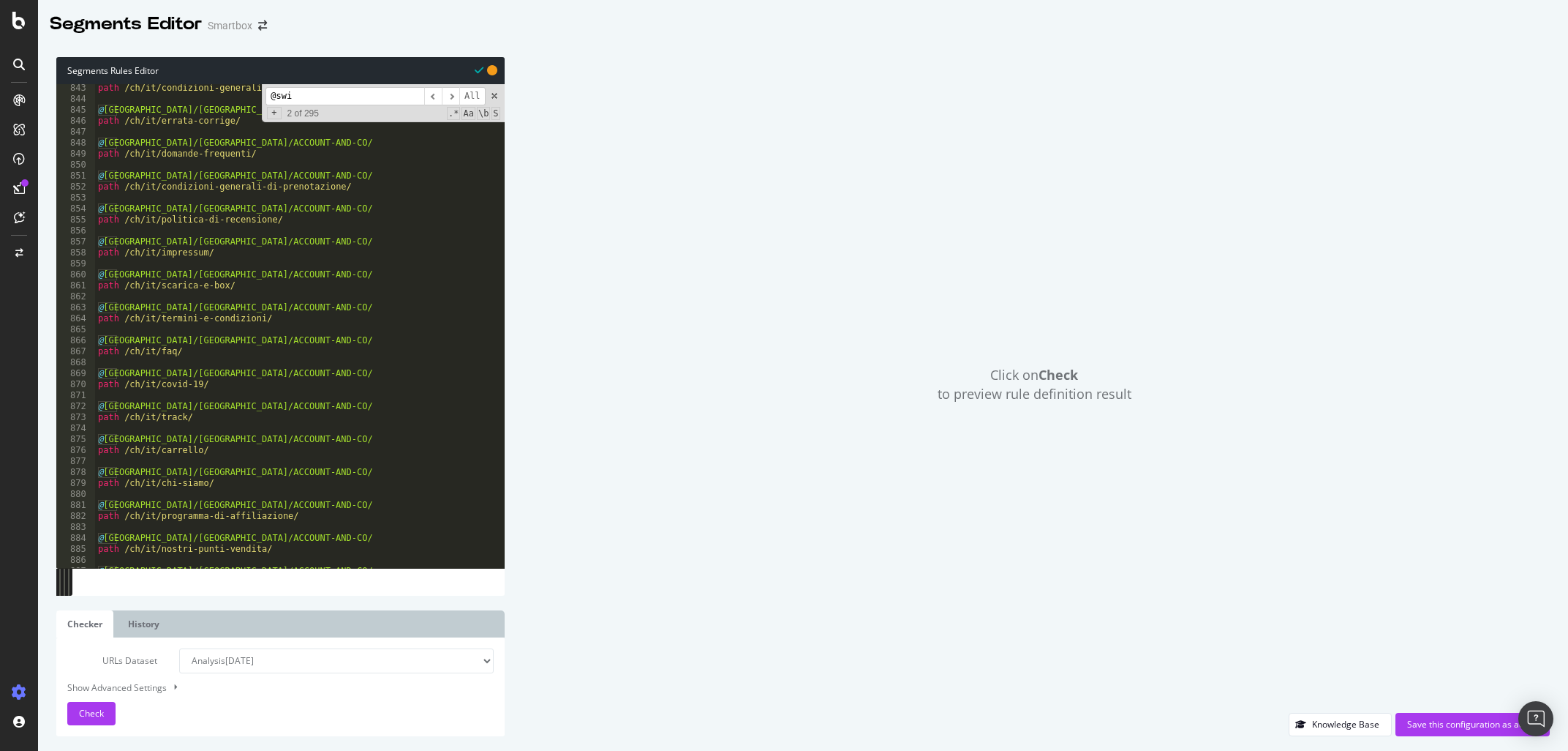
click at [322, 95] on input "@swi" at bounding box center [345, 96] width 159 height 18
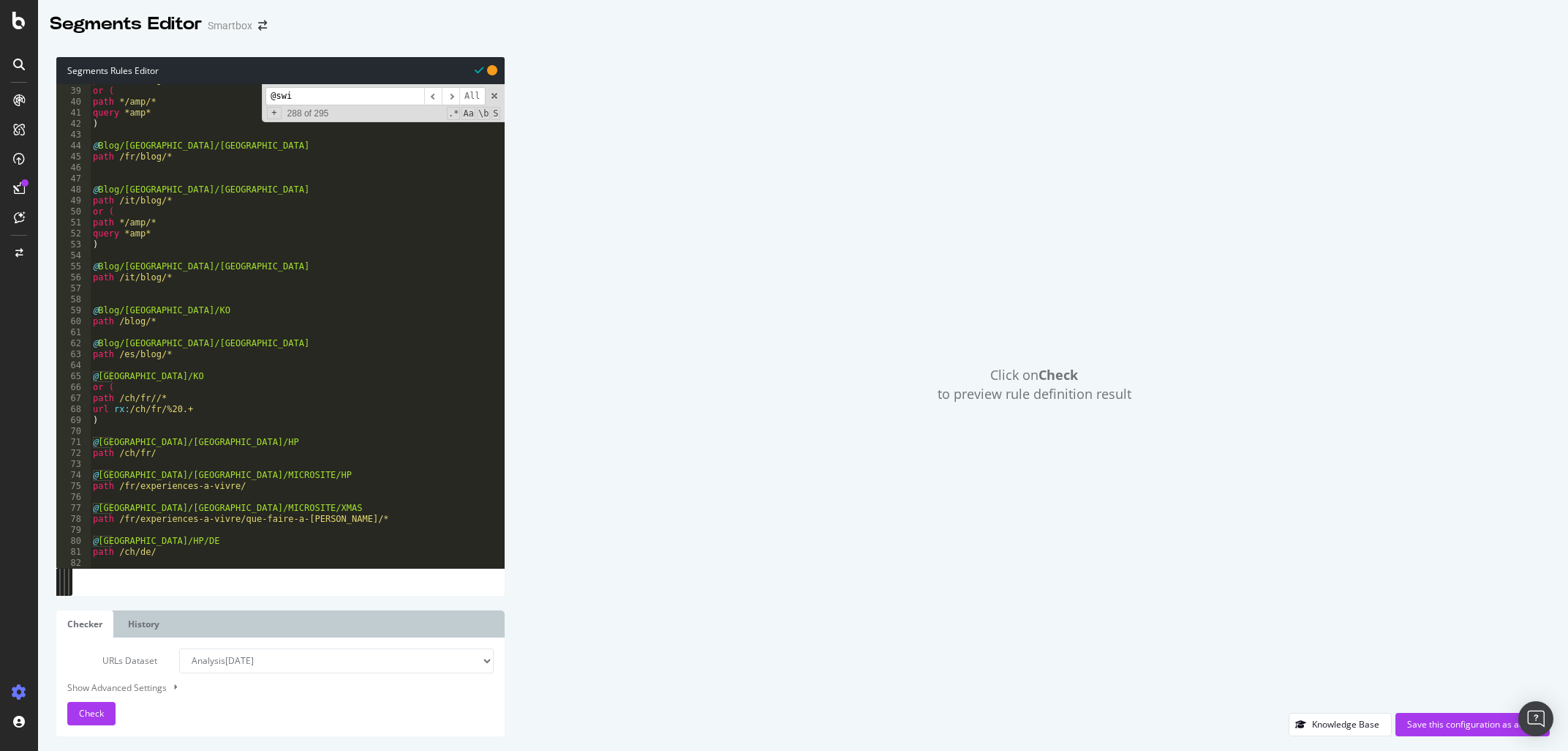
scroll to position [129, 0]
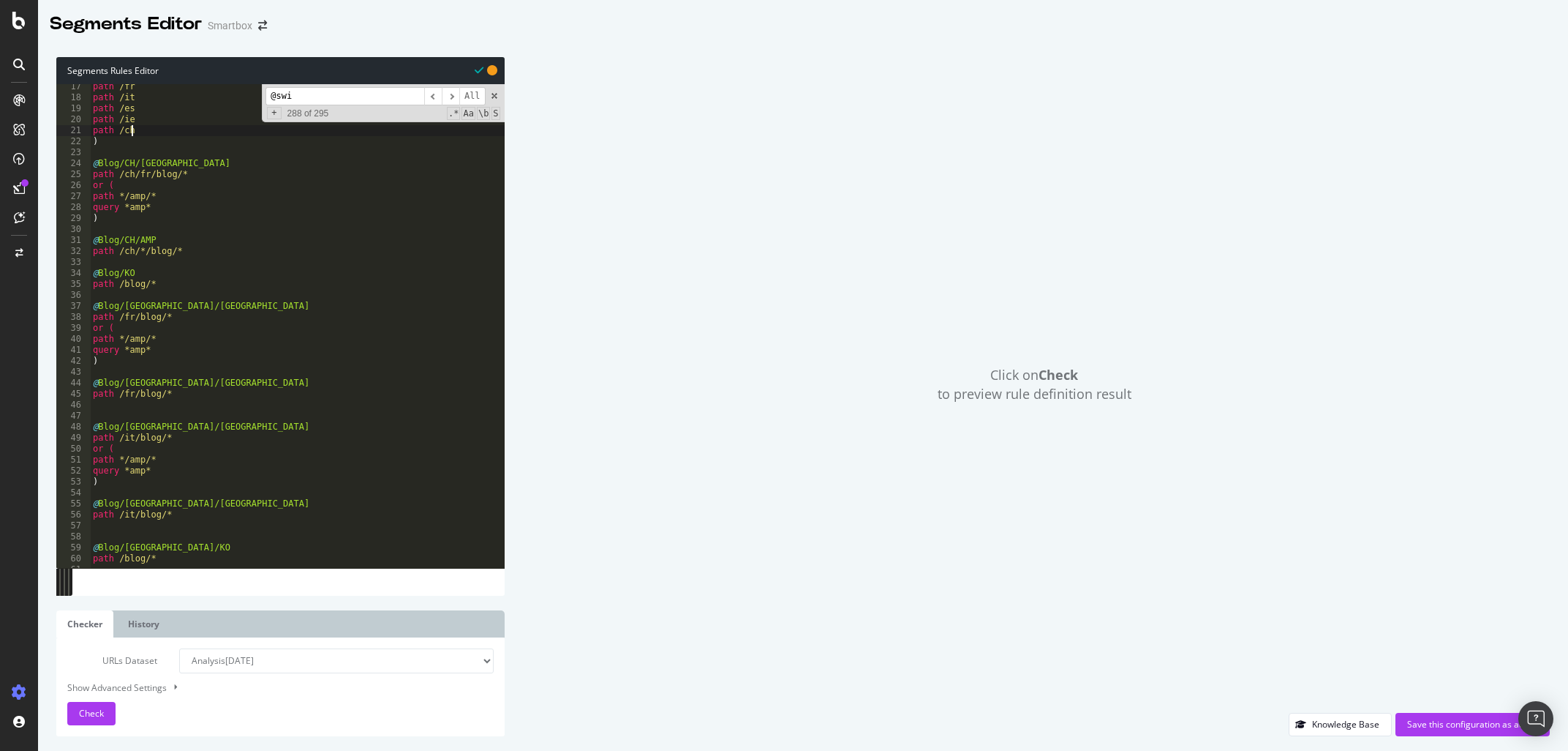
click at [146, 131] on div "path /fr path /it path /es path /ie path /ch ) @ Blog/CH/OK path /ch/fr/blog/* …" at bounding box center [297, 334] width 415 height 506
click at [383, 92] on input "@swi" at bounding box center [345, 96] width 159 height 18
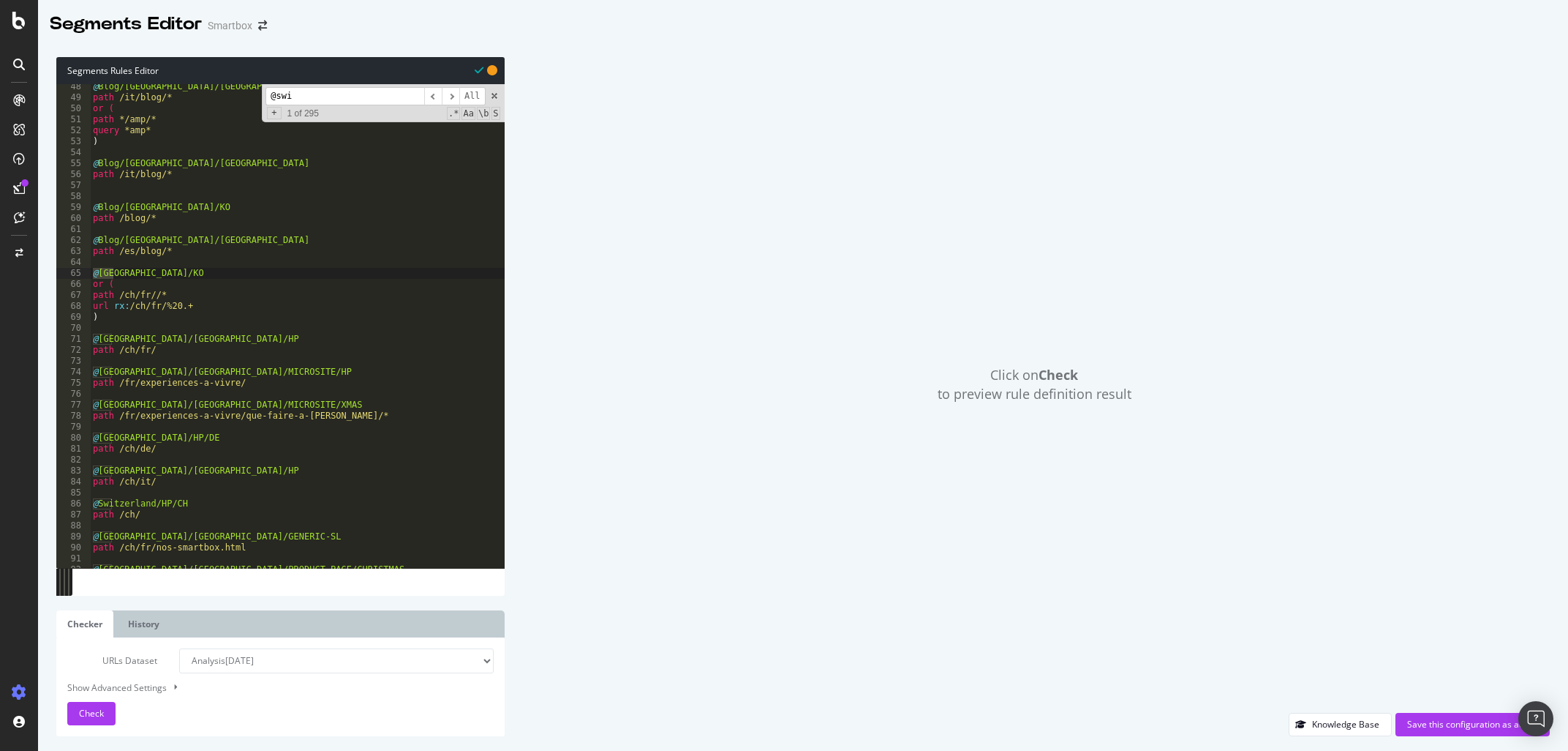
scroll to position [378, 0]
click at [155, 440] on div "@ Blog/[GEOGRAPHIC_DATA]/OK path /it/blog/* or ( path */amp/* query *amp* ) @ B…" at bounding box center [297, 334] width 415 height 506
paste textarea "DEUTSCH"
type textarea "@[GEOGRAPHIC_DATA]/DEUTSCH/HP"
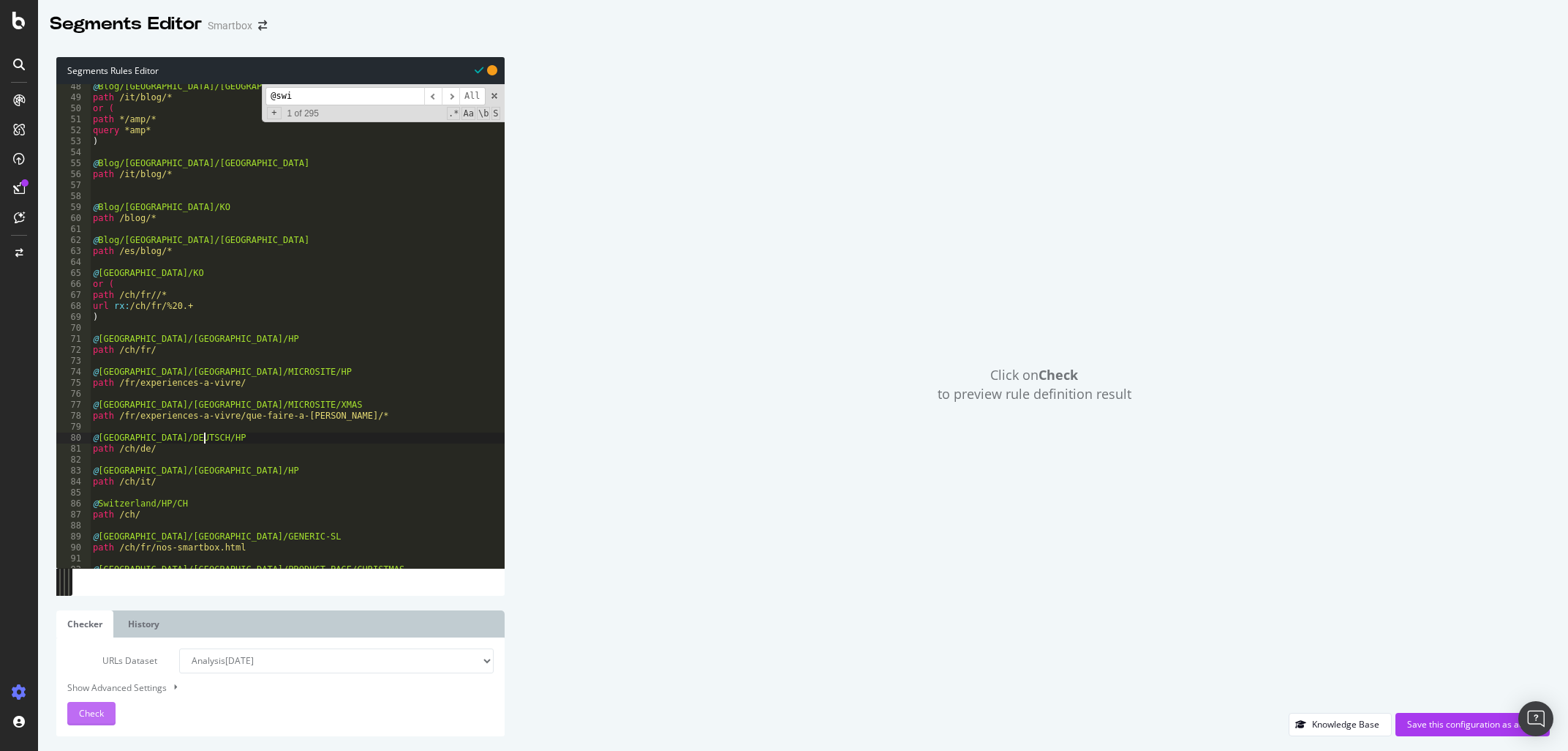
click at [83, 720] on span "Check" at bounding box center [91, 713] width 25 height 13
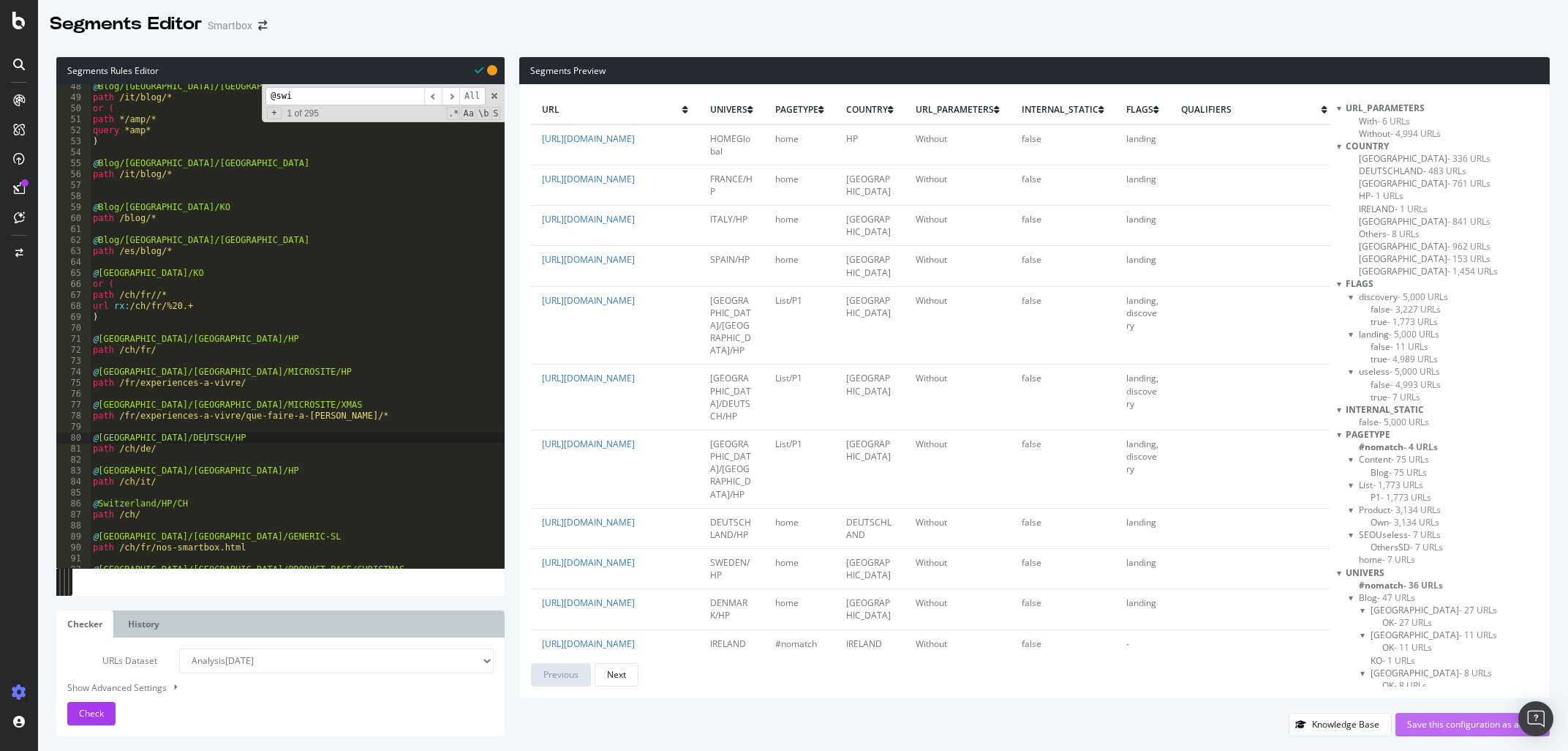
click at [1446, 727] on div "Save this configuration as active" at bounding box center [1472, 724] width 131 height 13
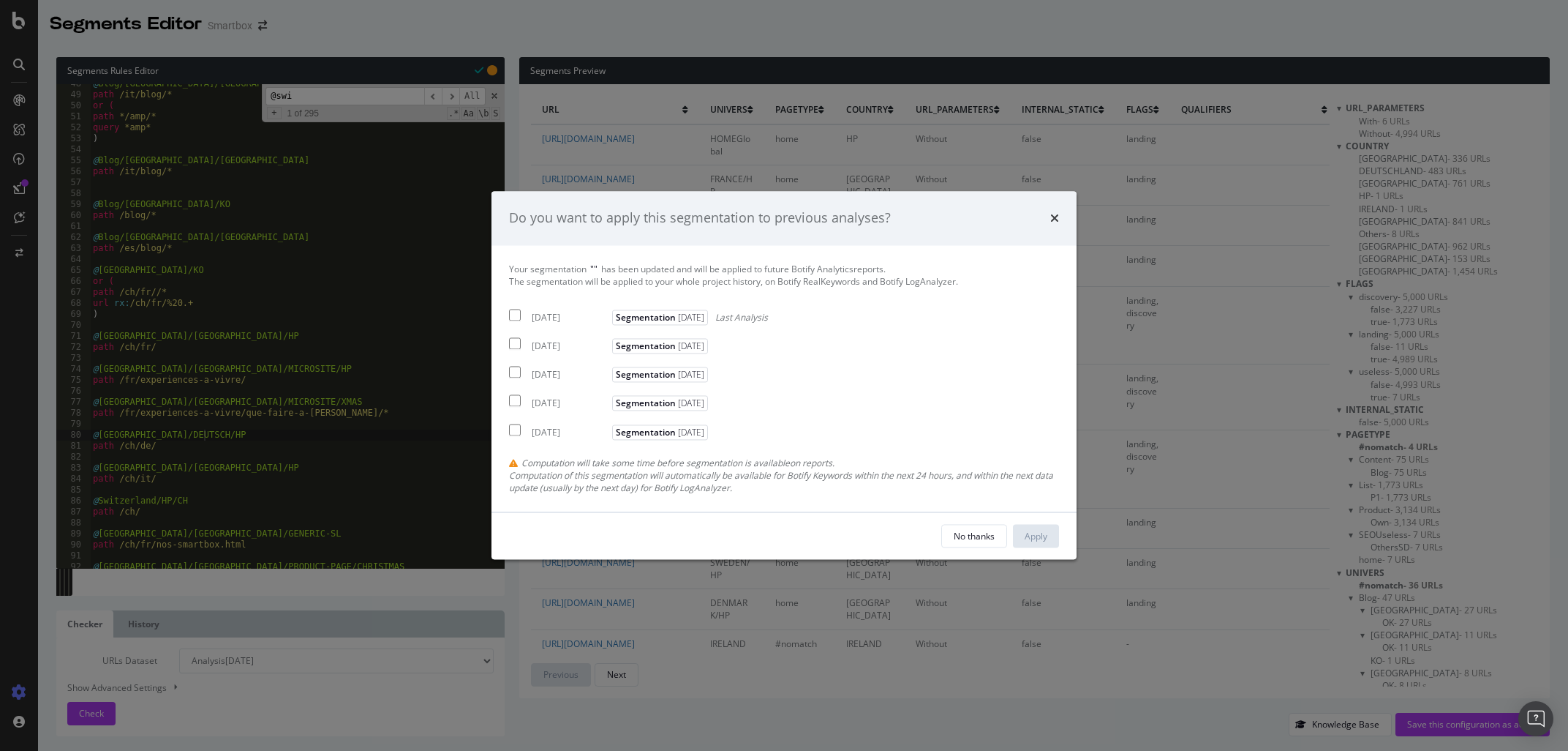
scroll to position [0, 0]
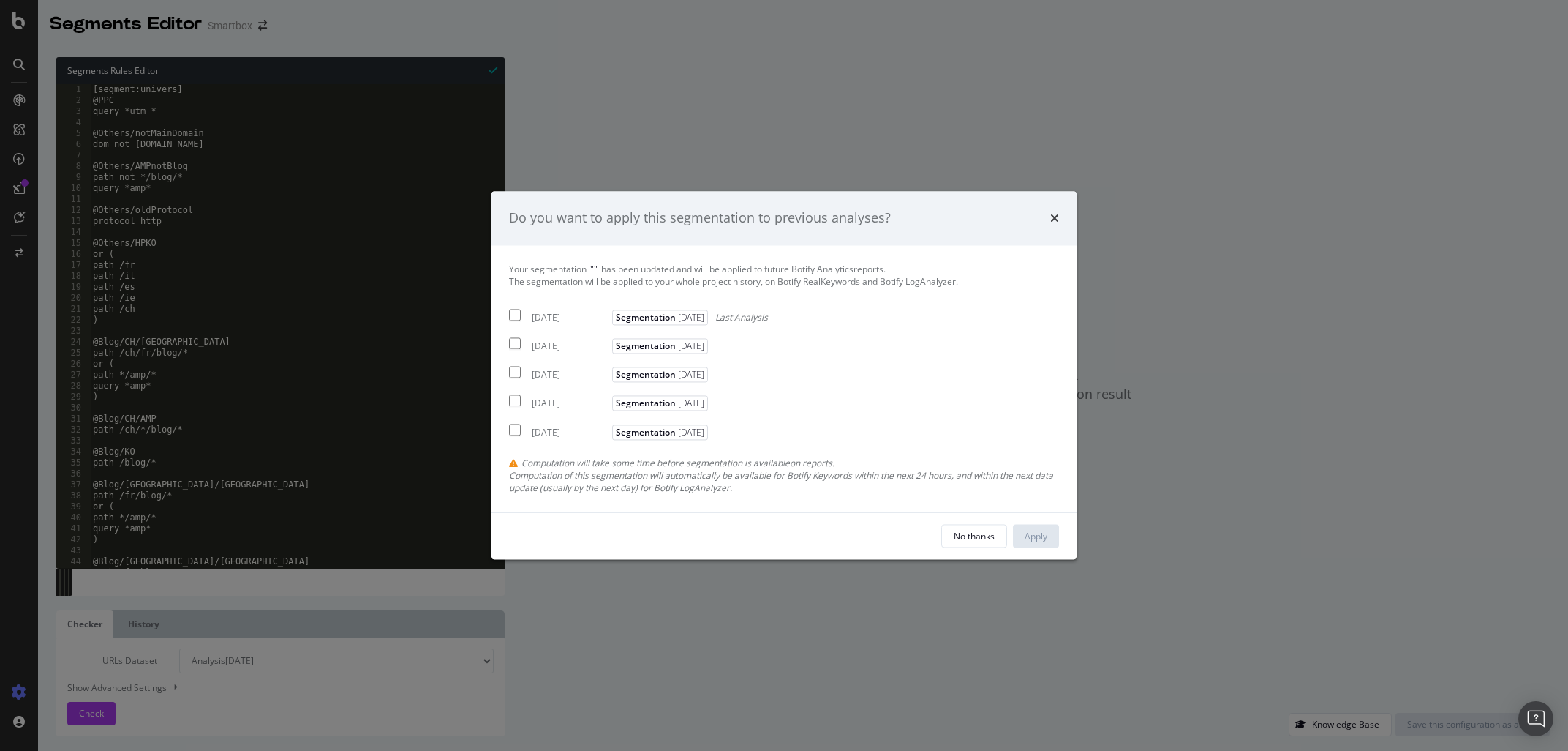
click at [542, 319] on div "[DATE]" at bounding box center [570, 317] width 77 height 13
checkbox input "true"
click at [542, 354] on div "Your segmentation " " has been updated and will be applied to future Botify Ana…" at bounding box center [784, 379] width 550 height 231
click at [513, 346] on input "modal" at bounding box center [515, 343] width 12 height 12
checkbox input "true"
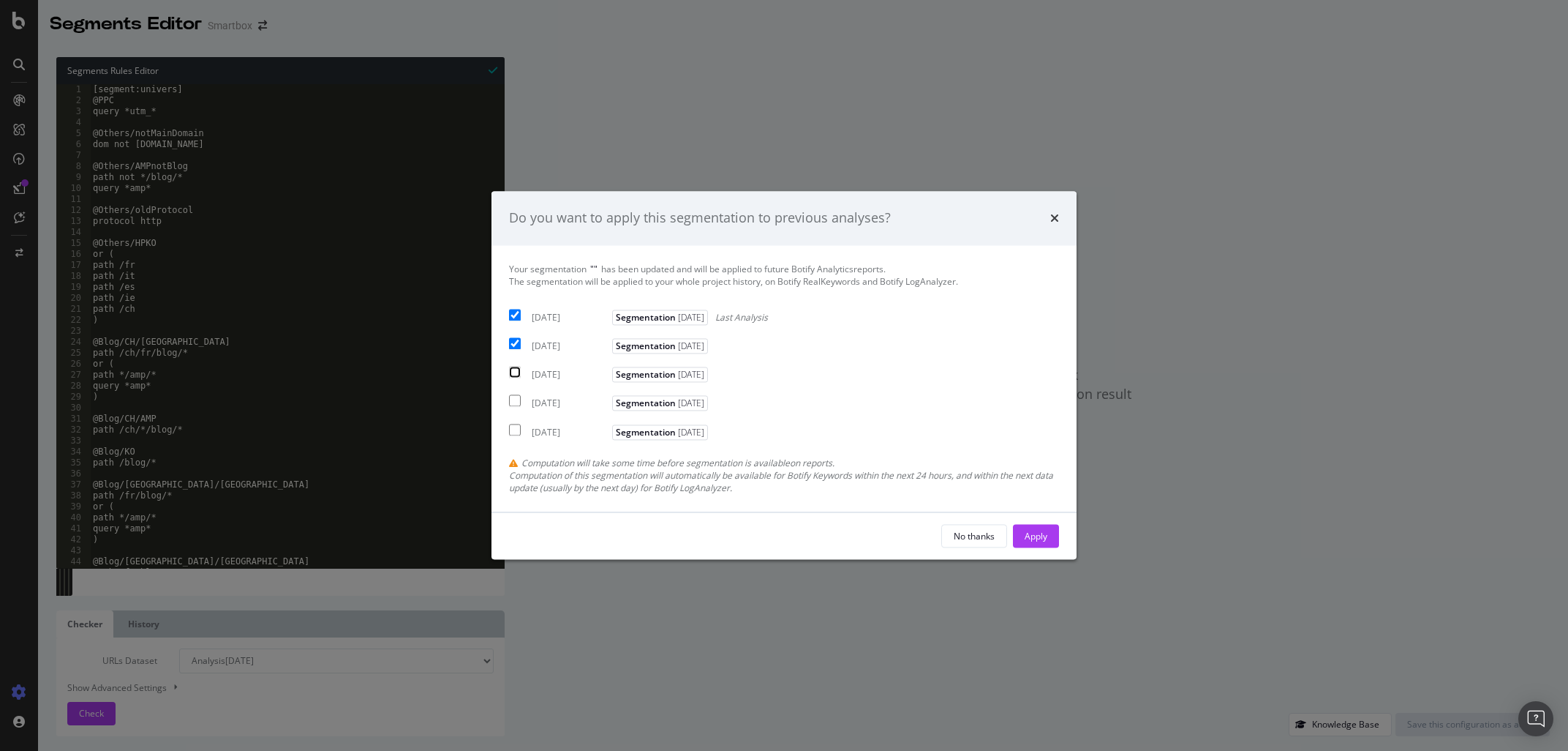
click at [511, 368] on input "modal" at bounding box center [515, 372] width 12 height 12
checkbox input "true"
click at [1053, 532] on button "Apply" at bounding box center [1035, 536] width 46 height 24
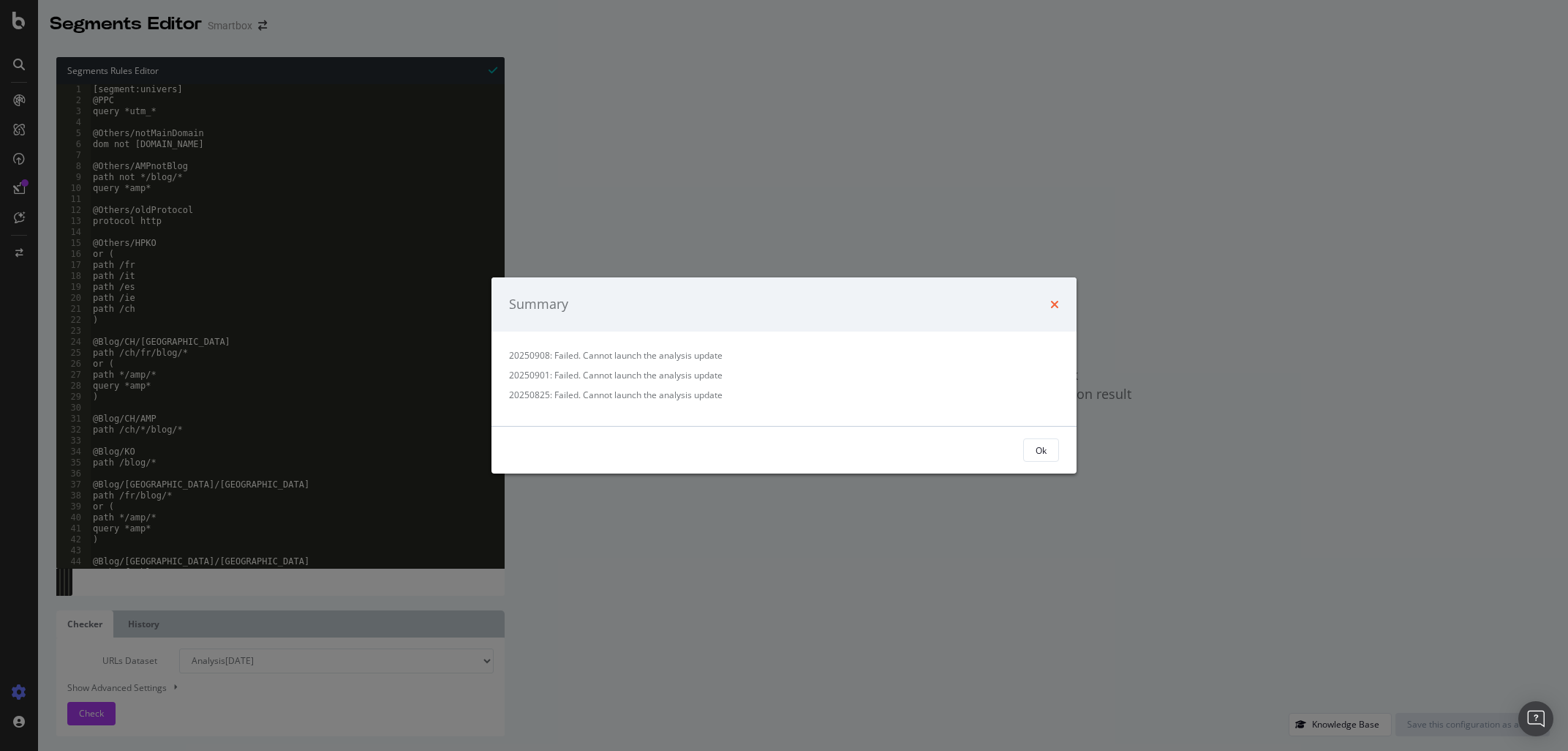
click at [1053, 302] on icon "times" at bounding box center [1054, 304] width 9 height 12
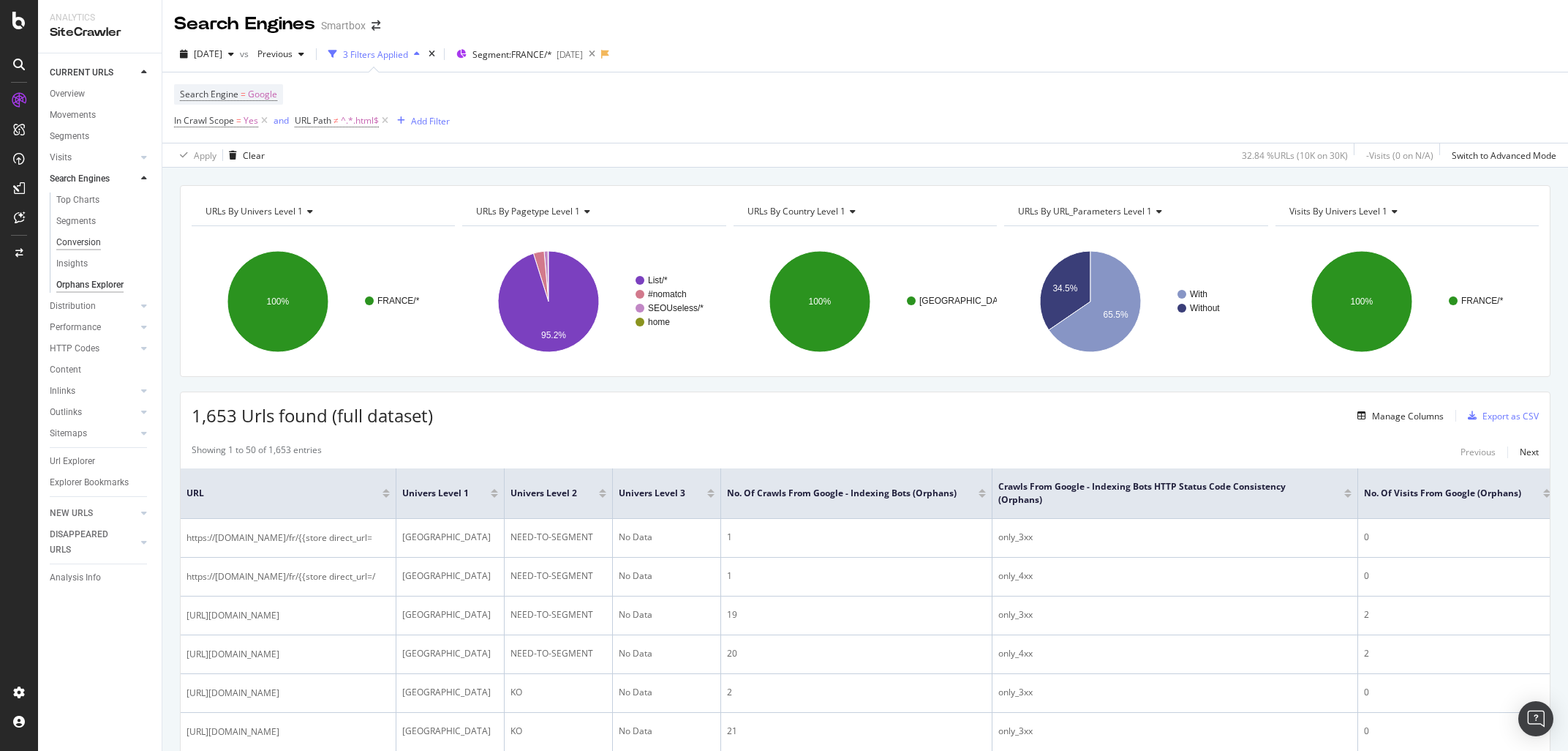
click at [90, 240] on div "Conversion" at bounding box center [79, 242] width 45 height 16
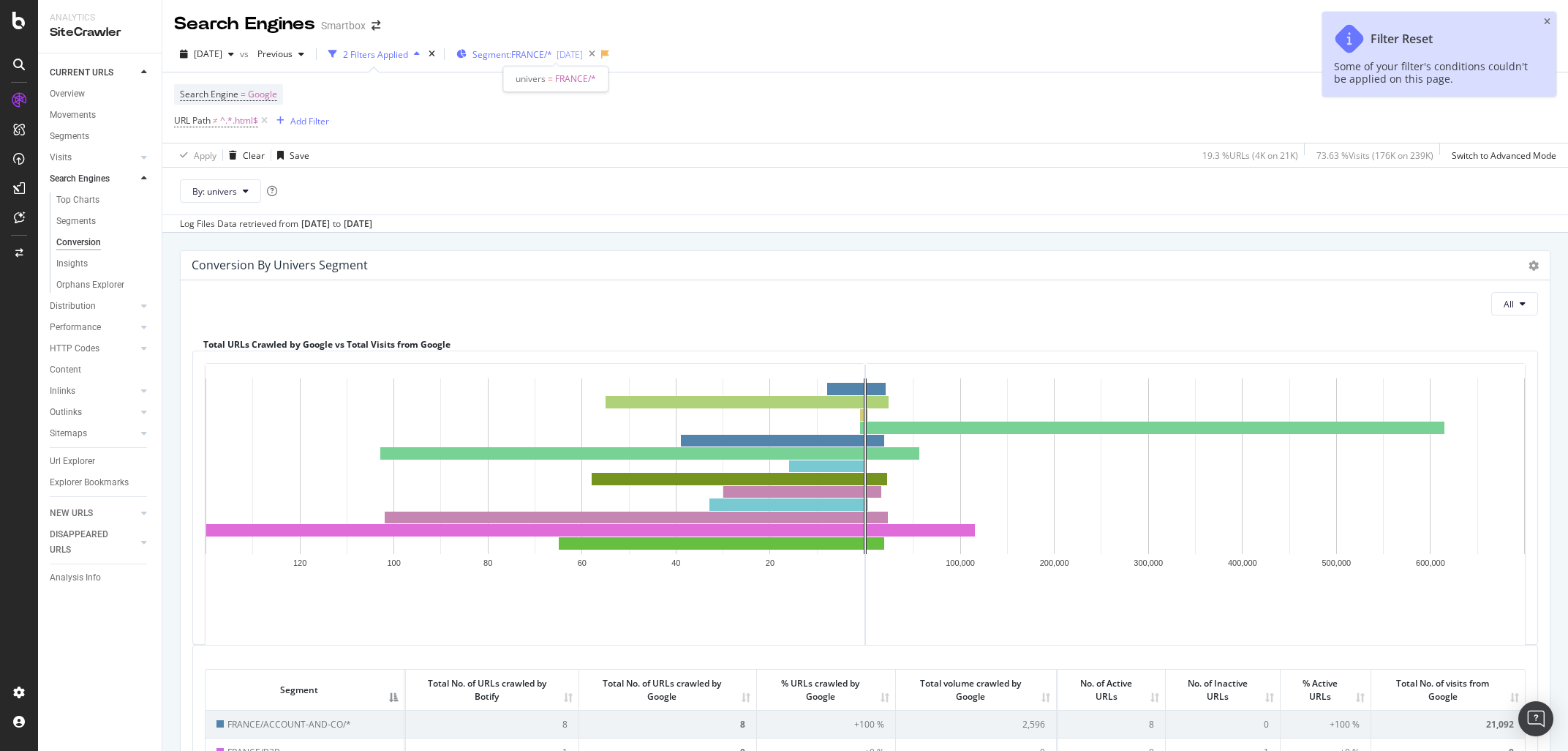
click at [583, 55] on div "2025-09-11" at bounding box center [569, 54] width 26 height 13
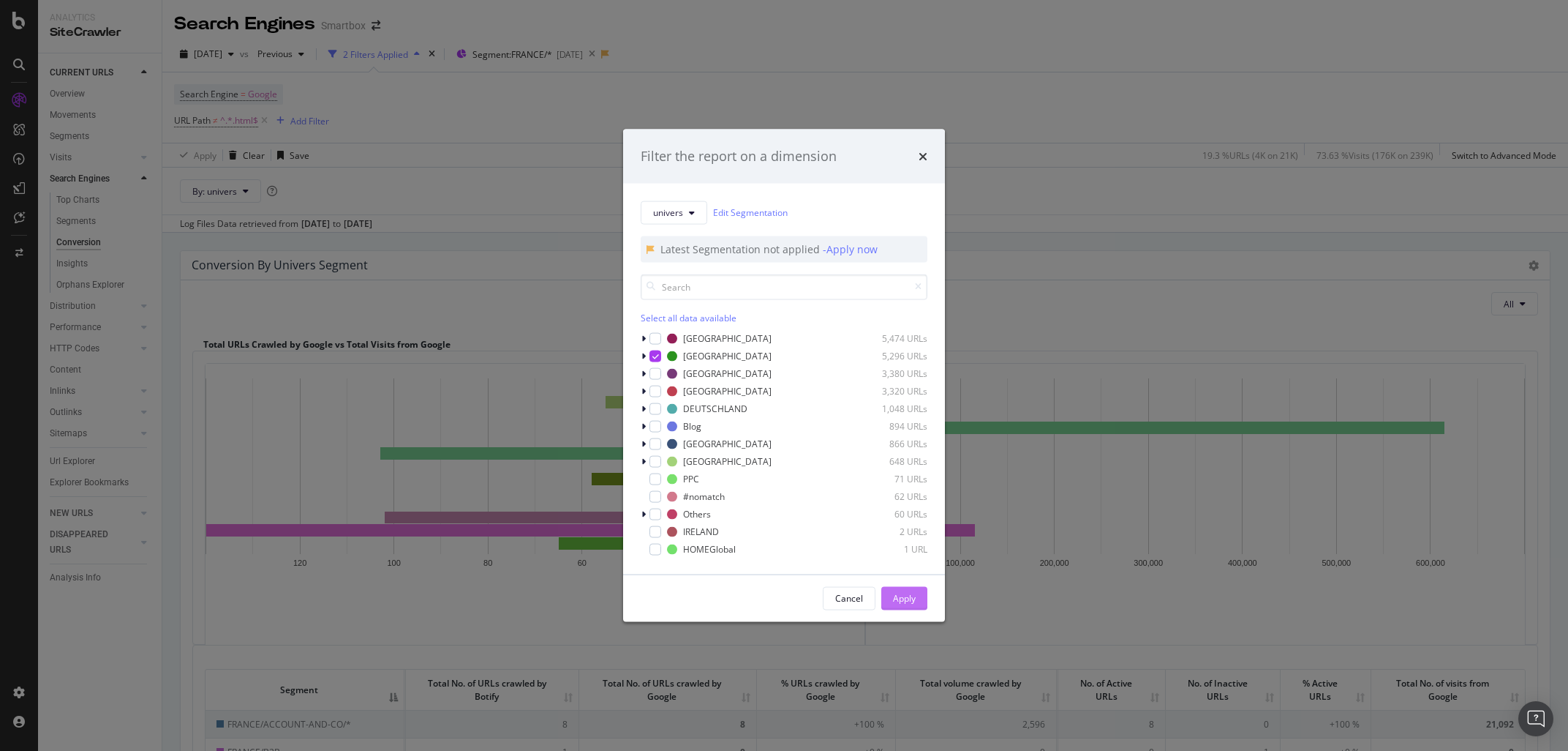
click at [898, 601] on div "Apply" at bounding box center [904, 598] width 23 height 13
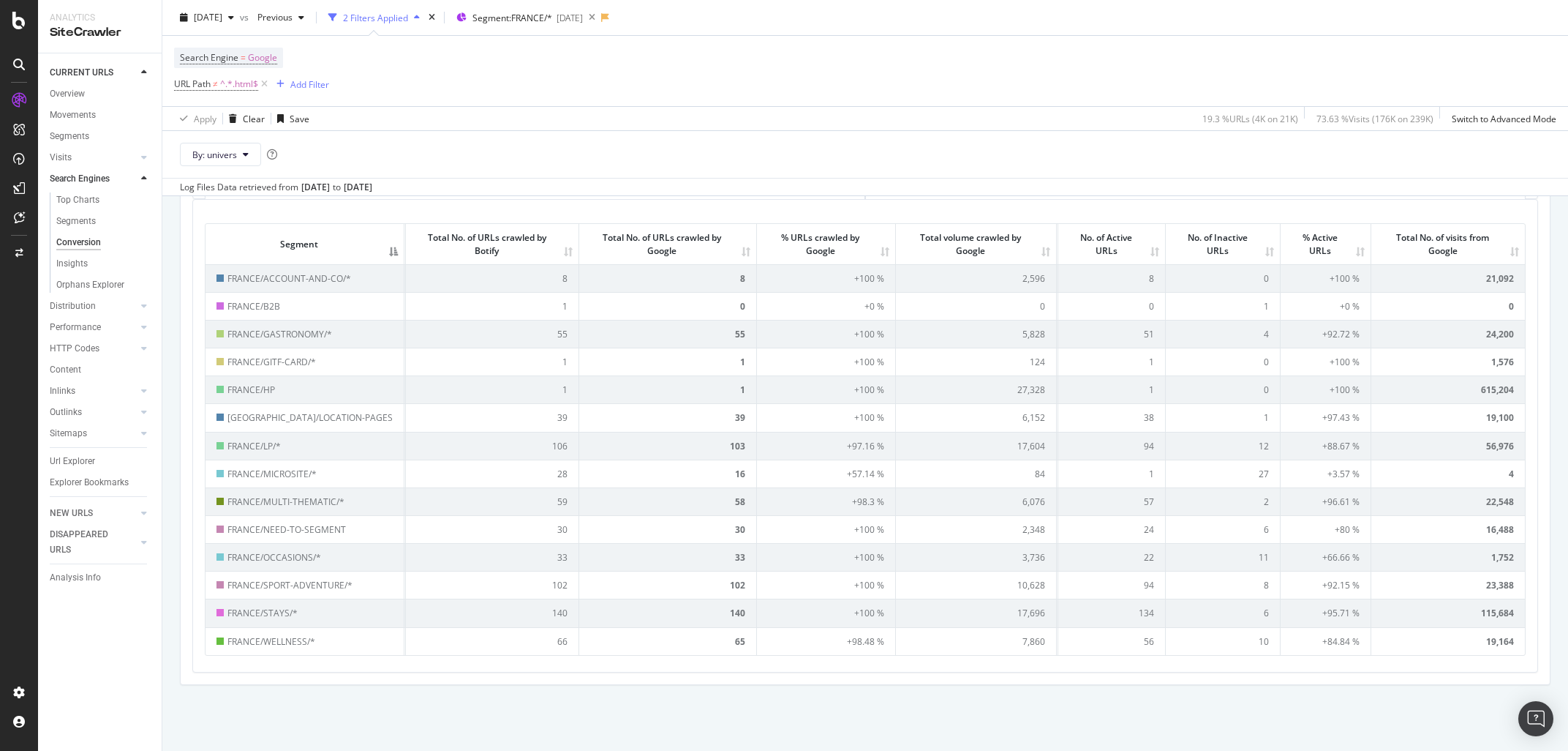
scroll to position [172, 0]
